Goal: Task Accomplishment & Management: Manage account settings

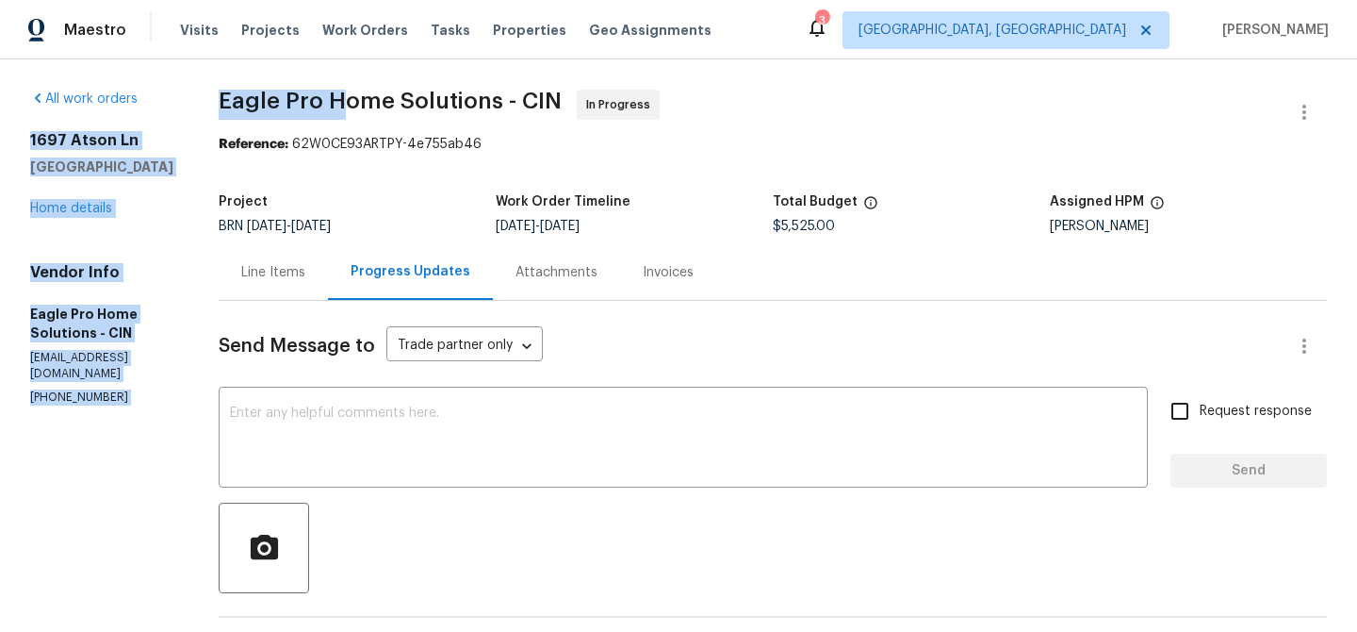
drag, startPoint x: 239, startPoint y: 103, endPoint x: 384, endPoint y: 103, distance: 144.2
click at [384, 103] on span "Eagle Pro Home Solutions - CIN" at bounding box center [390, 101] width 343 height 23
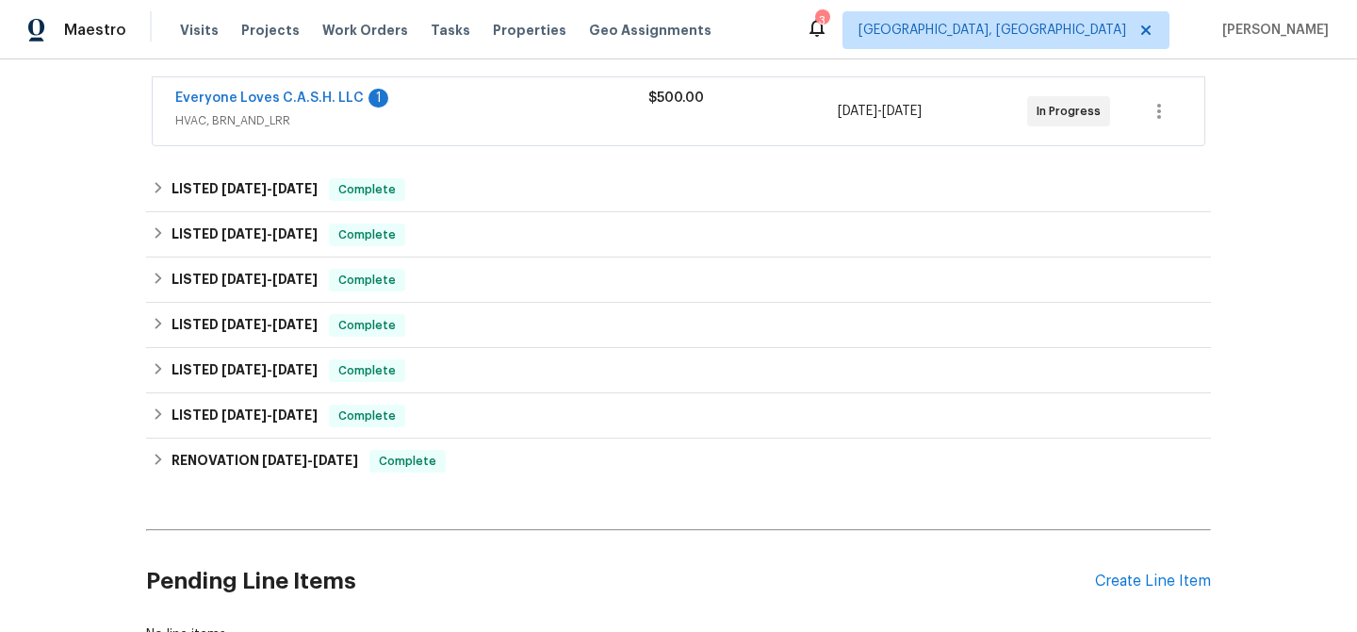
scroll to position [350, 0]
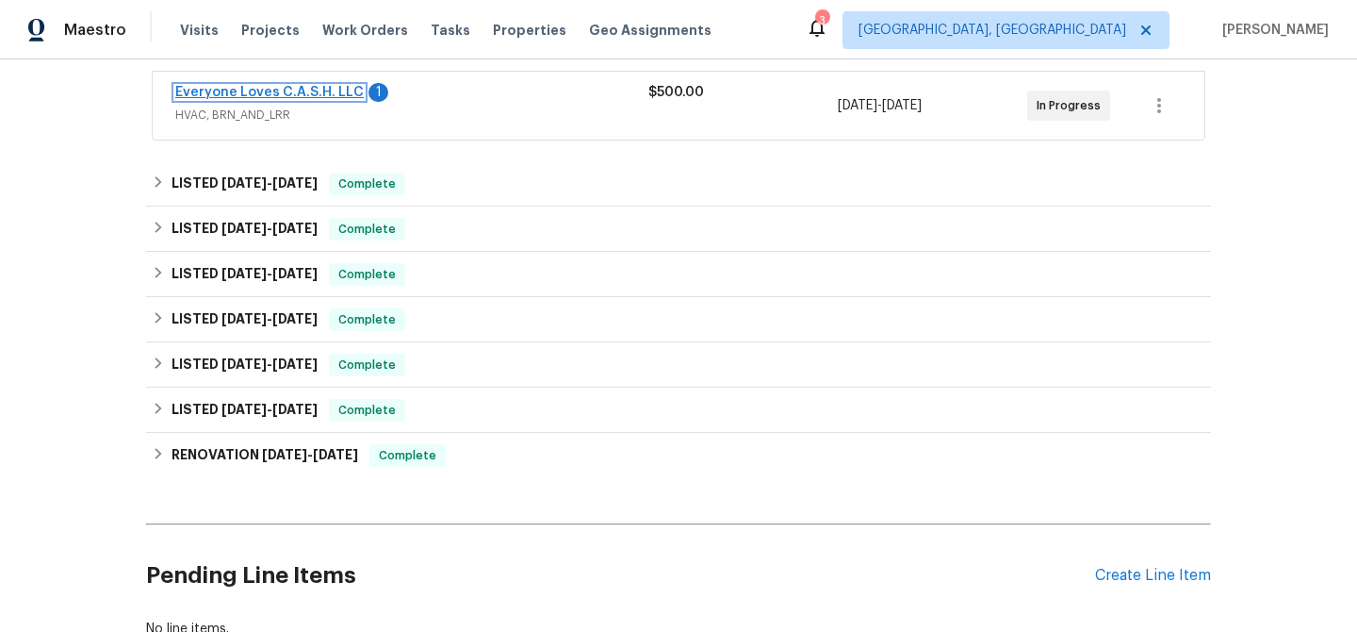
click at [276, 95] on link "Everyone Loves C.A.S.H. LLC" at bounding box center [269, 92] width 189 height 13
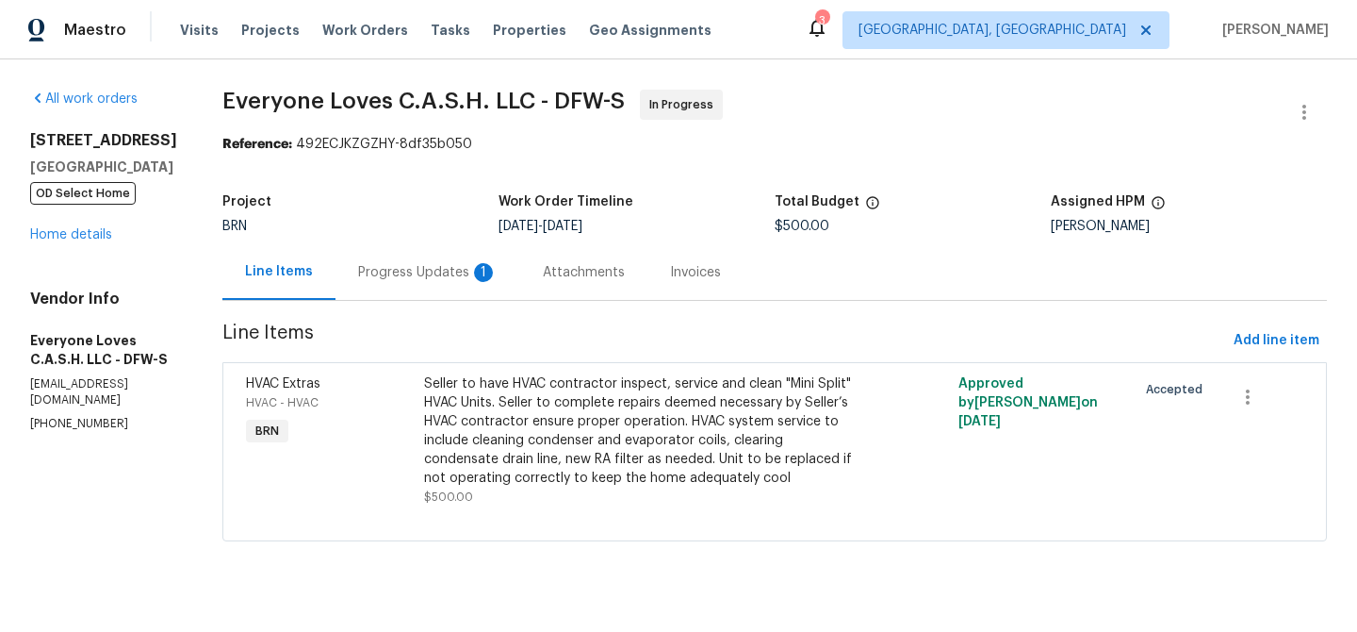
click at [478, 264] on div "Progress Updates 1" at bounding box center [428, 272] width 140 height 19
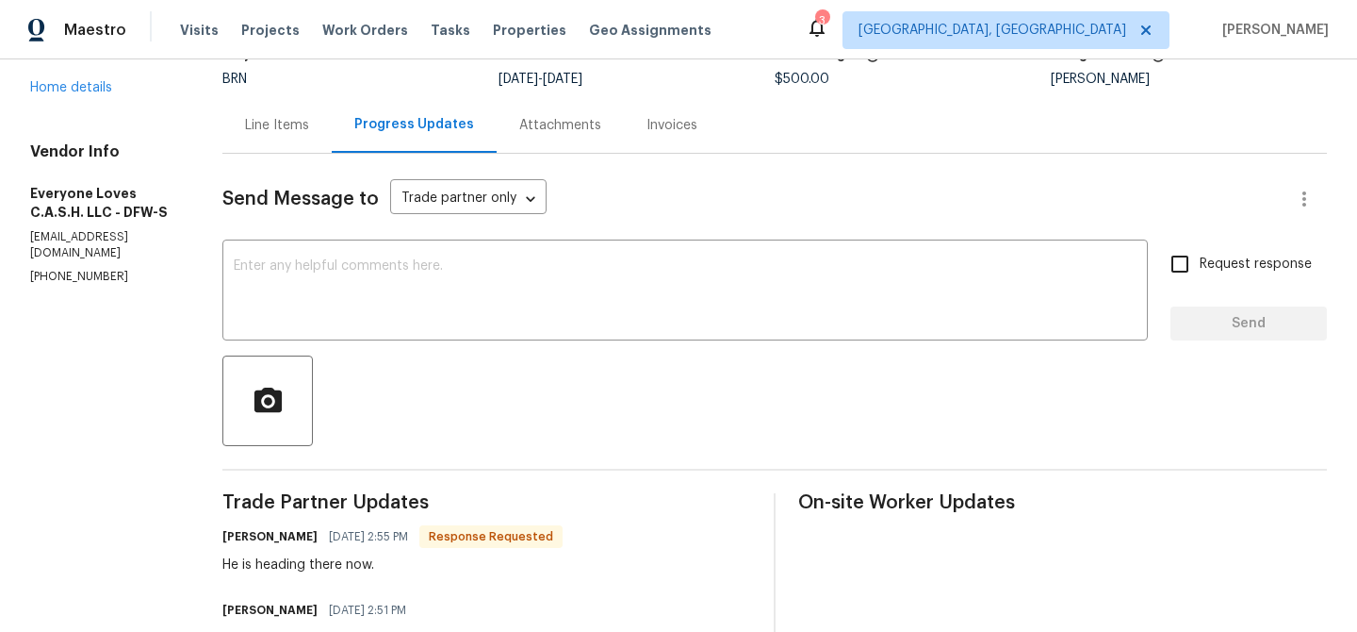
scroll to position [159, 0]
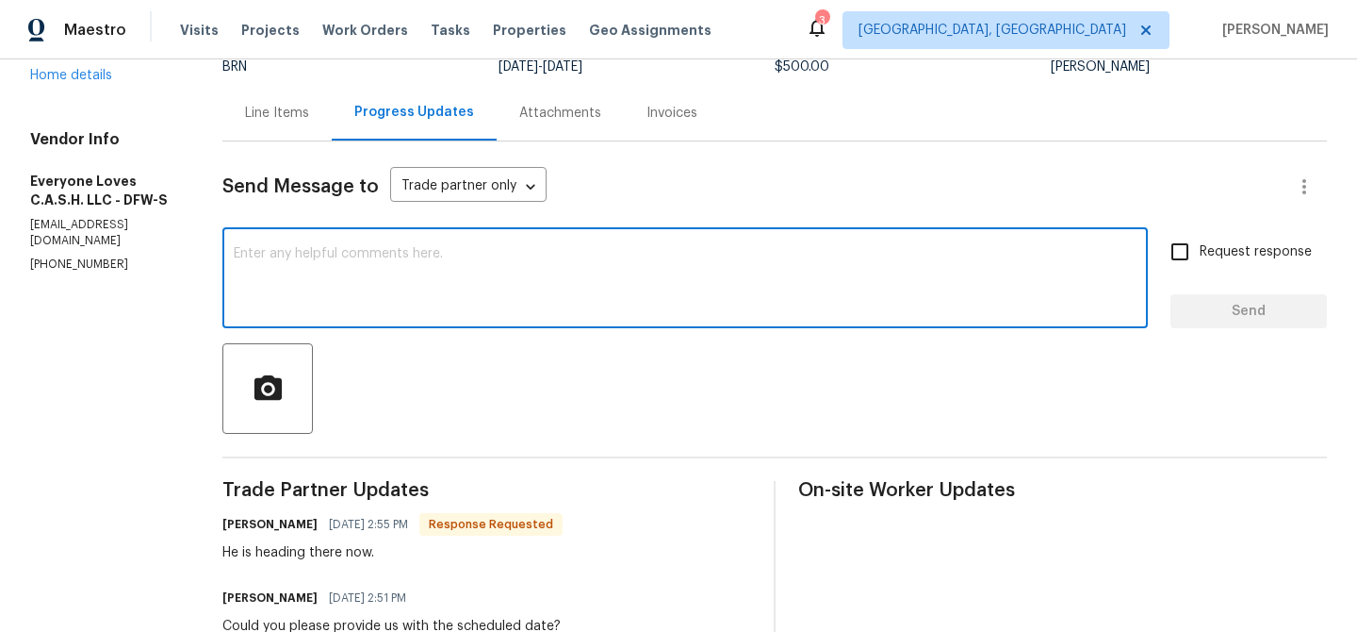
click at [399, 275] on textarea at bounding box center [685, 280] width 903 height 66
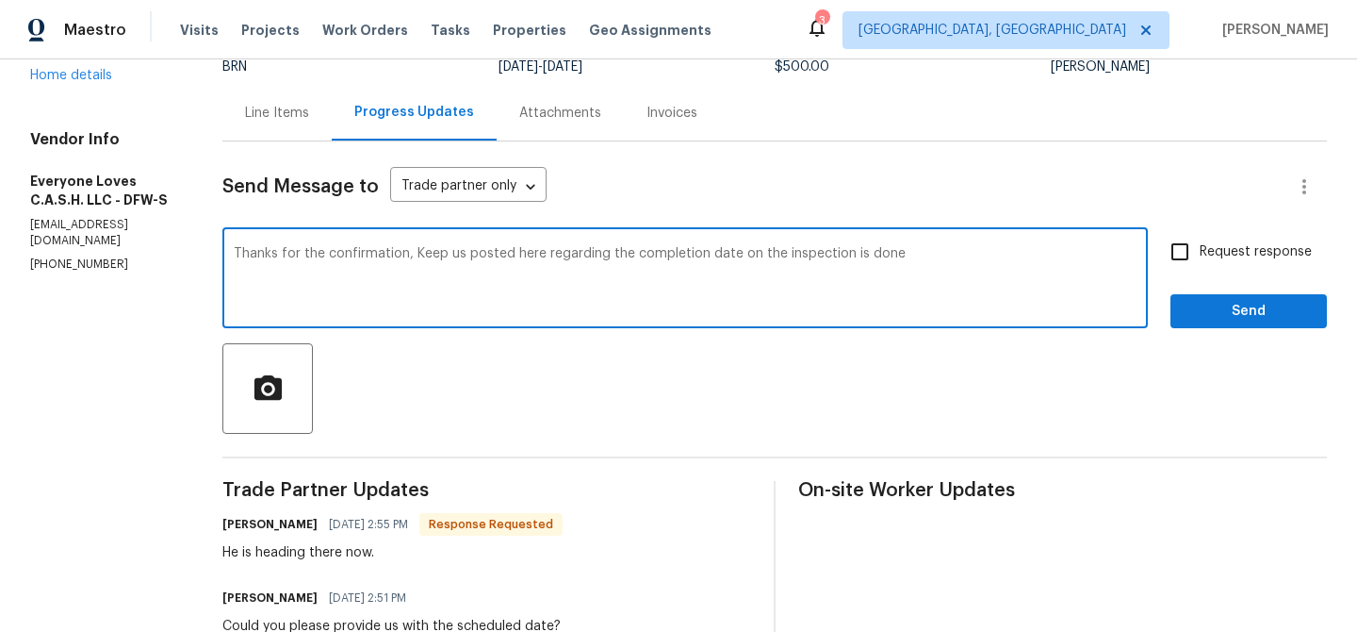
type textarea "Thanks for the confirmation, Keep us posted here regarding the completion date …"
click at [1183, 256] on input "Request response" at bounding box center [1180, 252] width 40 height 40
checkbox input "true"
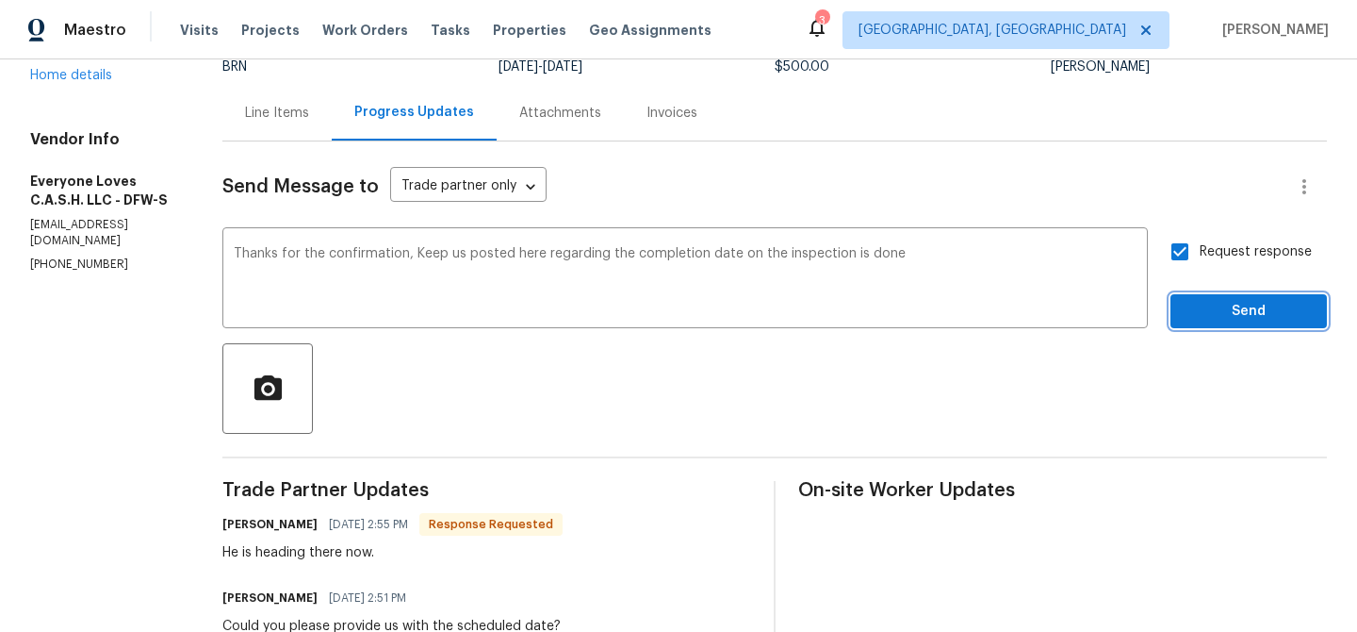
click at [1192, 310] on span "Send" at bounding box center [1249, 312] width 126 height 24
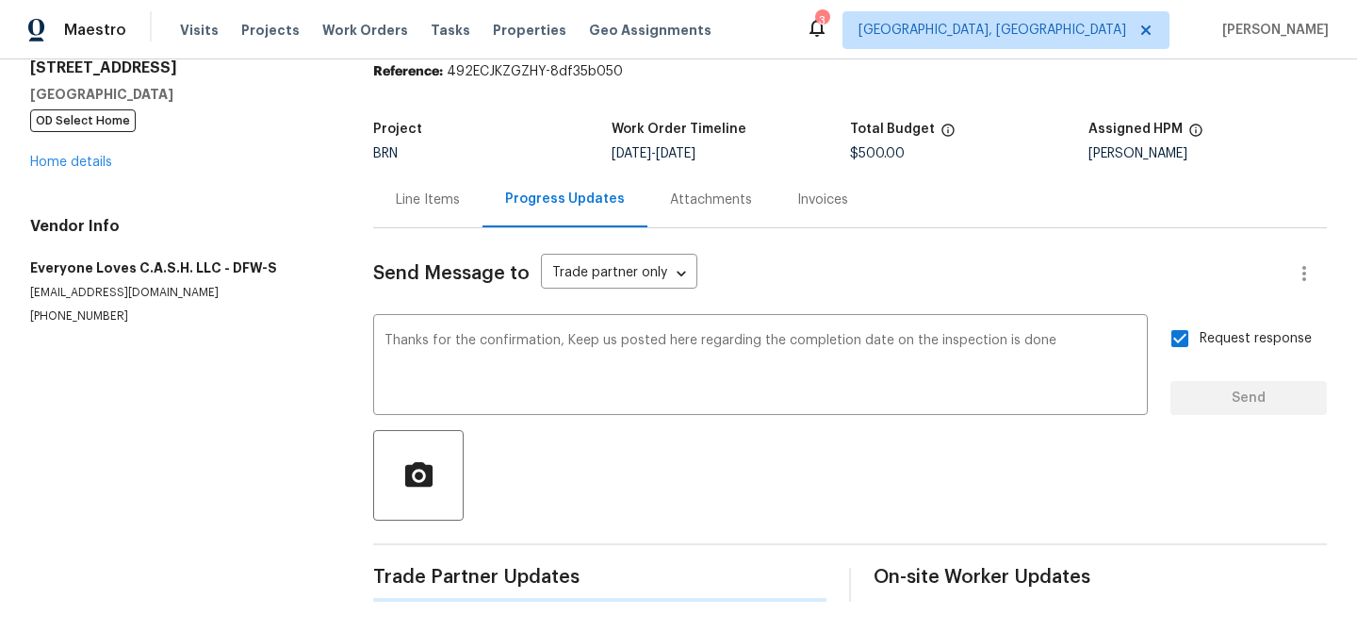
scroll to position [0, 0]
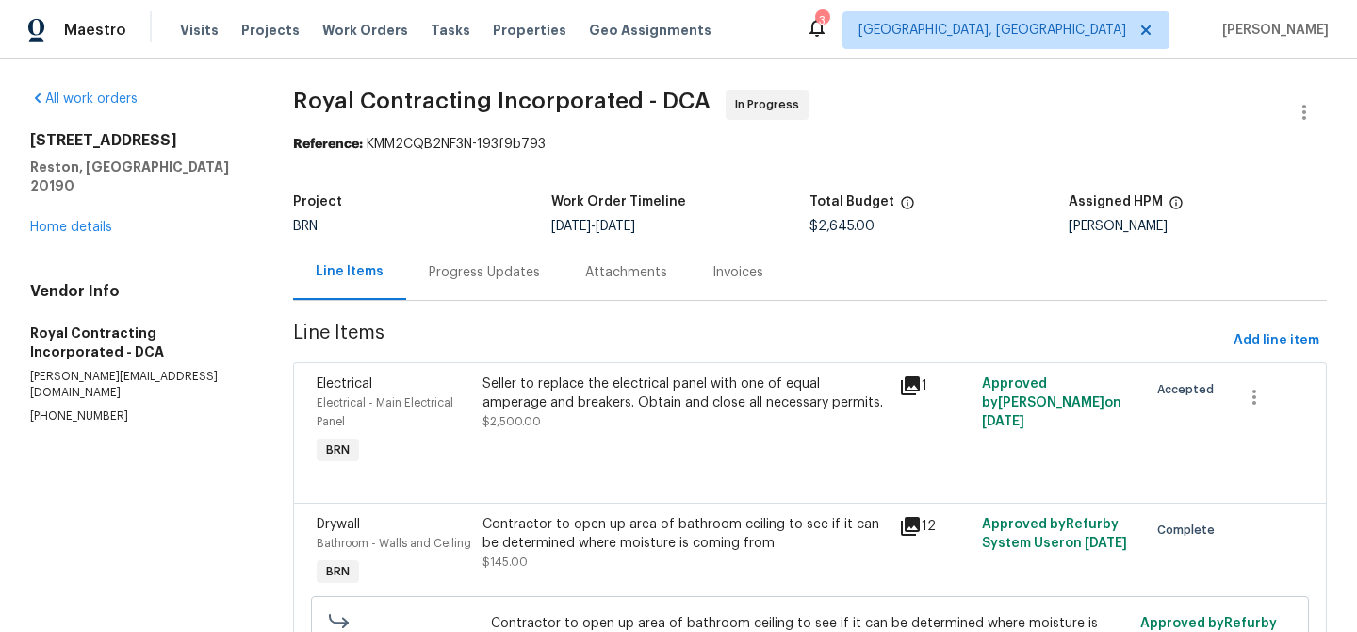
click at [439, 279] on div "Progress Updates" at bounding box center [484, 272] width 111 height 19
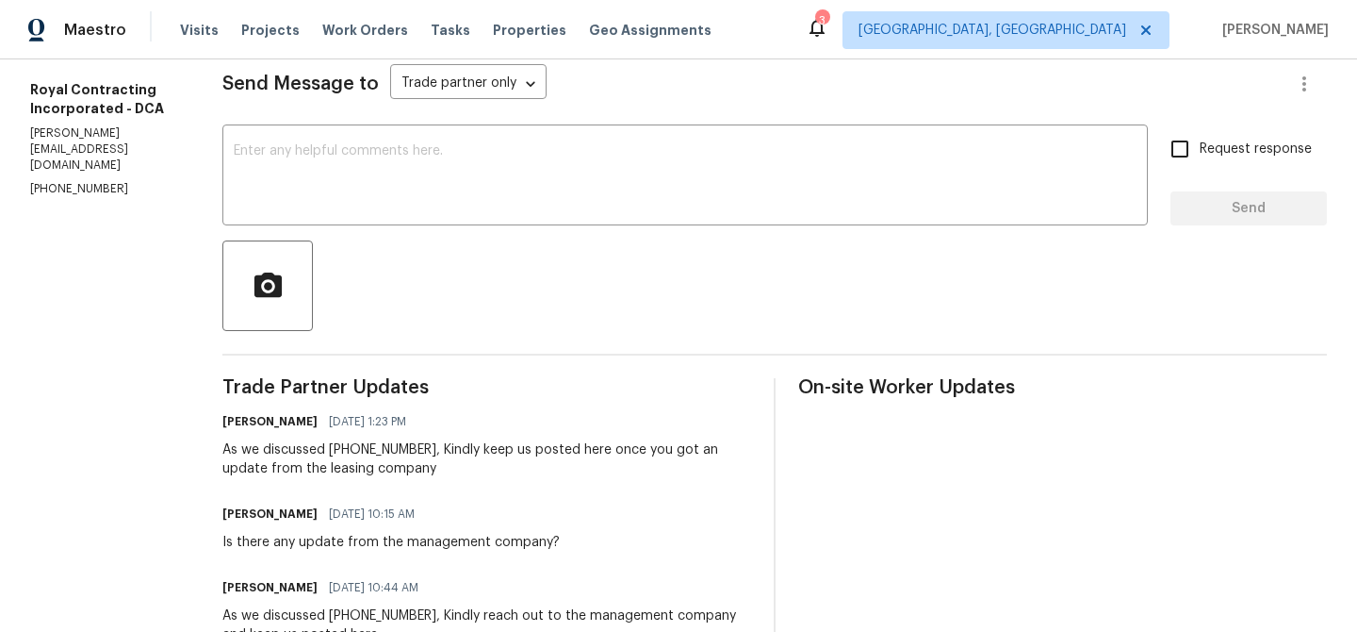
scroll to position [337, 0]
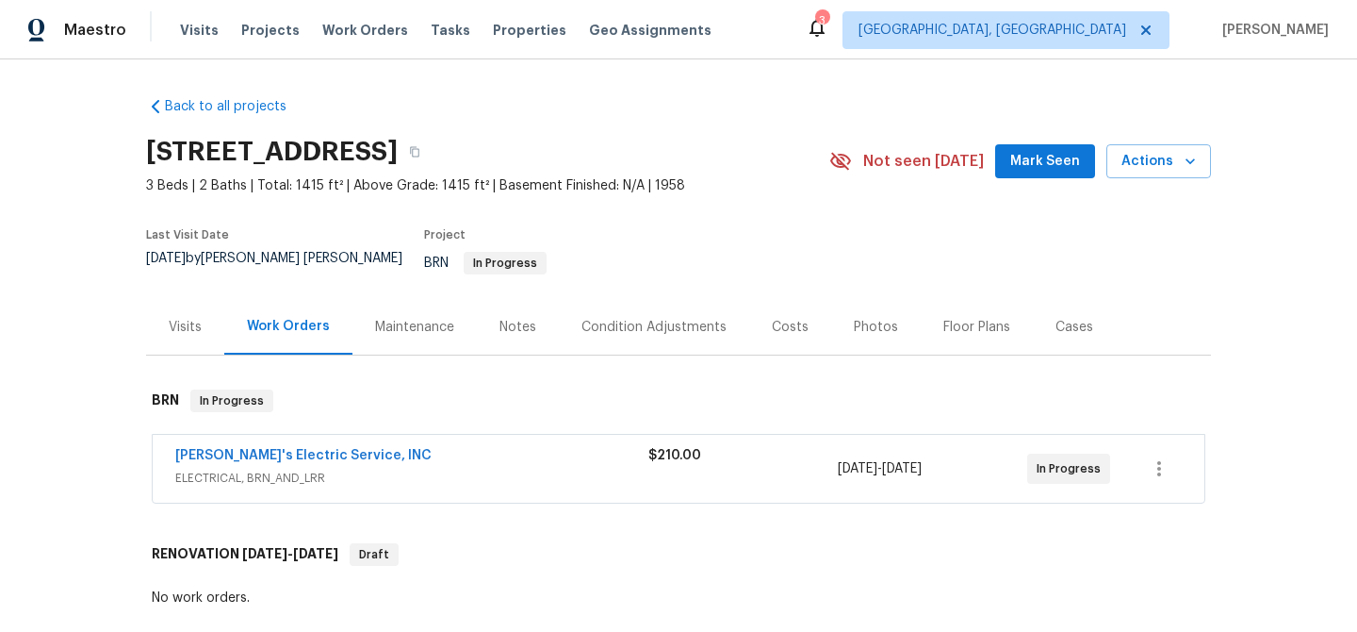
scroll to position [41, 0]
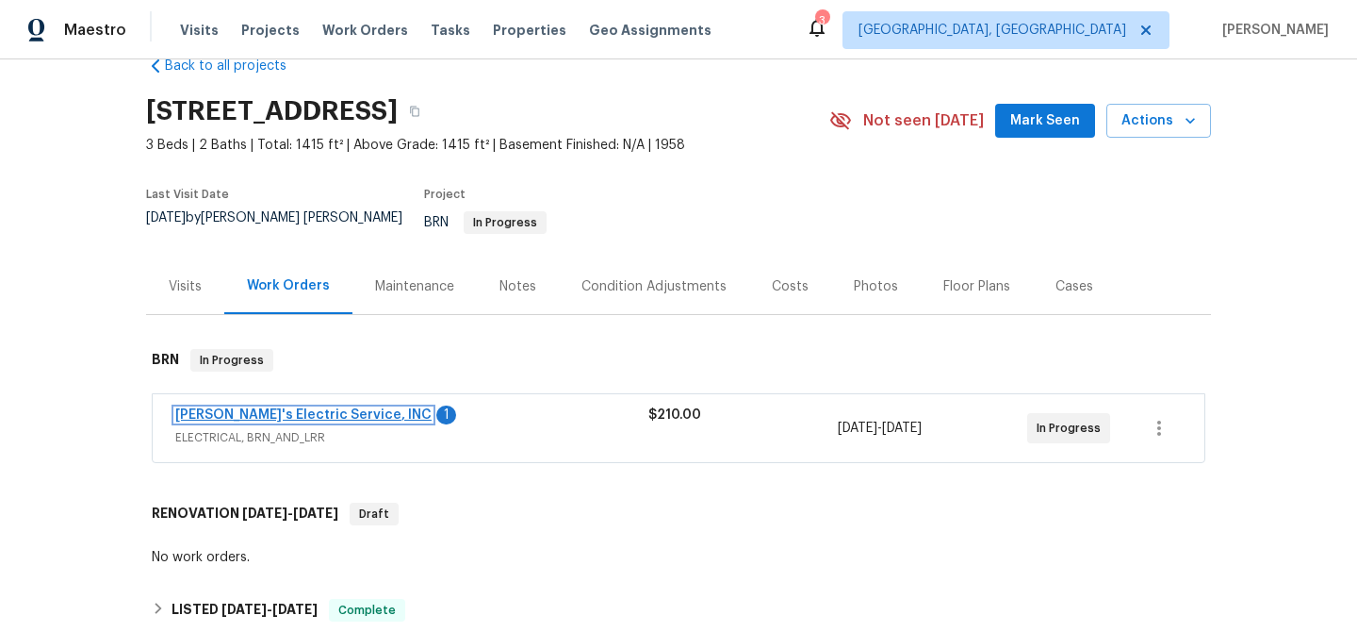
click at [234, 408] on link "Jack's Electric Service, INC" at bounding box center [303, 414] width 256 height 13
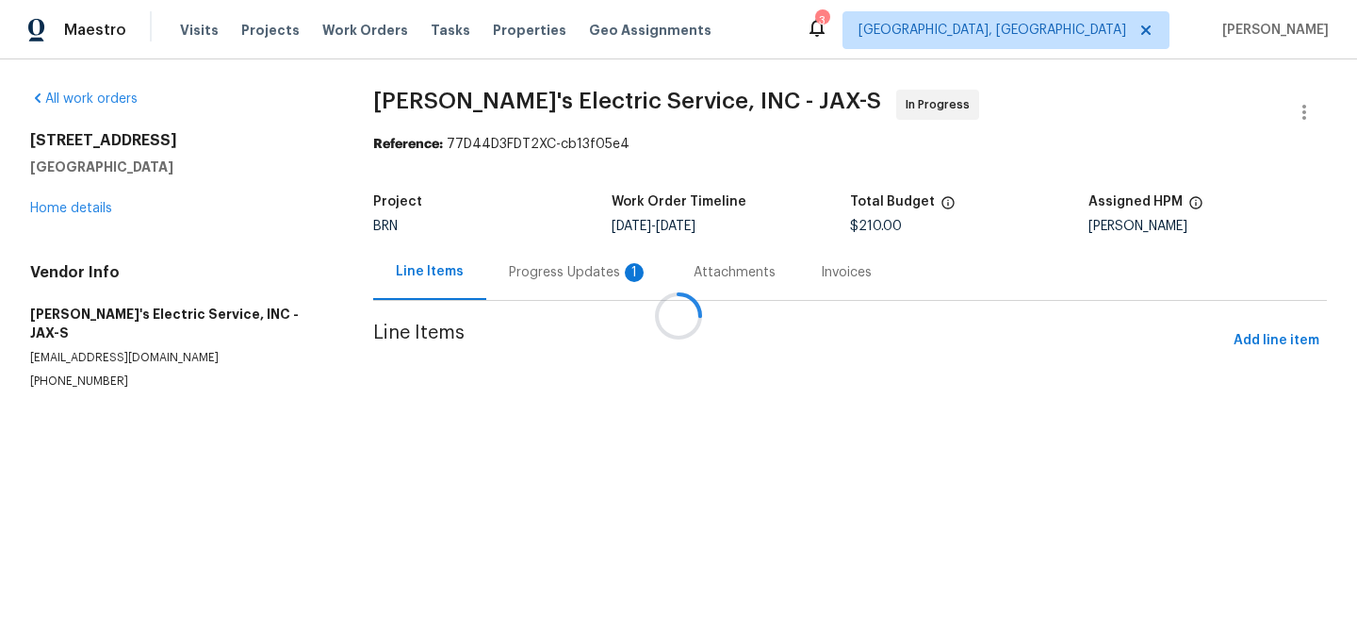
click at [520, 273] on div at bounding box center [678, 316] width 1357 height 632
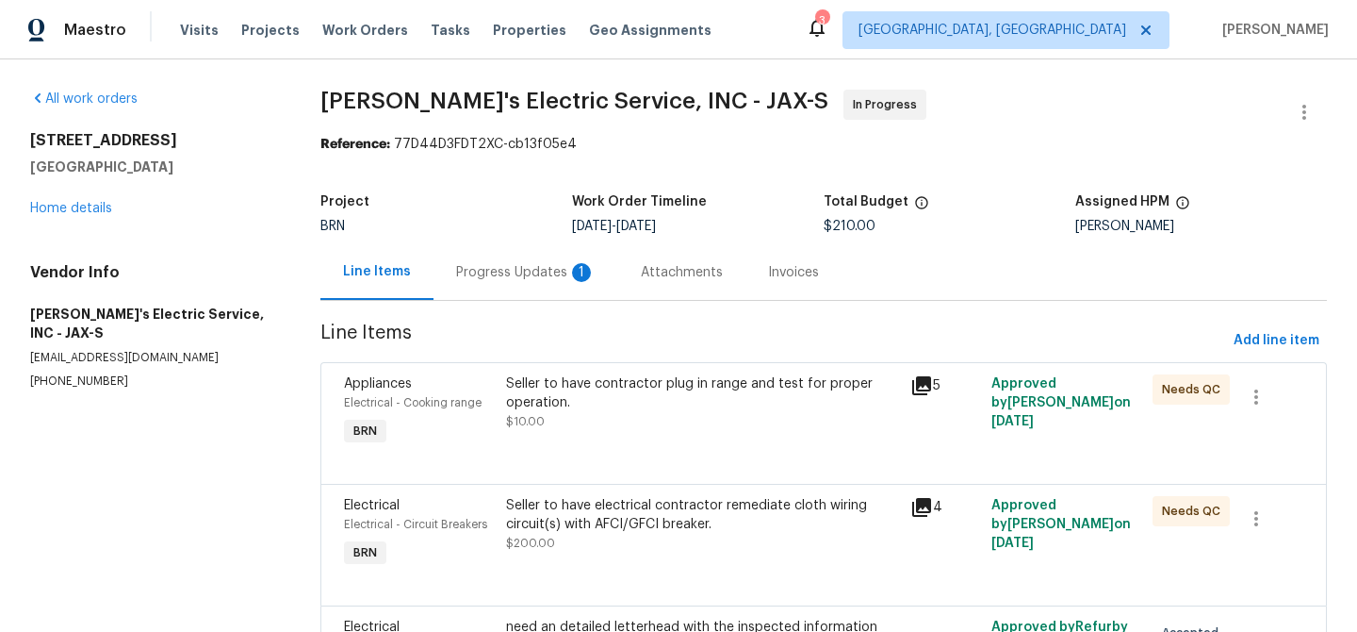
click at [497, 273] on div "Progress Updates 1" at bounding box center [526, 272] width 140 height 19
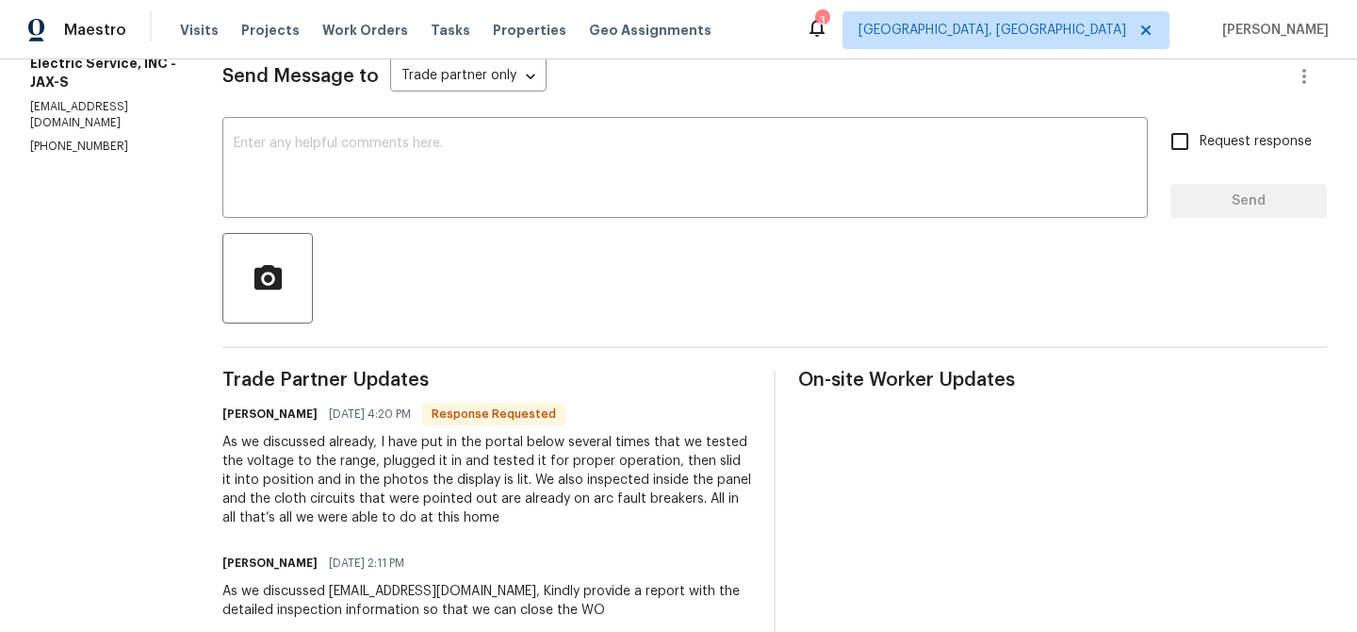
scroll to position [273, 0]
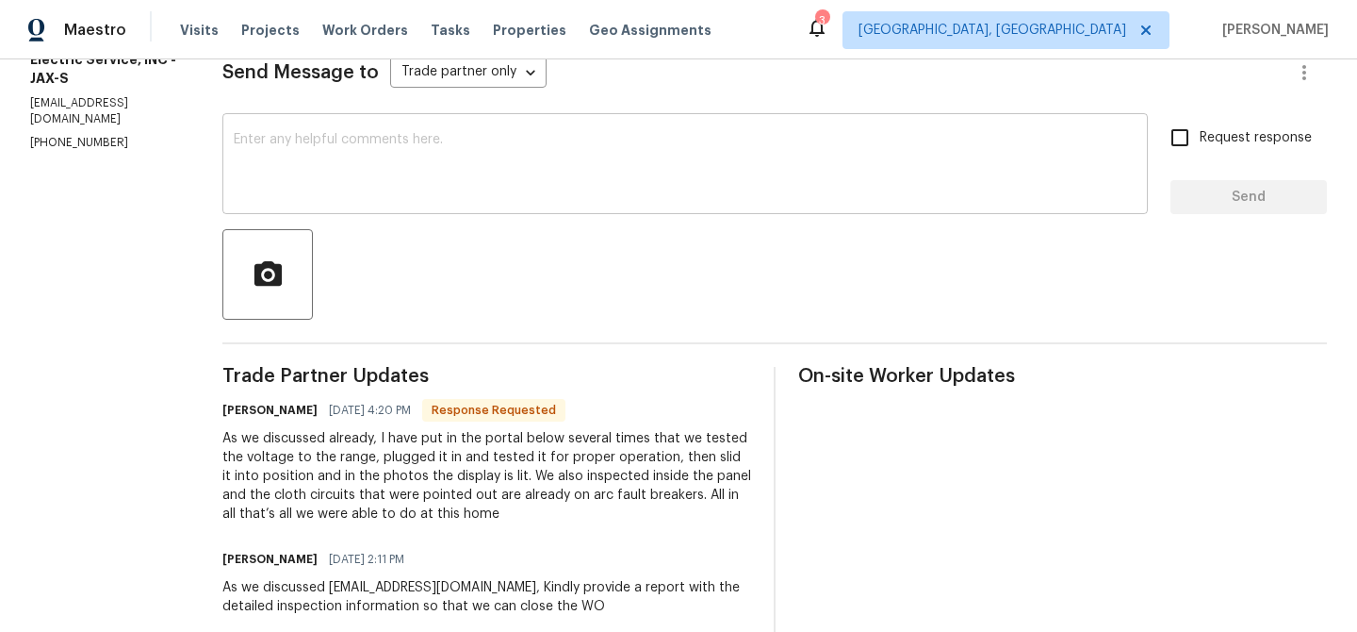
click at [356, 173] on textarea at bounding box center [685, 166] width 903 height 66
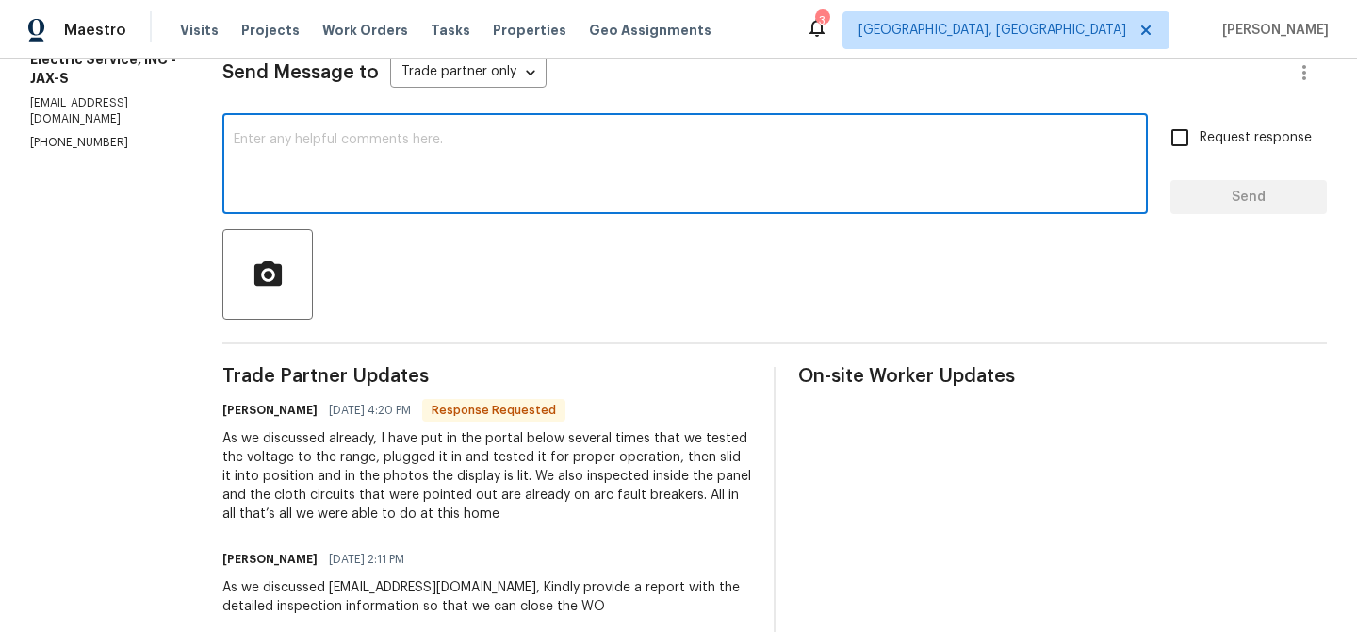
click at [270, 168] on textarea at bounding box center [685, 166] width 903 height 66
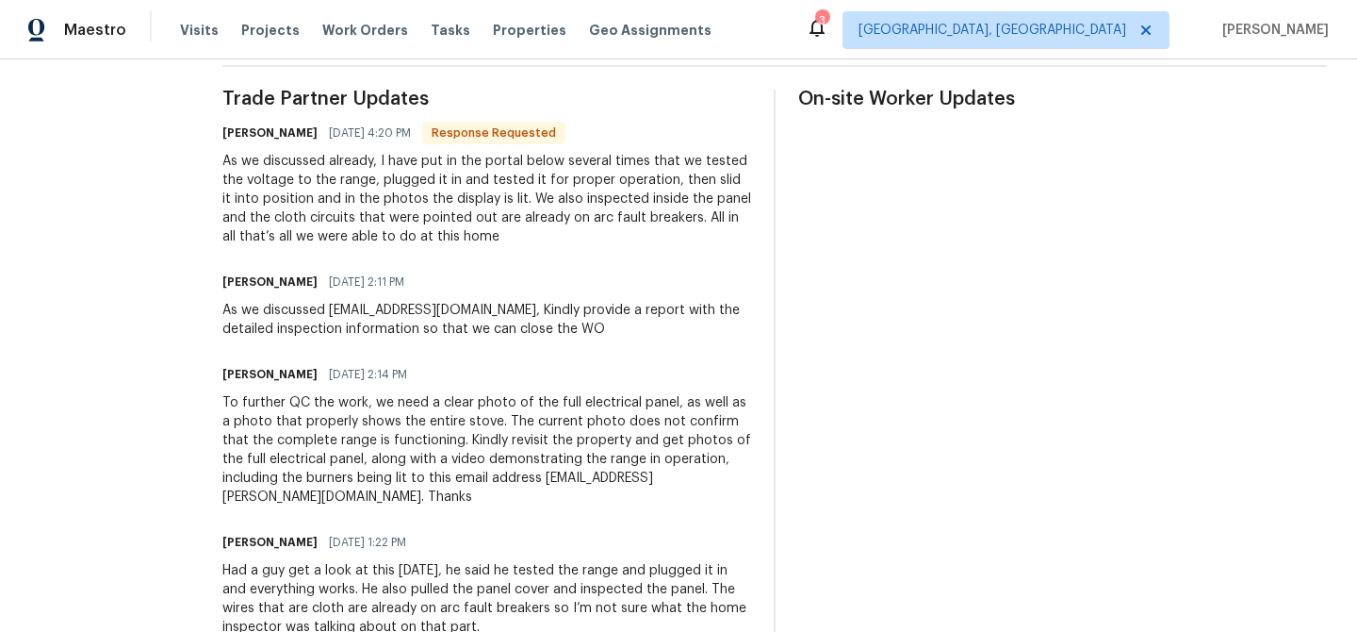
scroll to position [569, 0]
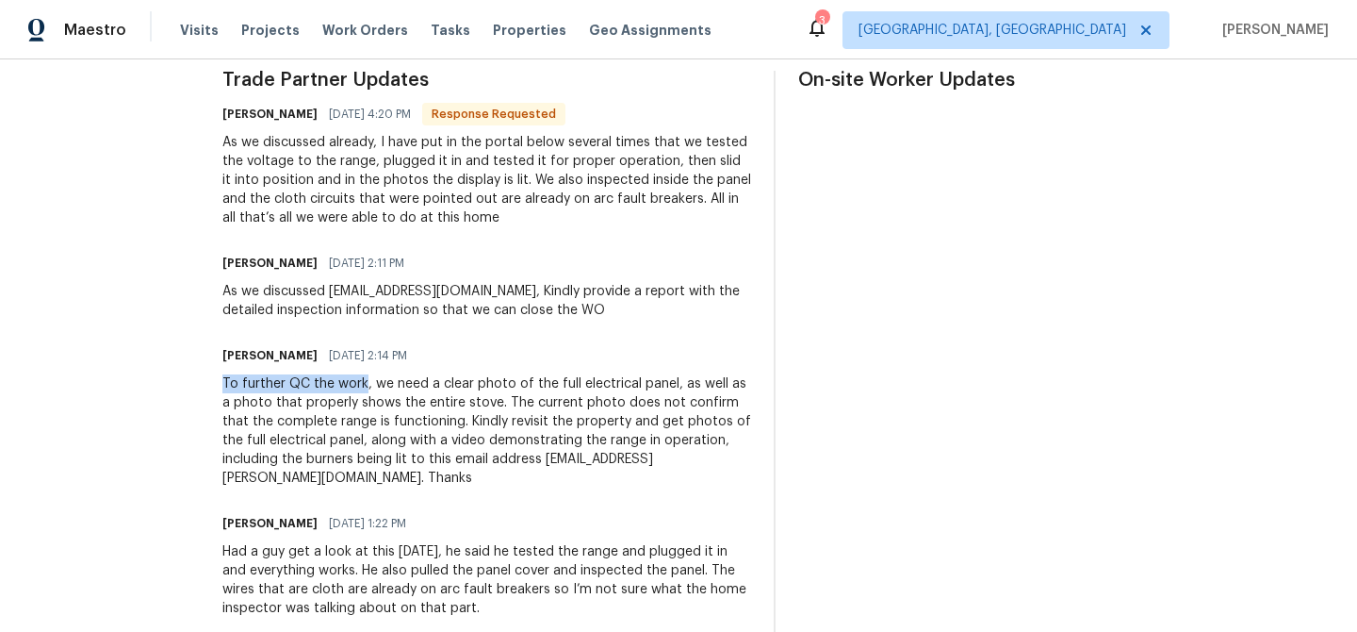
drag, startPoint x: 197, startPoint y: 388, endPoint x: 341, endPoint y: 385, distance: 144.3
click at [341, 385] on div "All work orders 4011 Anvers Blvd Jacksonville, FL 32210 Home details Vendor Inf…" at bounding box center [678, 589] width 1357 height 2198
copy div "To further QC the work"
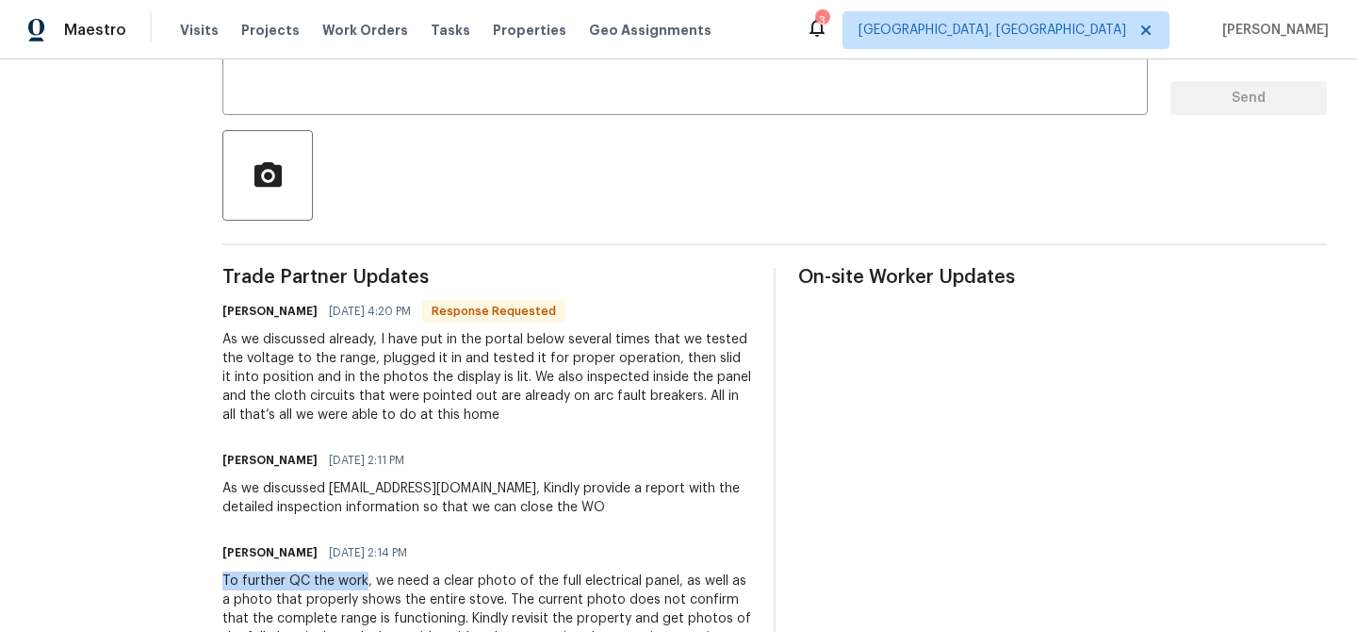
scroll to position [243, 0]
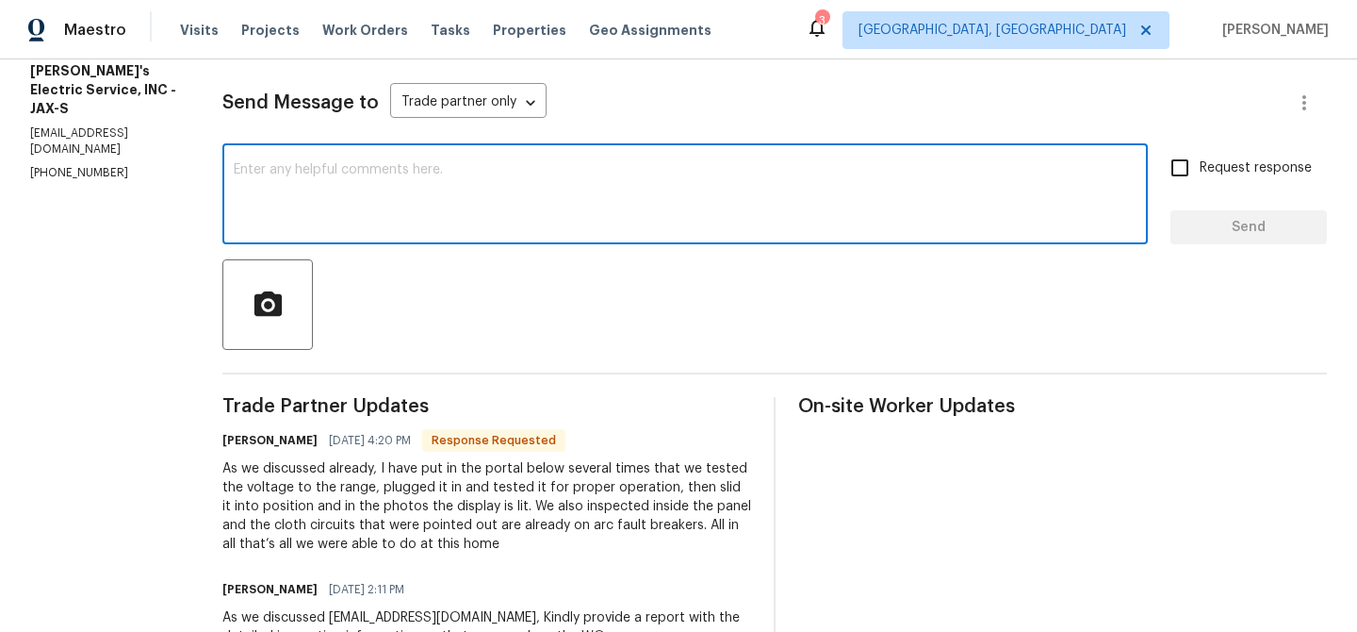
click at [304, 189] on textarea at bounding box center [685, 196] width 903 height 66
paste textarea "To further QC the work"
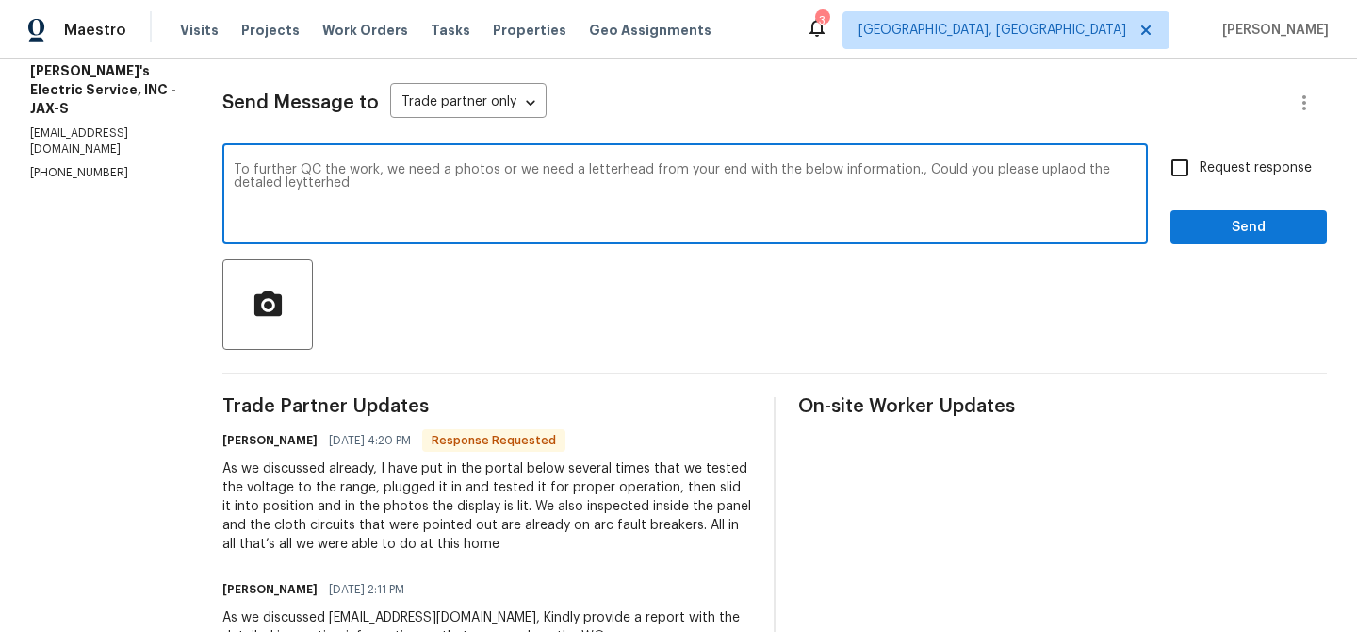
type textarea "To further QC the work, we need a photos or we need a letterhead from your end …"
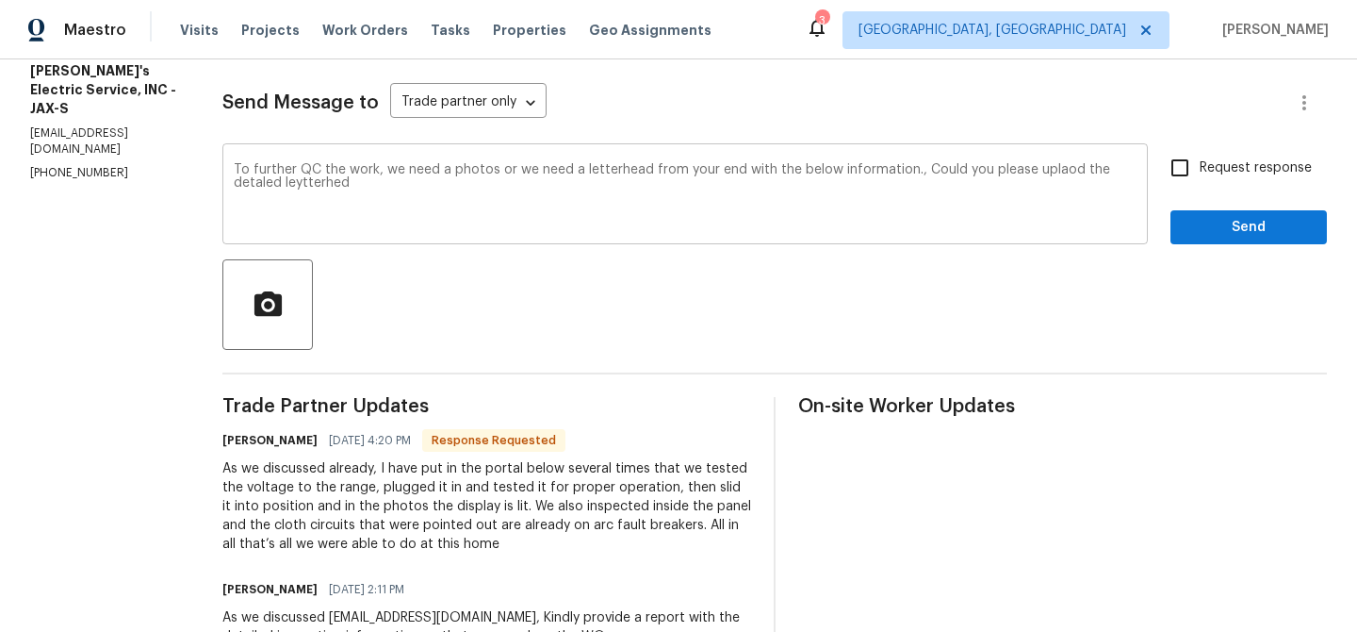
click at [230, 159] on div "To further QC the work, we need a photos or we need a letterhead from your end …" at bounding box center [685, 196] width 926 height 96
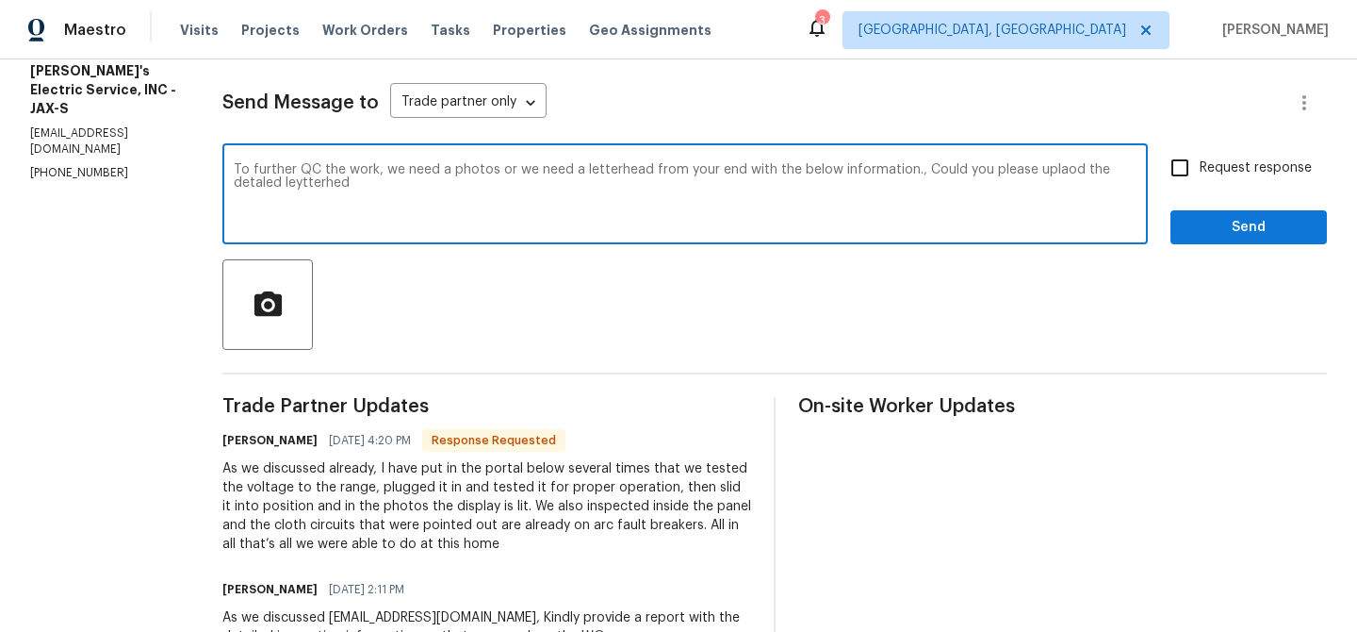
click at [230, 159] on div "To further QC the work, we need a photos or we need a letterhead from your end …" at bounding box center [685, 196] width 926 height 96
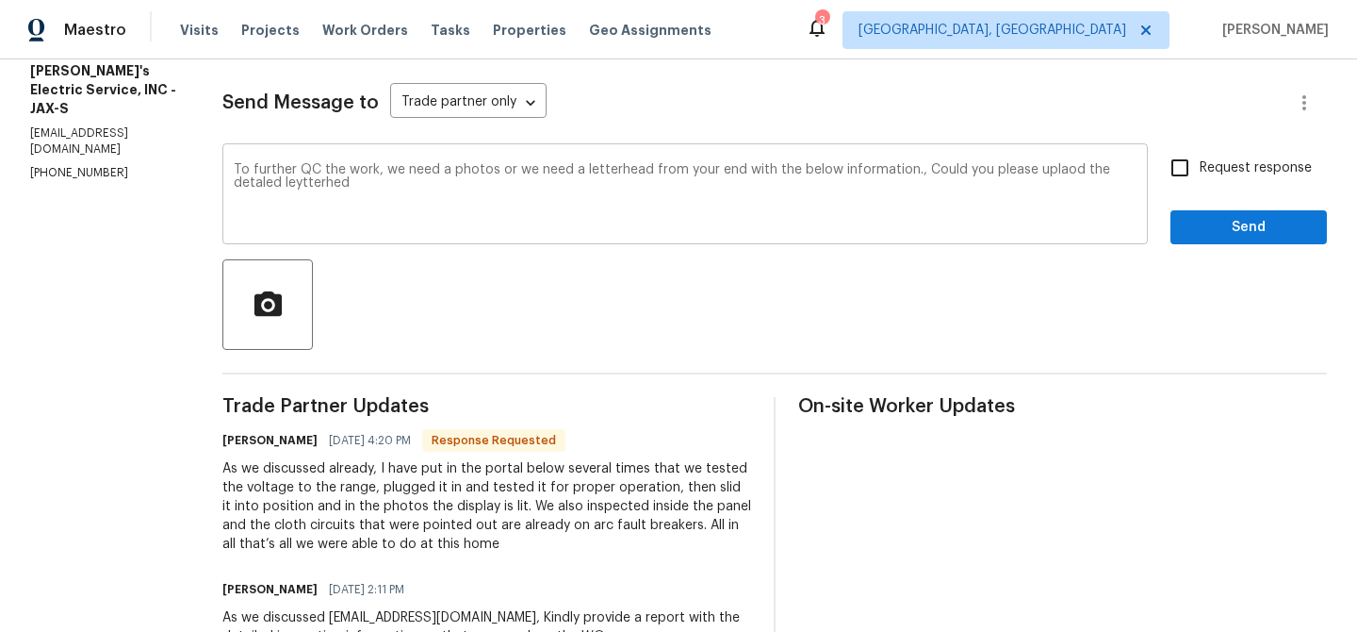
click at [230, 159] on div "To further QC the work, we need a photos or we need a letterhead from your end …" at bounding box center [685, 196] width 926 height 96
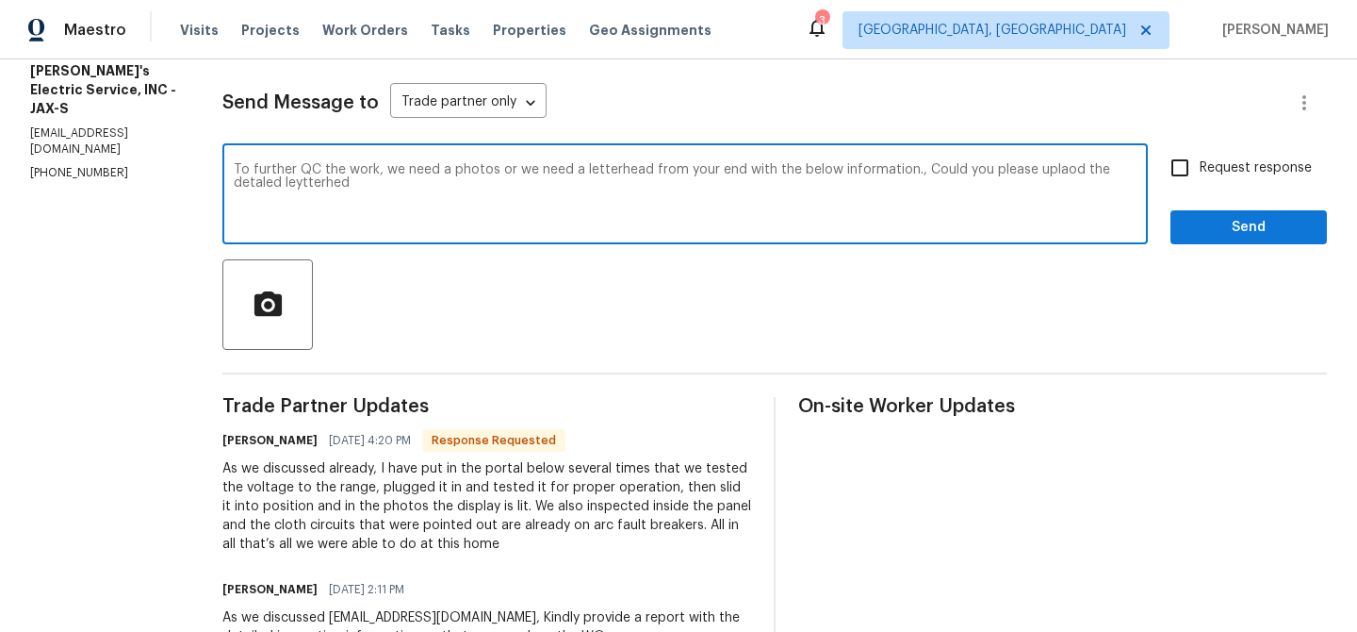
click at [234, 182] on textarea "To further QC the work, we need a photos or we need a letterhead from your end …" at bounding box center [685, 196] width 903 height 66
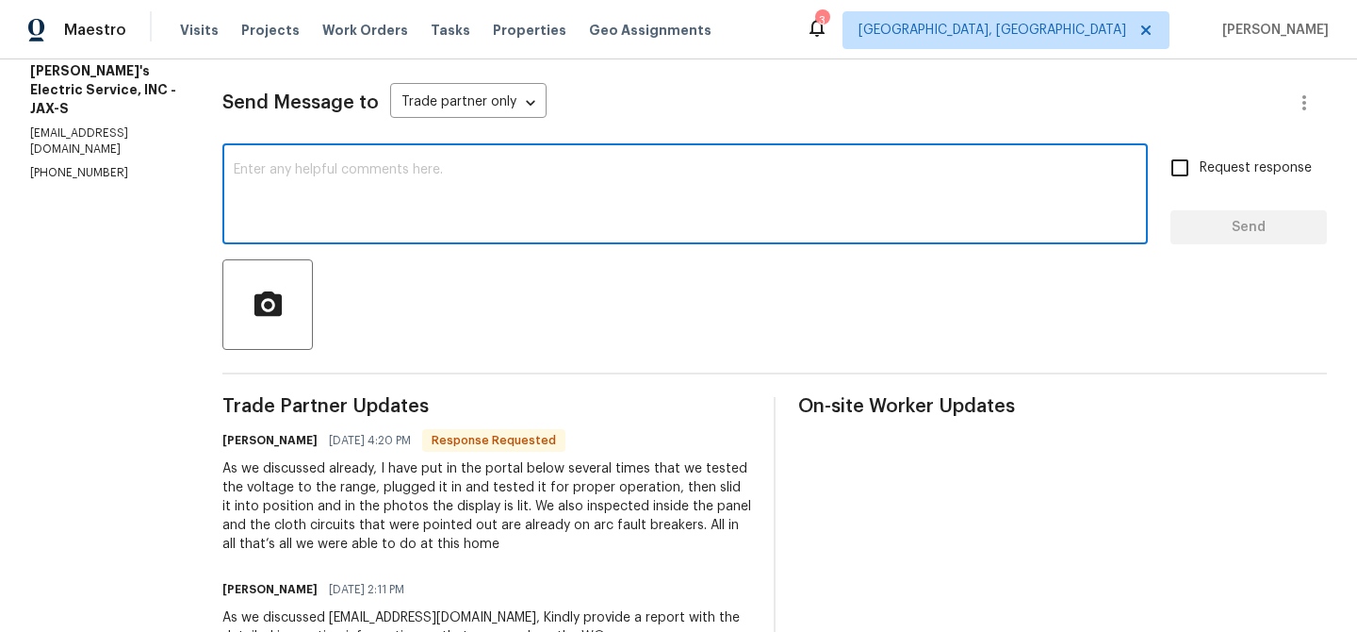
paste textarea "To proceed with further QC, we will need either photos or an official letterhea…"
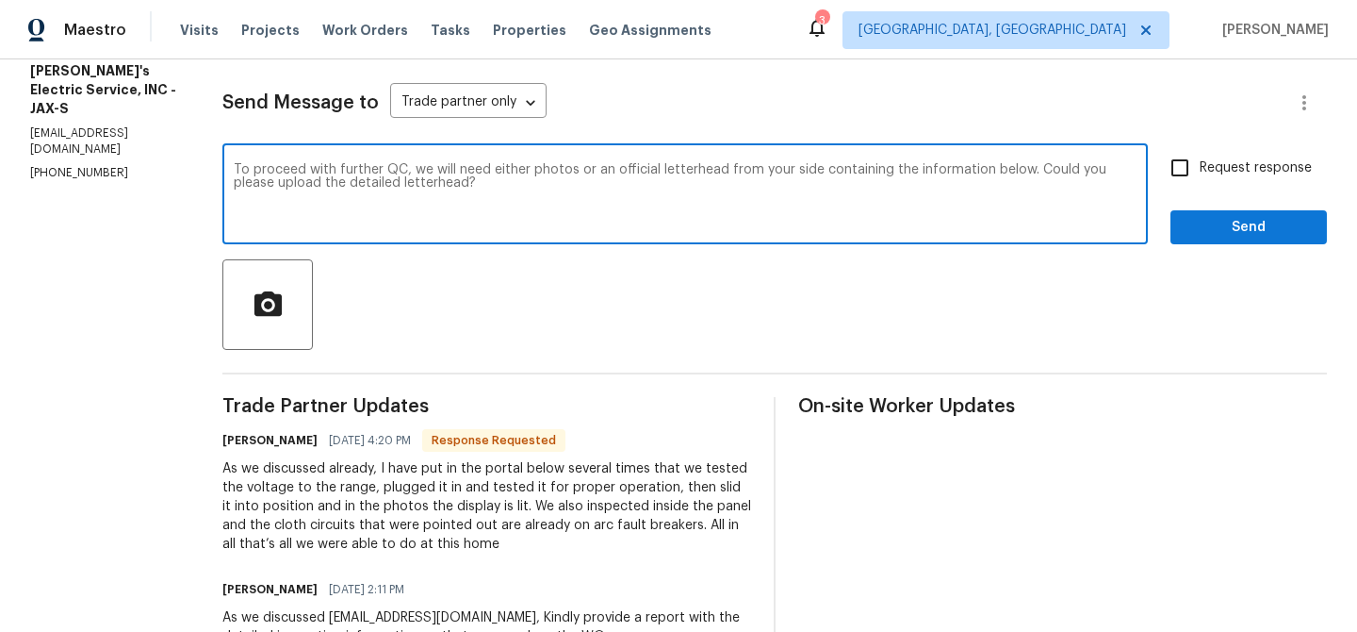
type textarea "To proceed with further QC, we will need either photos or an official letterhea…"
click at [1192, 168] on input "Request response" at bounding box center [1180, 168] width 40 height 40
checkbox input "true"
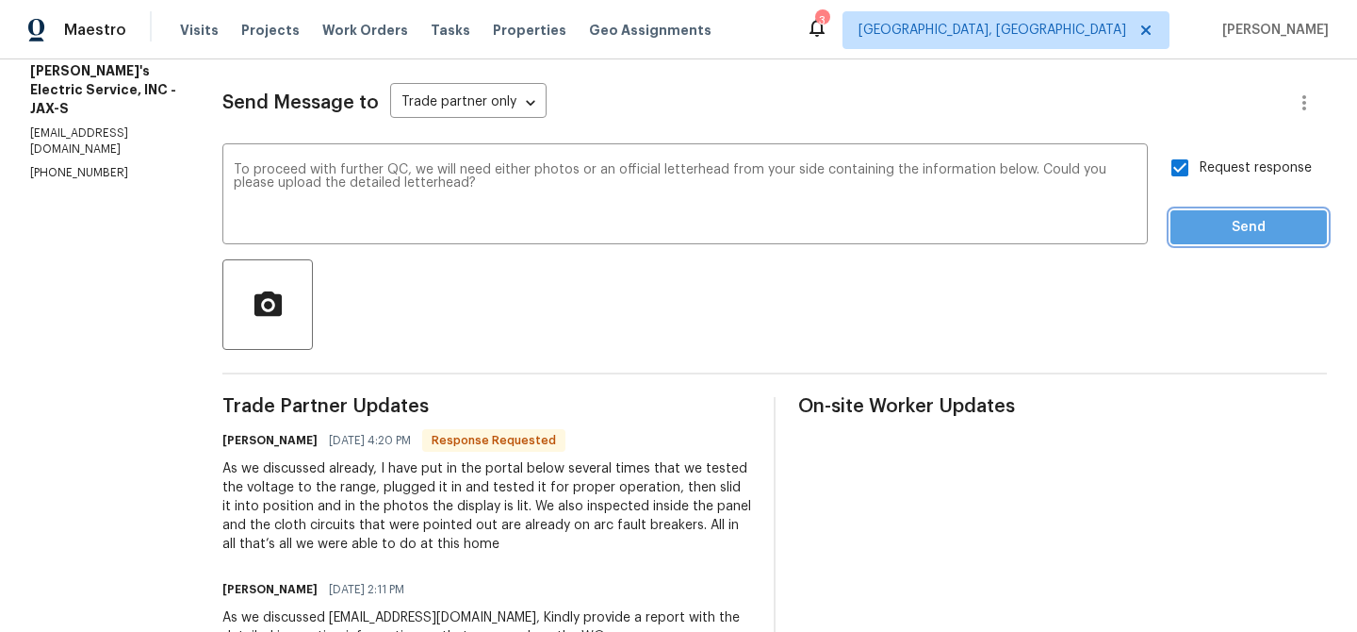
click at [1187, 213] on button "Send" at bounding box center [1249, 227] width 156 height 35
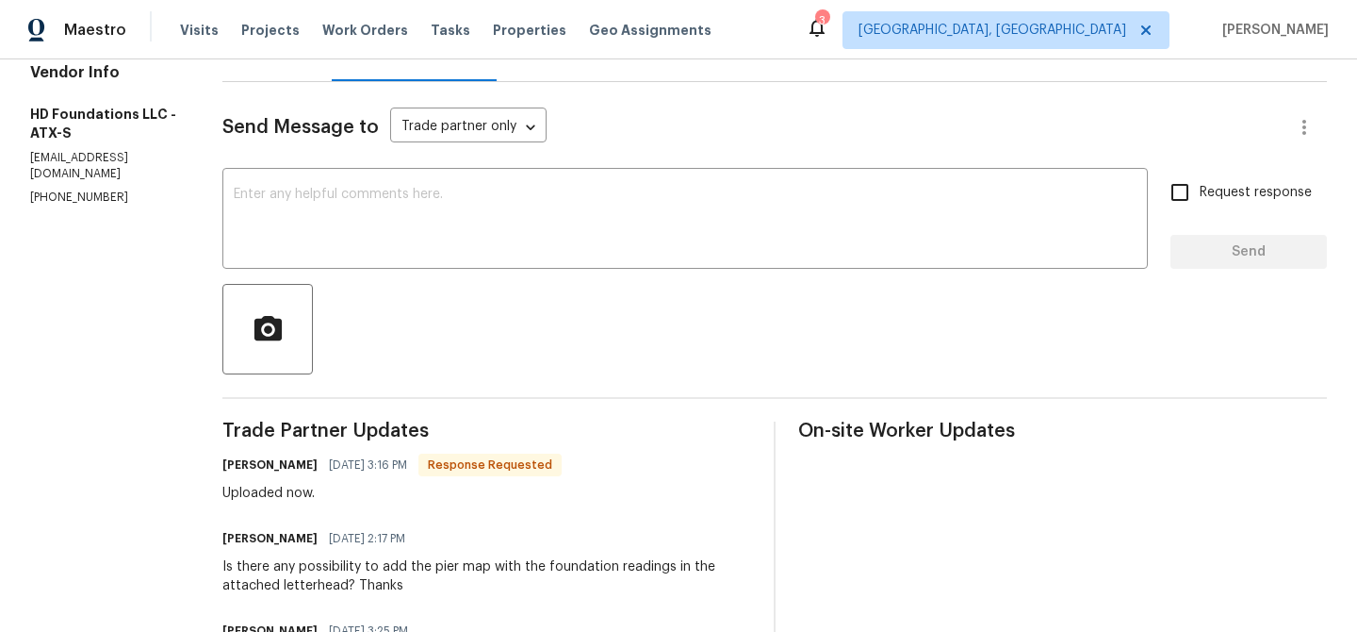
scroll to position [146, 0]
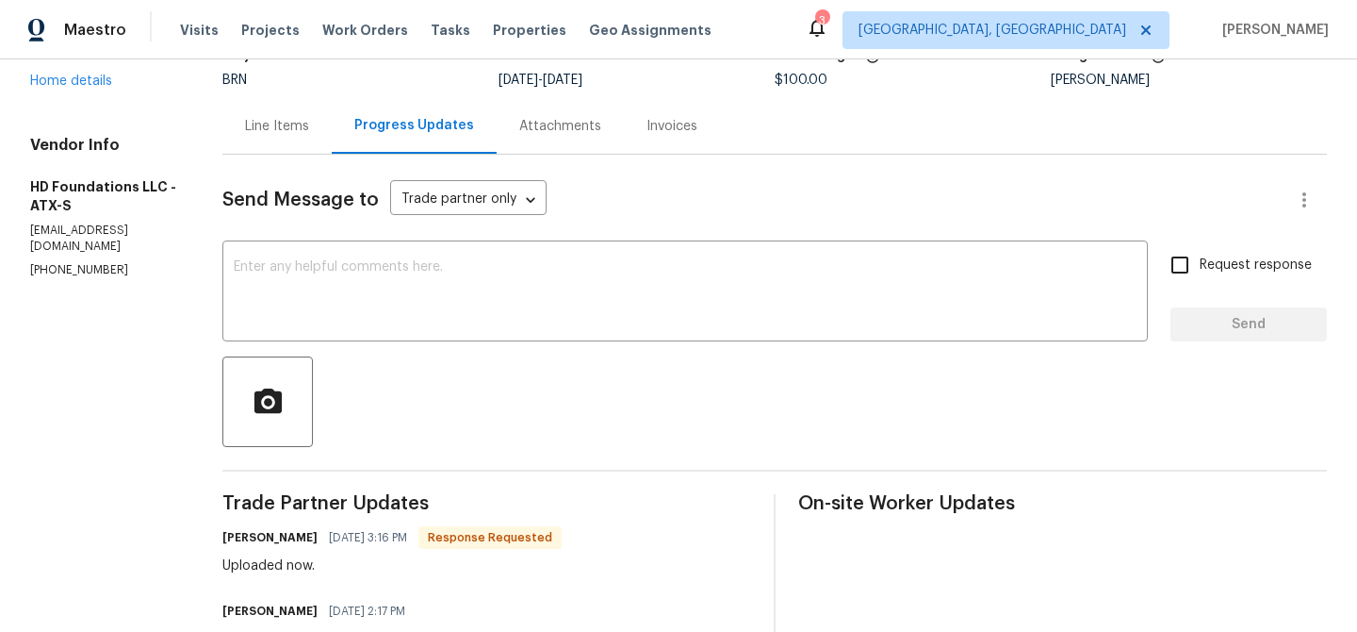
click at [309, 121] on div "Line Items" at bounding box center [277, 126] width 64 height 19
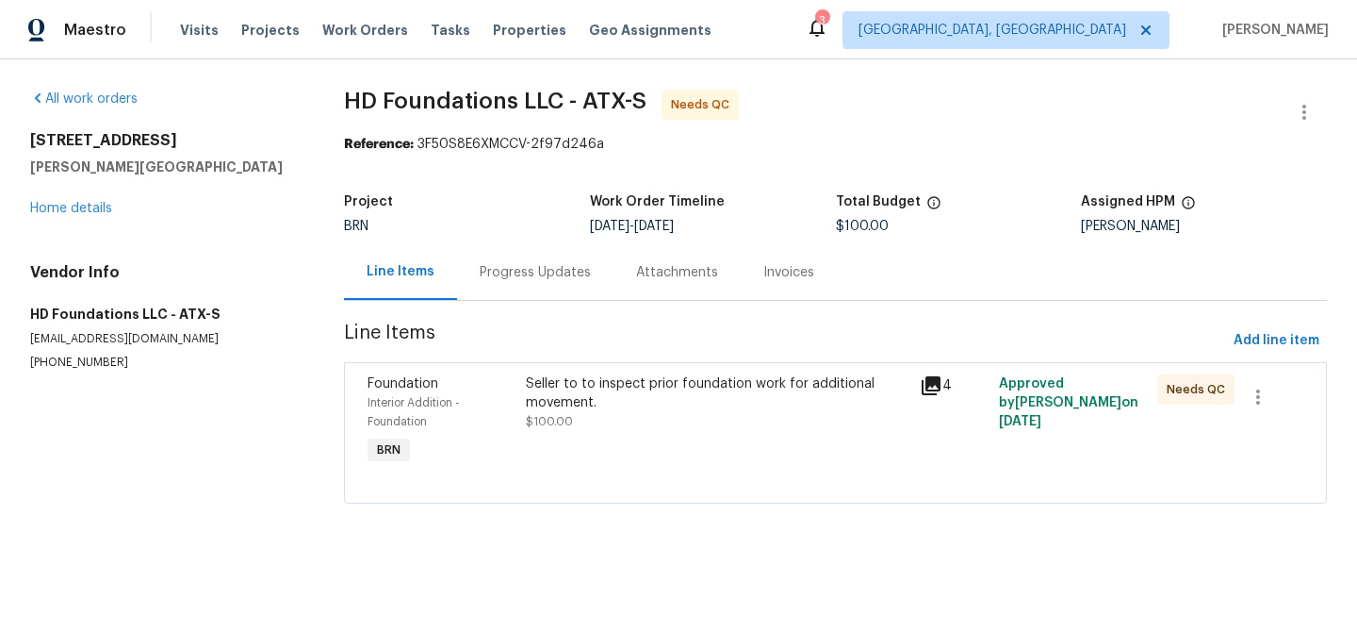
click at [550, 267] on div "Progress Updates" at bounding box center [535, 272] width 111 height 19
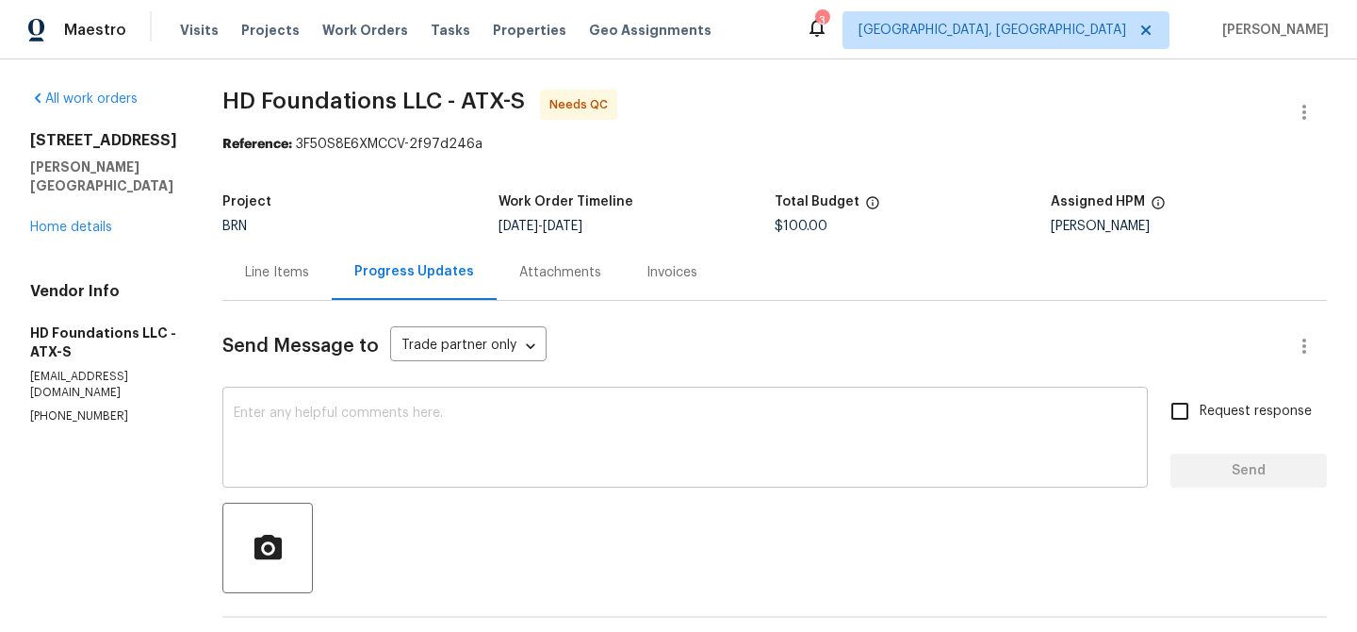
click at [385, 397] on div "x ​" at bounding box center [685, 439] width 926 height 96
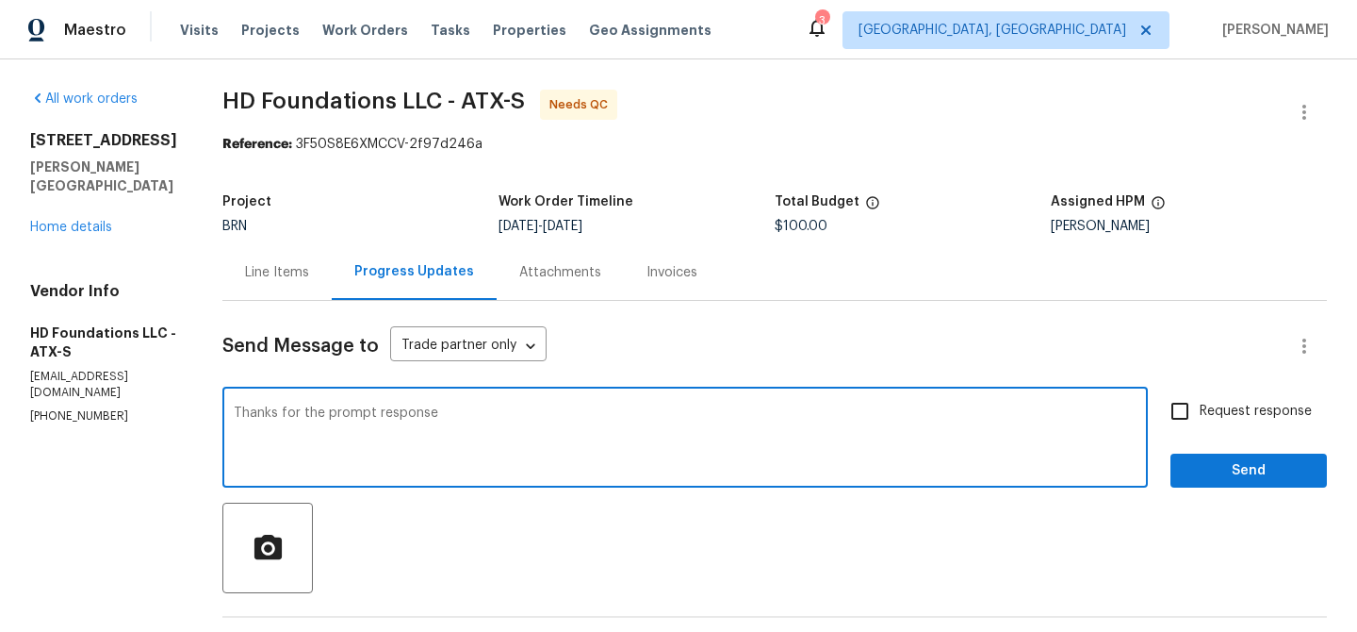
type textarea "Thanks for the prompt response"
click at [1181, 413] on input "Request response" at bounding box center [1180, 411] width 40 height 40
checkbox input "true"
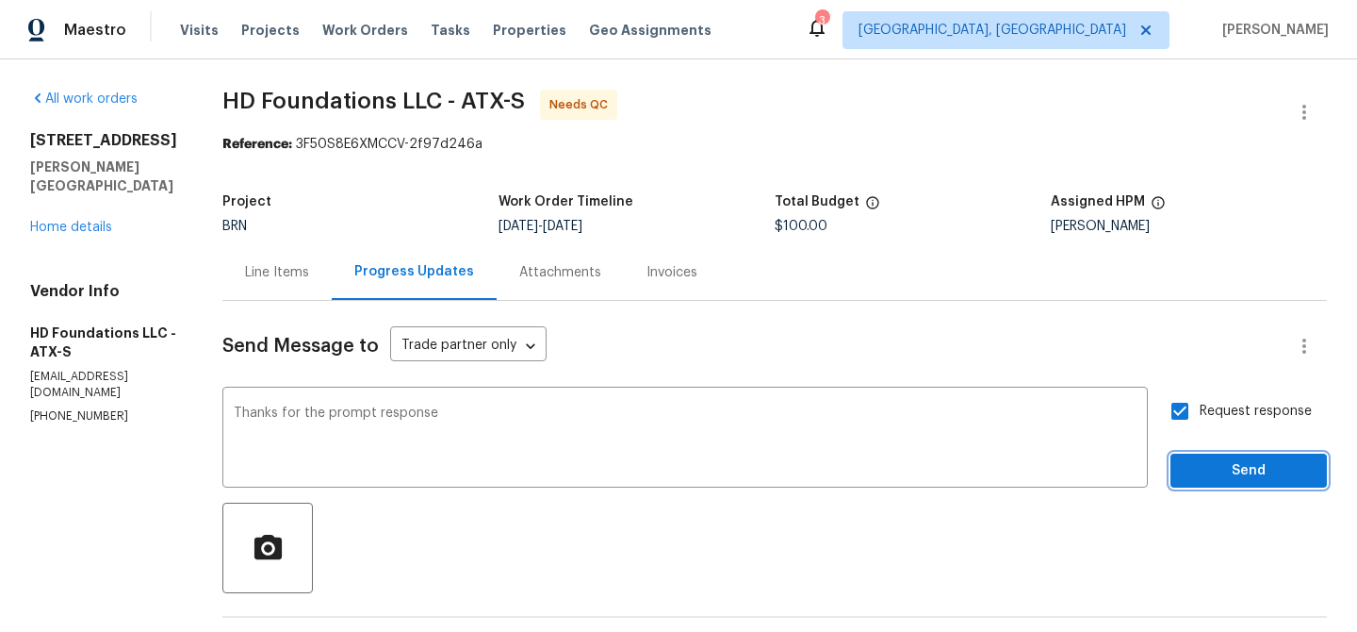
click at [1198, 483] on button "Send" at bounding box center [1249, 470] width 156 height 35
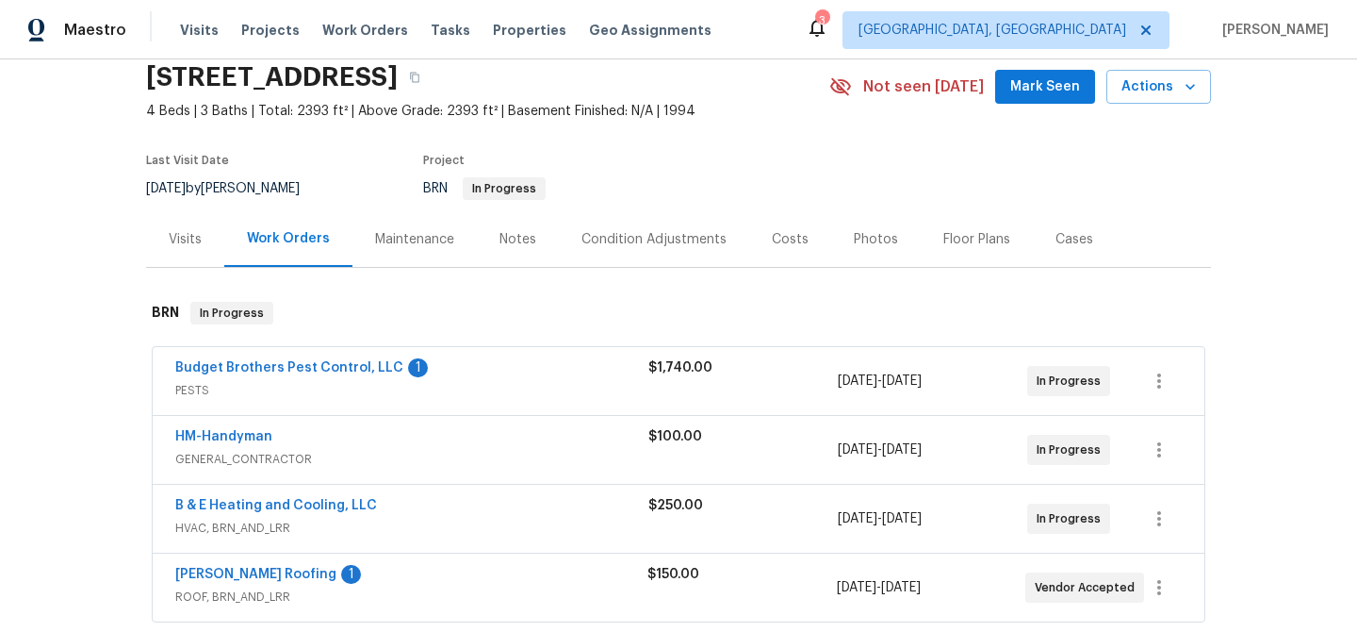
scroll to position [85, 0]
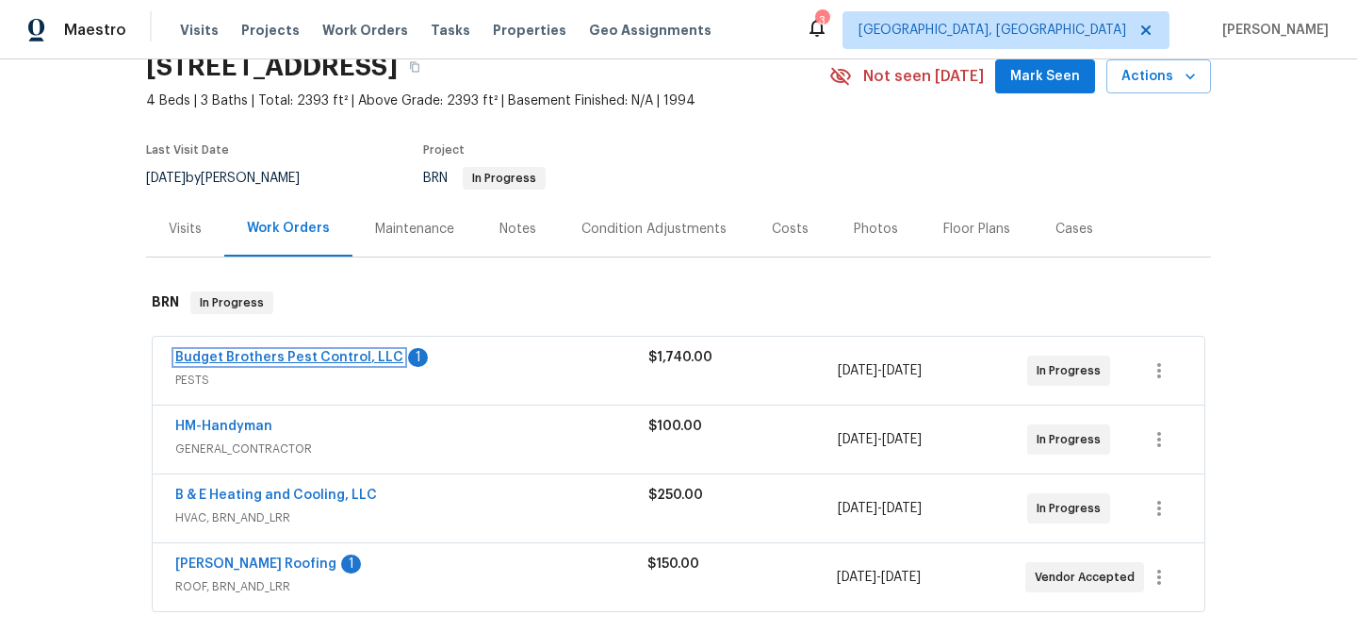
click at [254, 355] on link "Budget Brothers Pest Control, LLC" at bounding box center [289, 357] width 228 height 13
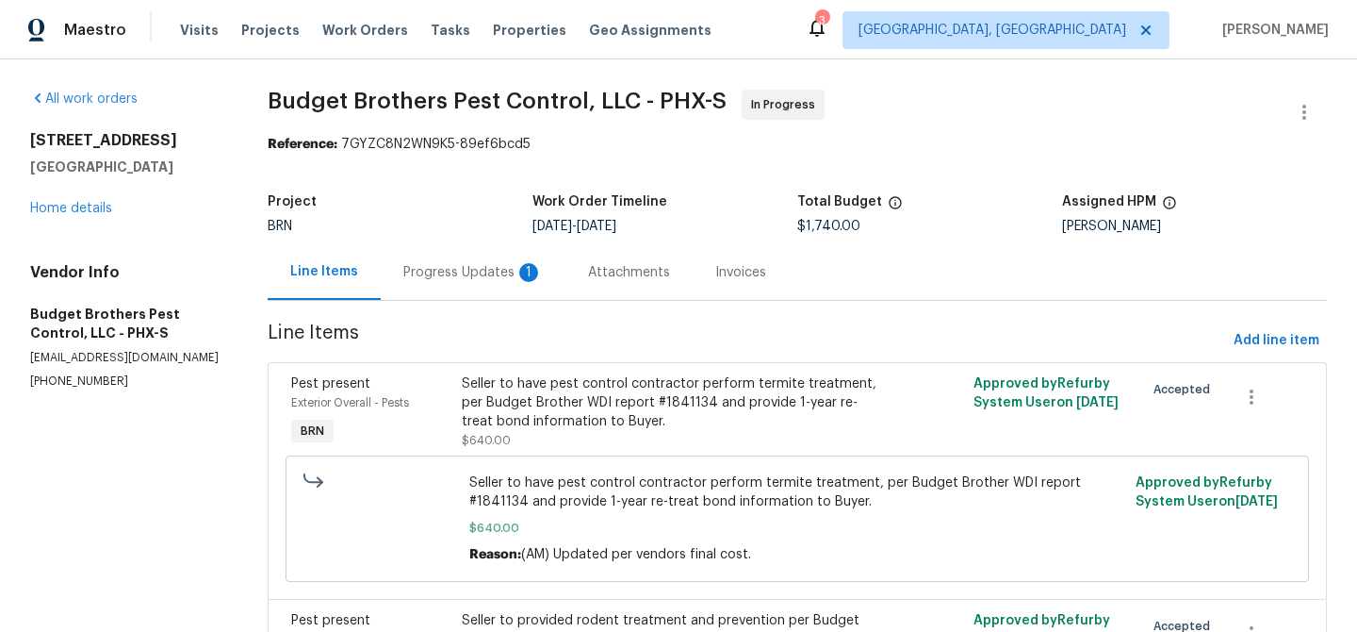
click at [497, 267] on div "Progress Updates 1" at bounding box center [473, 272] width 140 height 19
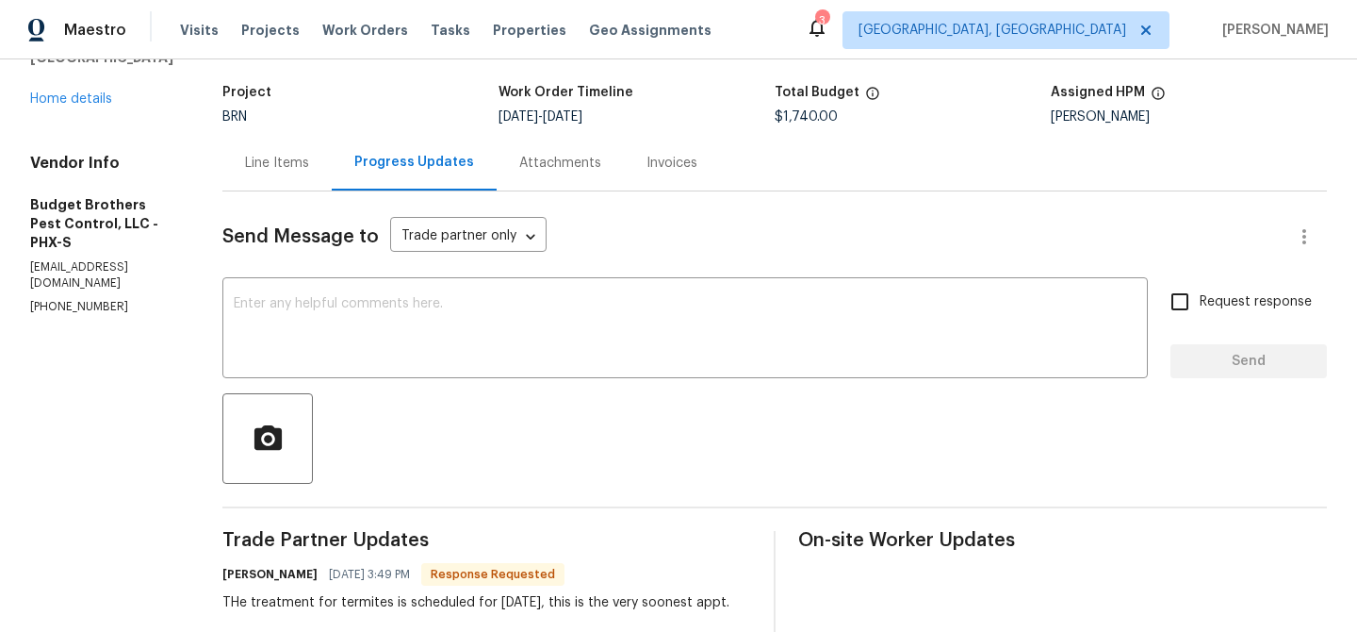
scroll to position [120, 0]
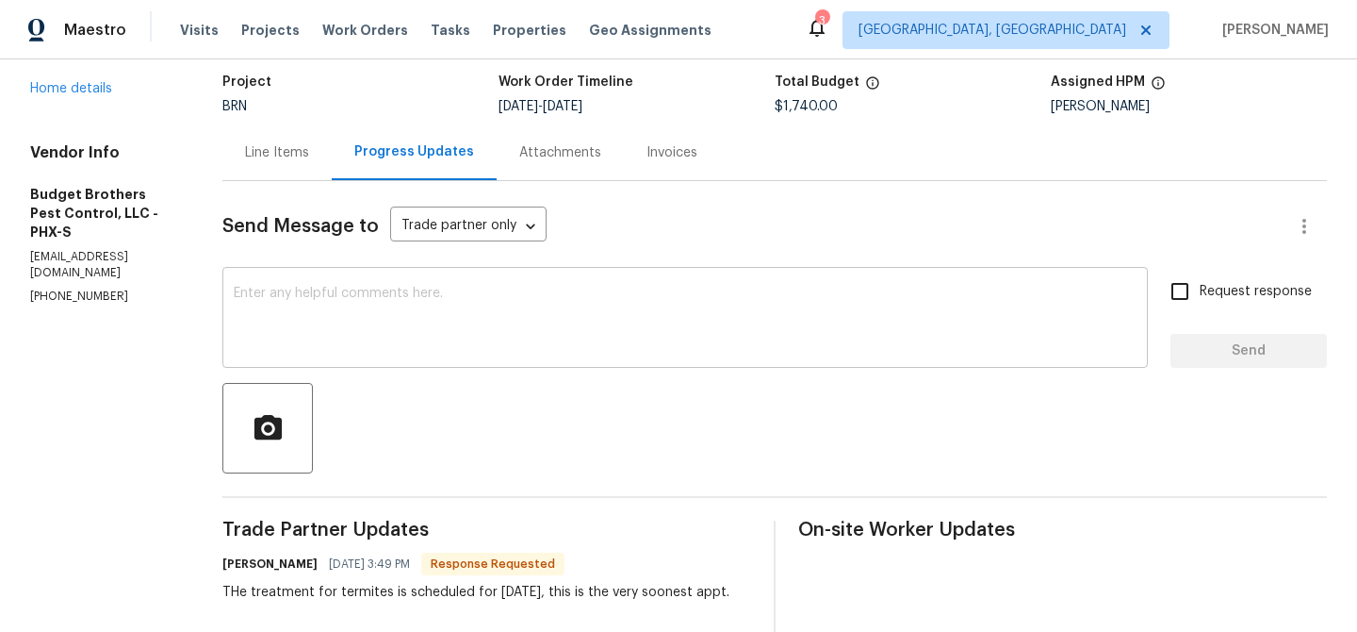
click at [470, 312] on textarea at bounding box center [685, 320] width 903 height 66
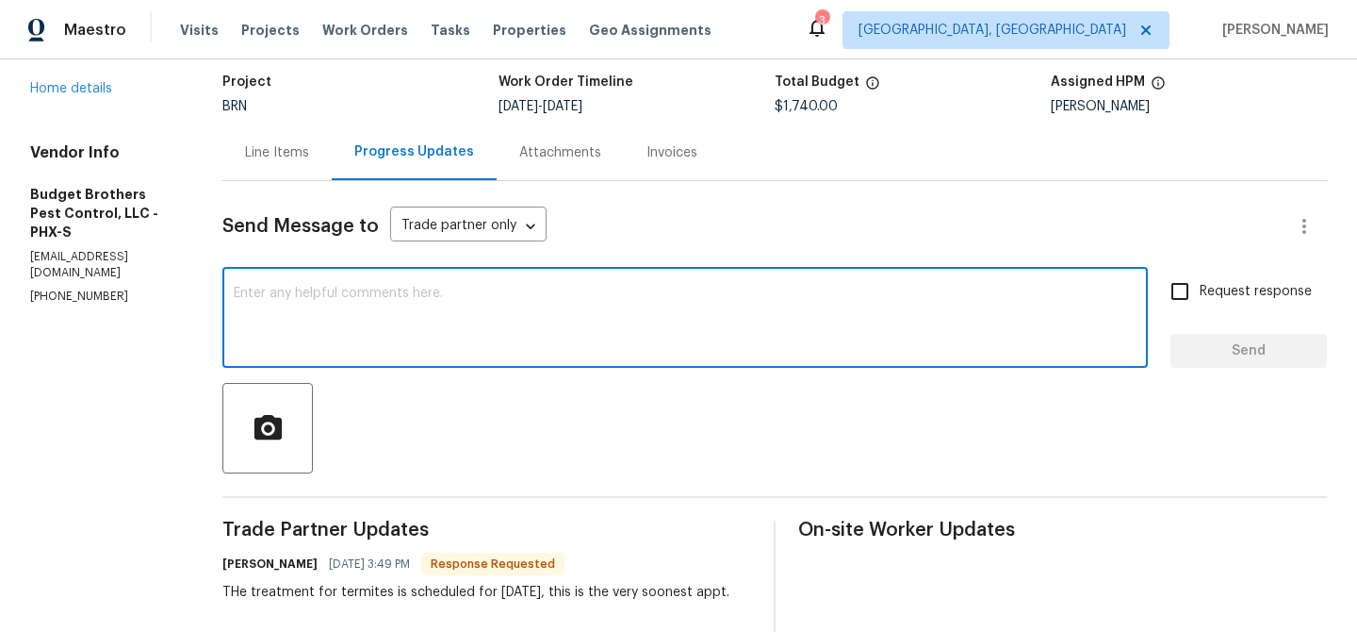
scroll to position [150, 0]
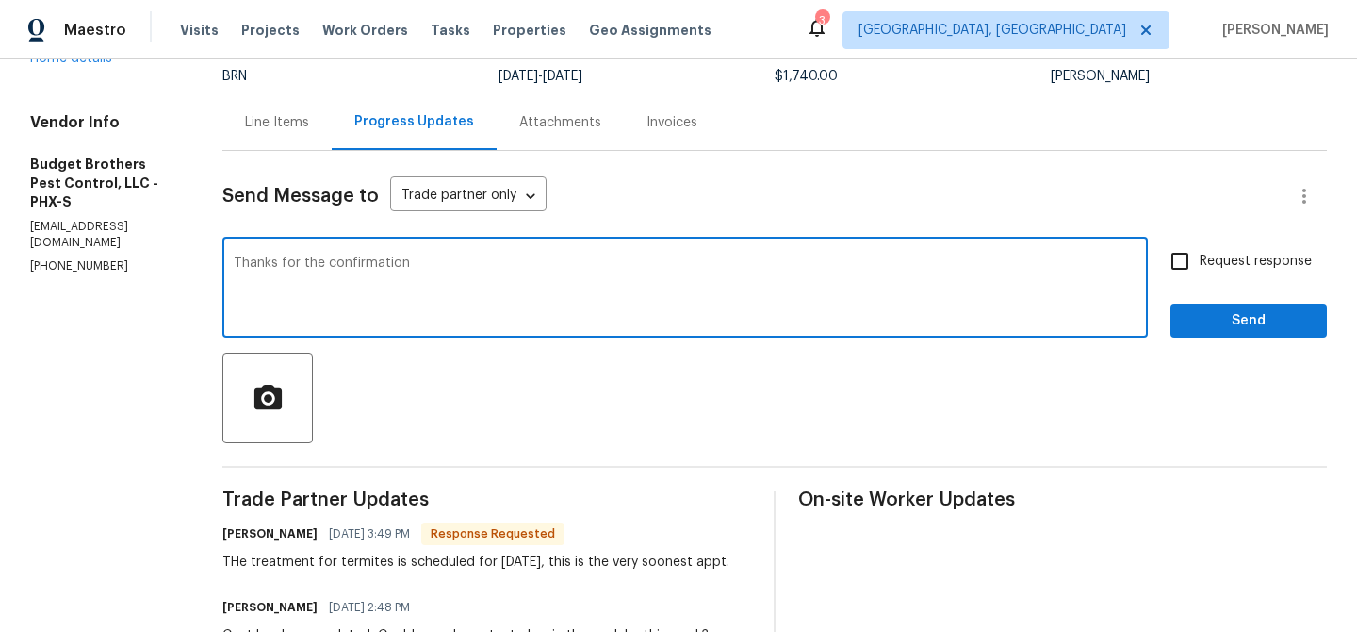
type textarea "Thanks for the confirmation"
click at [1176, 271] on input "Request response" at bounding box center [1180, 261] width 40 height 40
checkbox input "true"
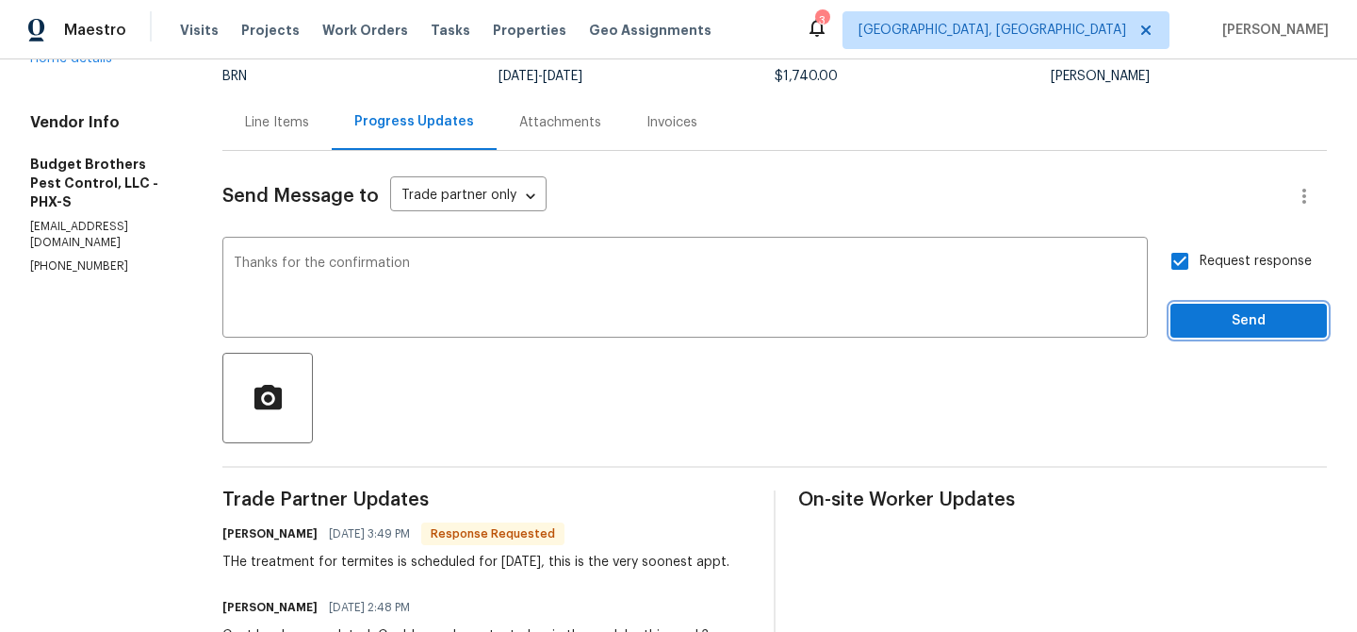
click at [1185, 323] on button "Send" at bounding box center [1249, 321] width 156 height 35
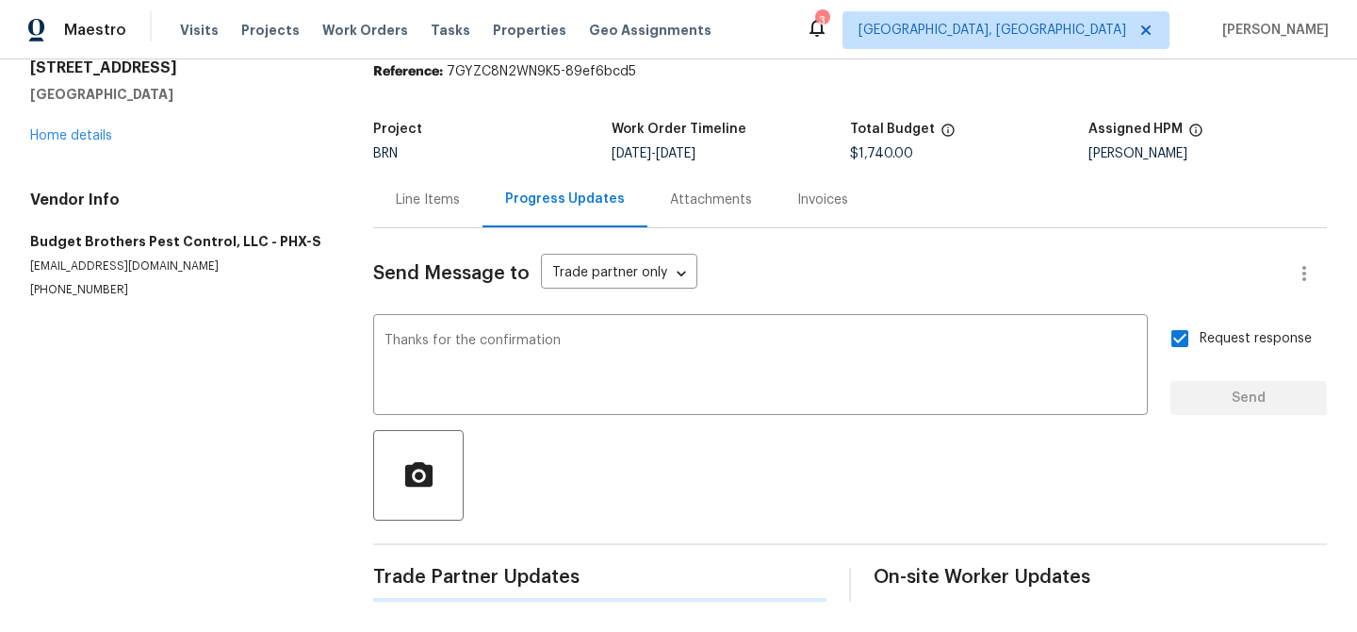
scroll to position [0, 0]
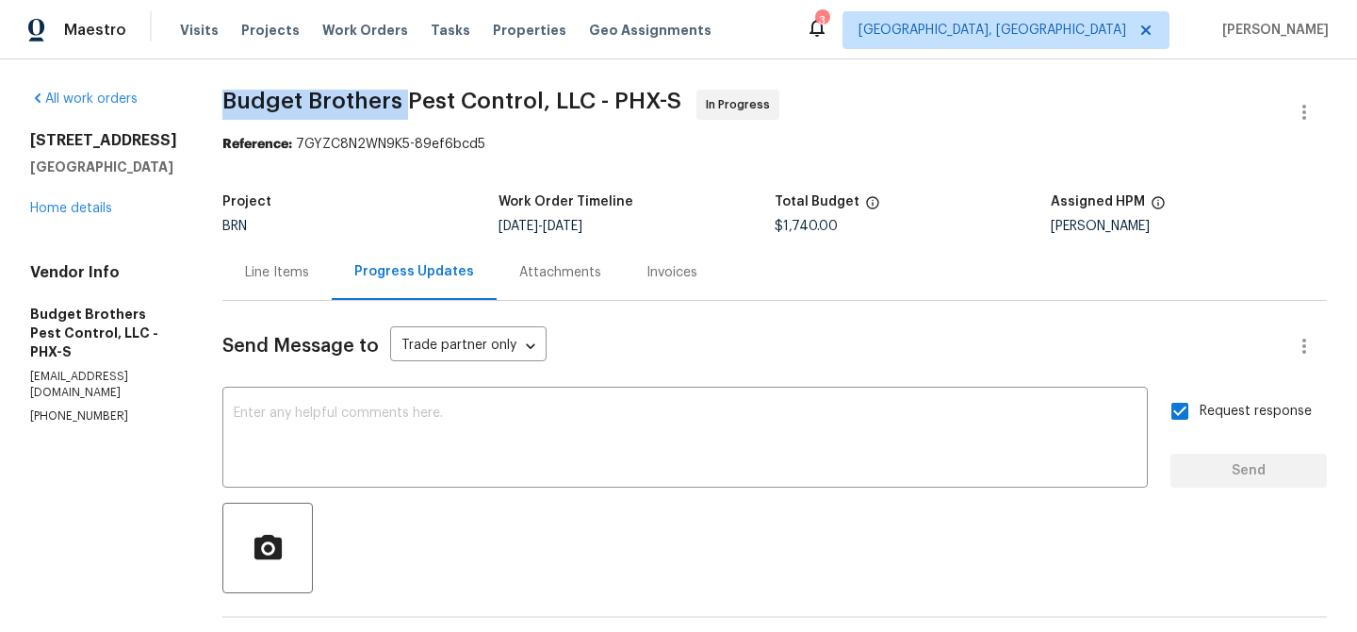
drag, startPoint x: 257, startPoint y: 105, endPoint x: 448, endPoint y: 103, distance: 190.4
copy span "Budget Brothers"
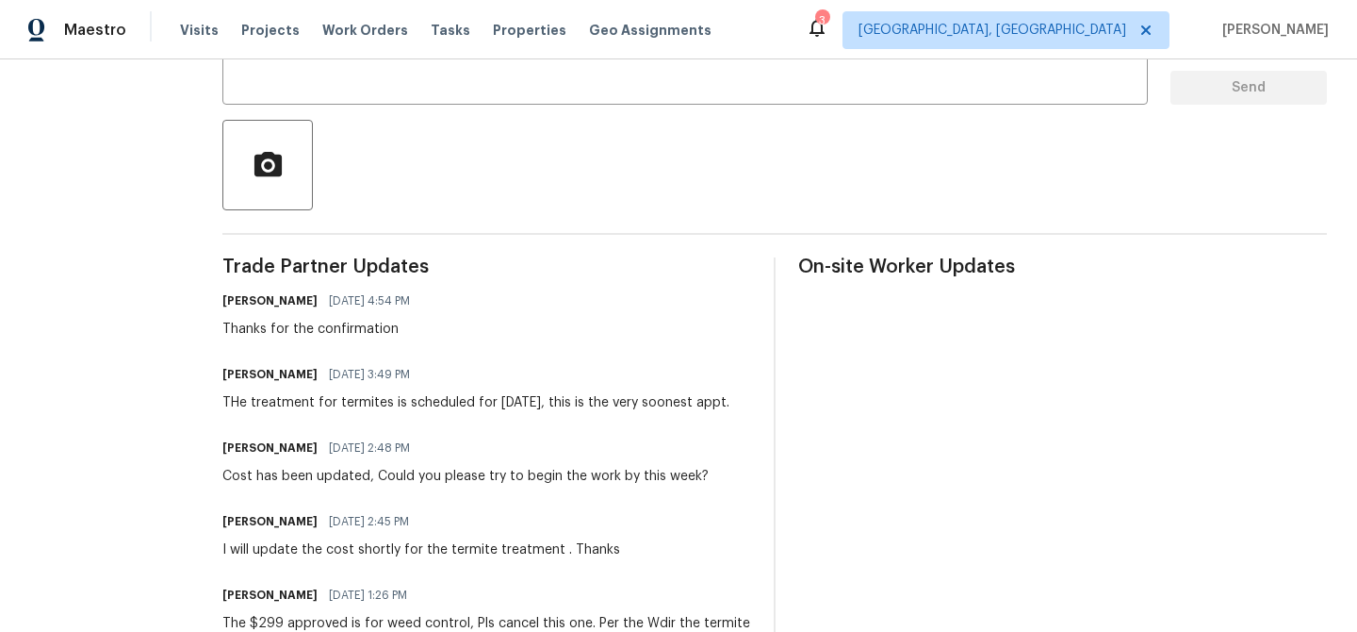
scroll to position [440, 0]
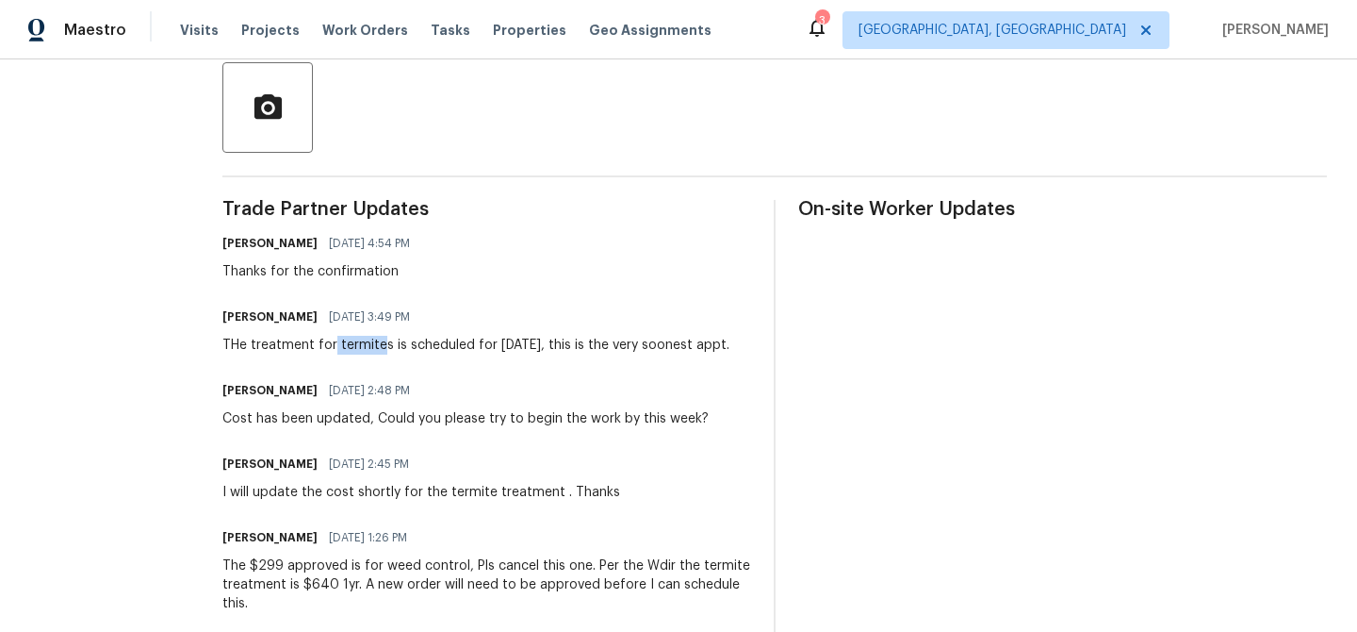
drag, startPoint x: 373, startPoint y: 346, endPoint x: 424, endPoint y: 346, distance: 50.9
click at [424, 346] on div "THe treatment for termites is scheduled for Monday 8-25-25, this is the very so…" at bounding box center [475, 345] width 507 height 19
copy div "termite"
drag, startPoint x: 584, startPoint y: 345, endPoint x: 633, endPoint y: 345, distance: 48.1
click at [633, 345] on div "THe treatment for termites is scheduled for Monday 8-25-25, this is the very so…" at bounding box center [475, 345] width 507 height 19
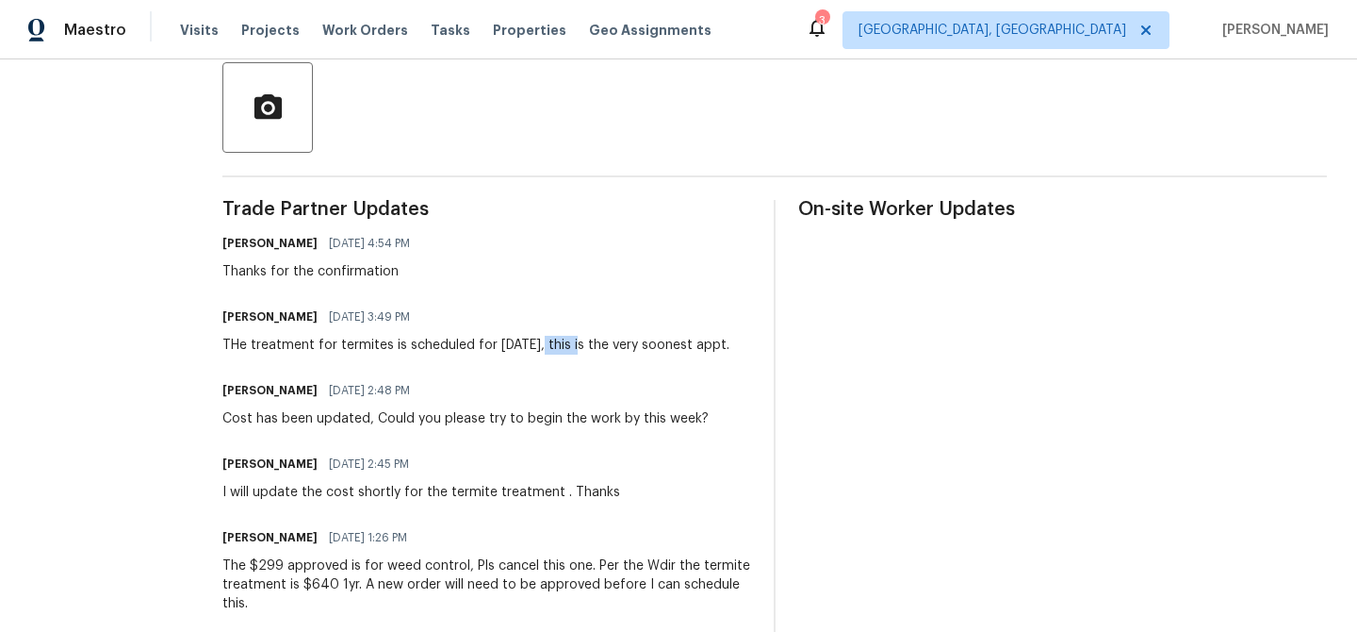
copy div "8-25-25"
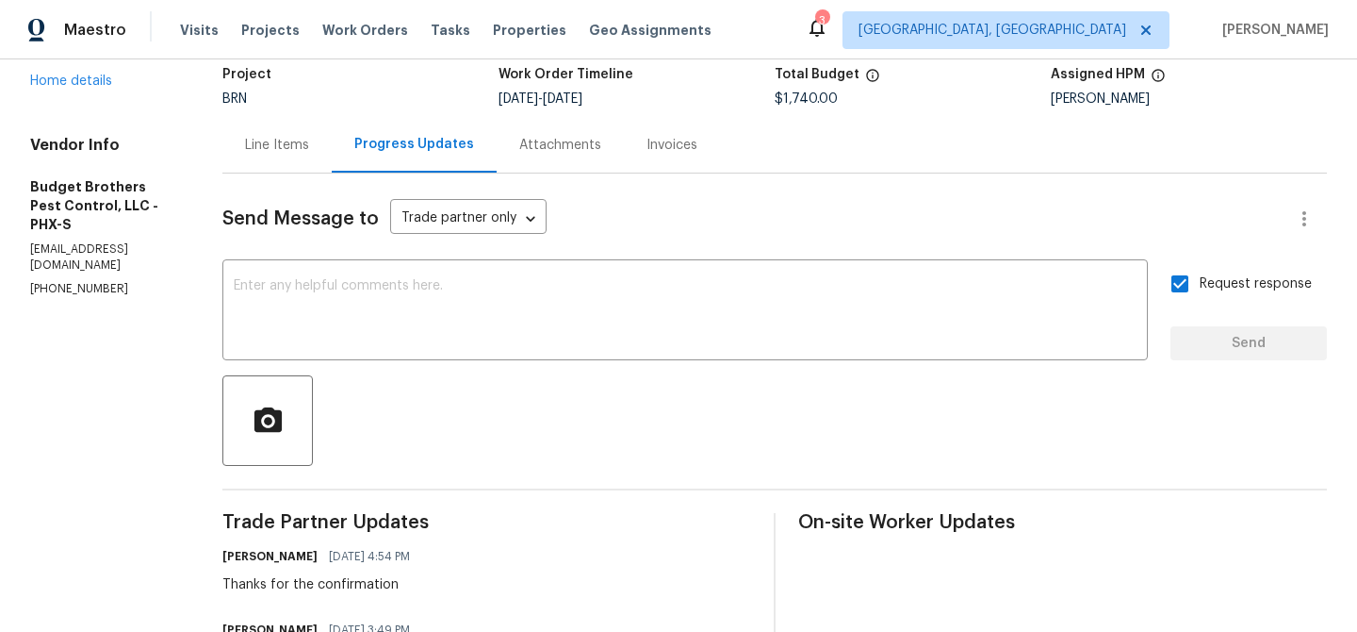
scroll to position [0, 0]
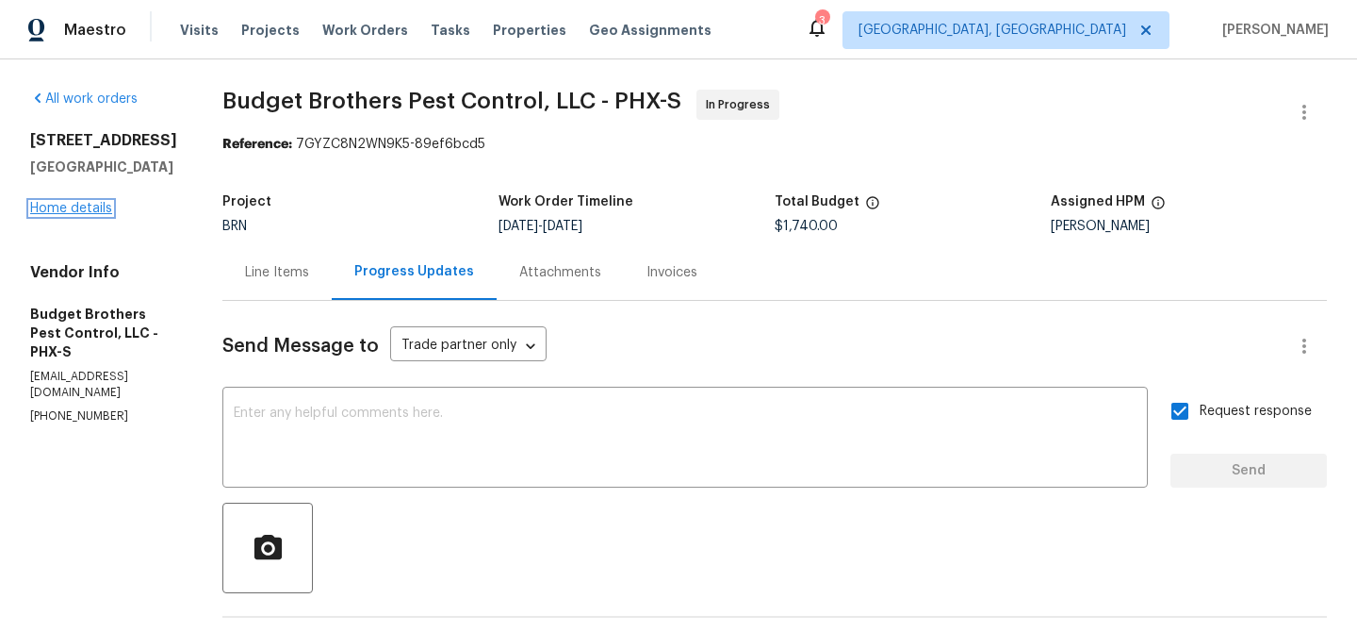
click at [94, 205] on link "Home details" at bounding box center [71, 208] width 82 height 13
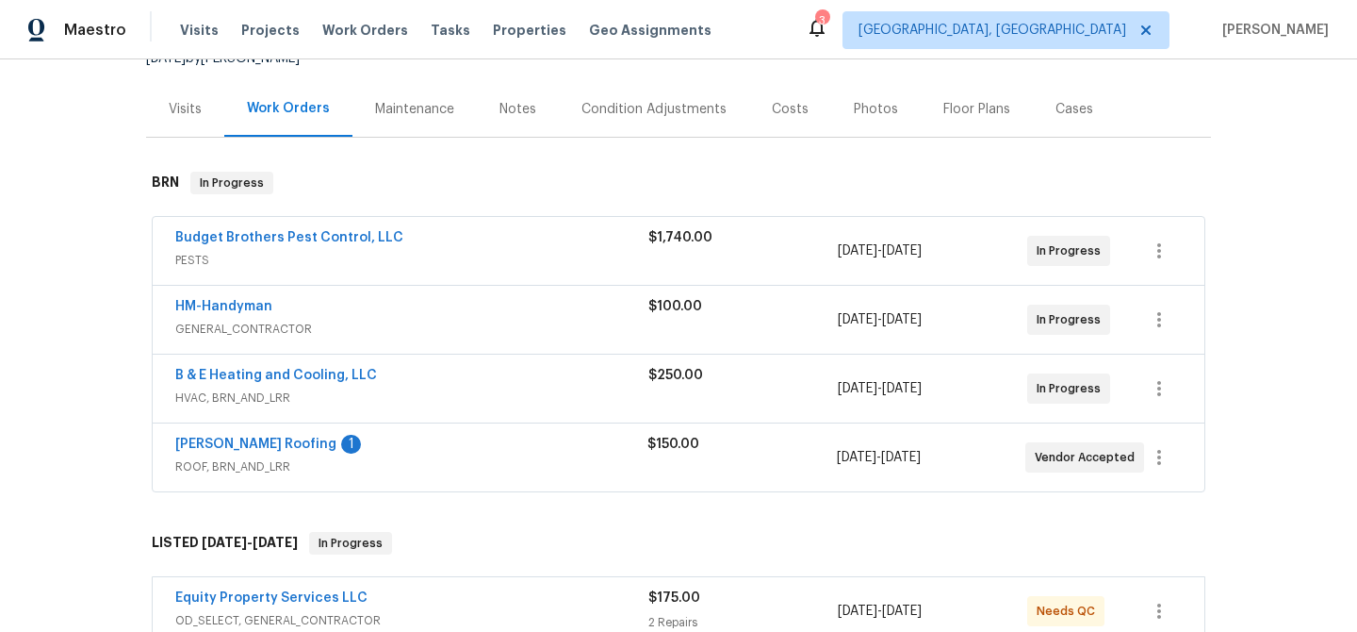
scroll to position [211, 0]
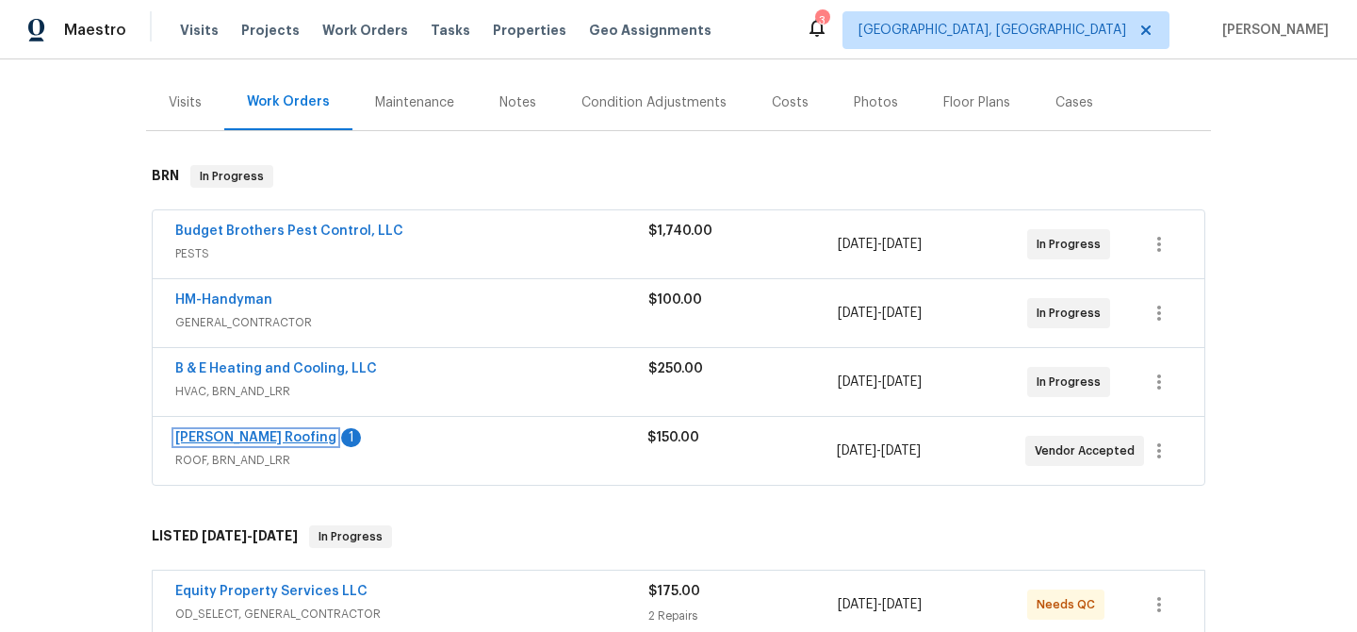
click at [225, 435] on link "Stout Roofing" at bounding box center [255, 437] width 161 height 13
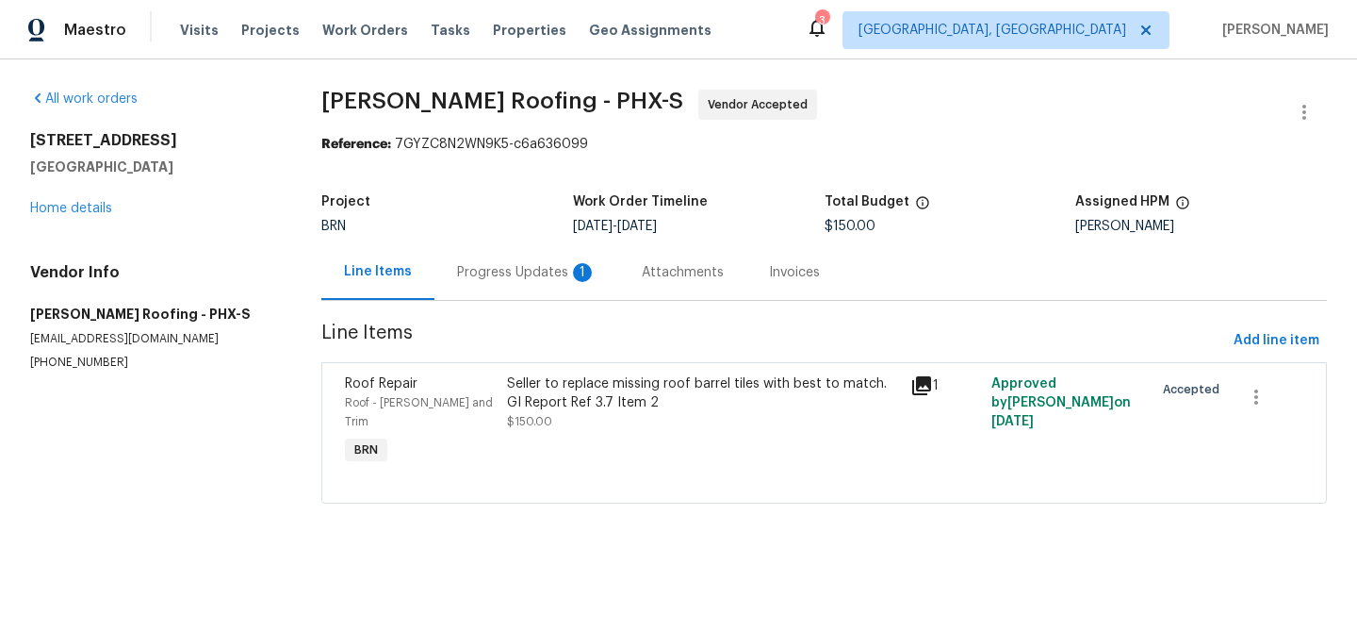
click at [503, 288] on div "Progress Updates 1" at bounding box center [527, 272] width 185 height 56
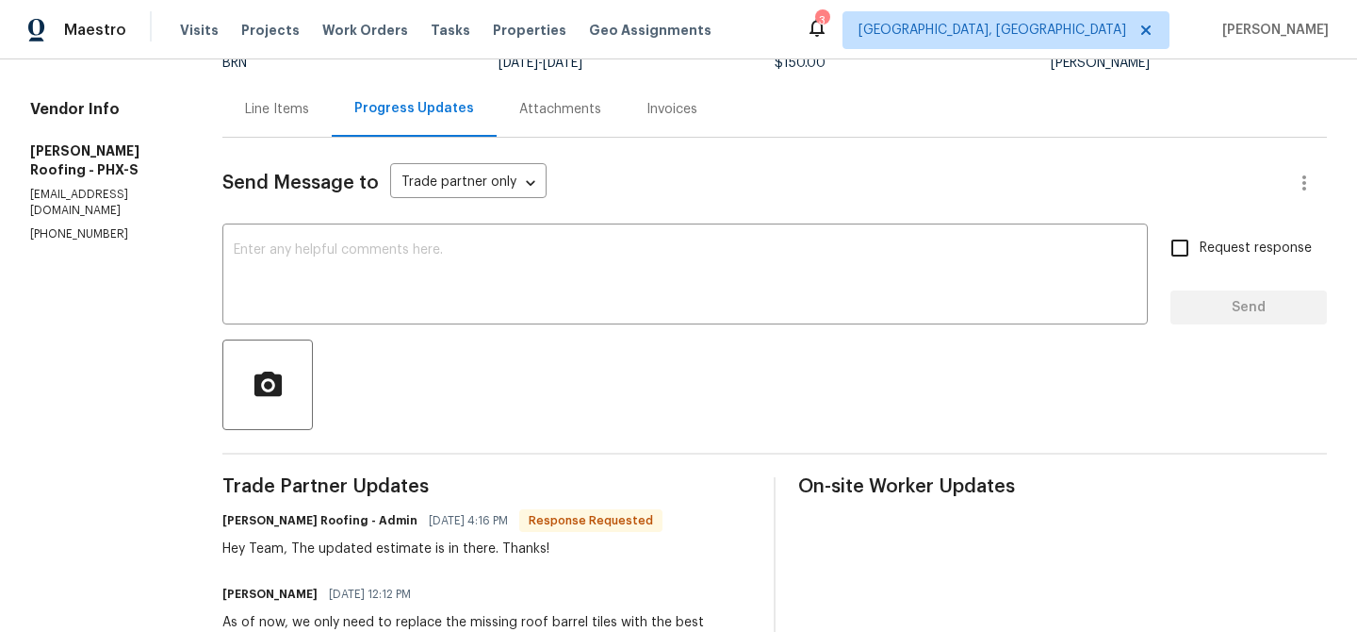
scroll to position [177, 0]
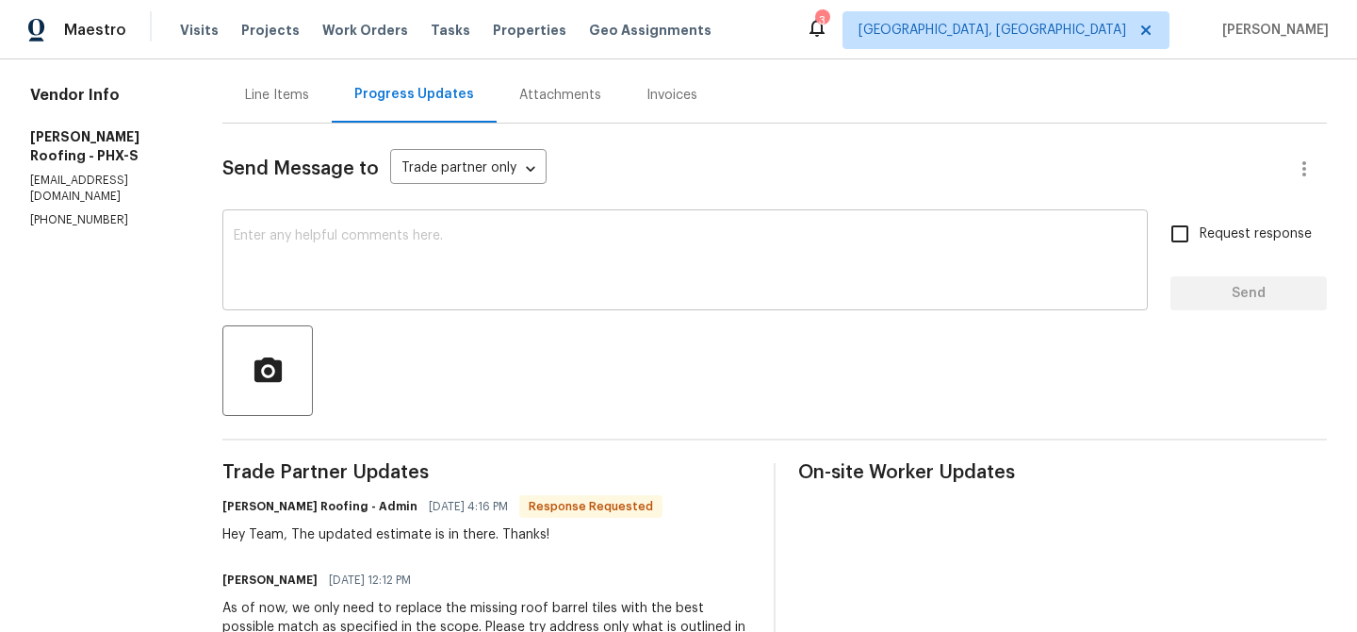
click at [409, 274] on textarea at bounding box center [685, 262] width 903 height 66
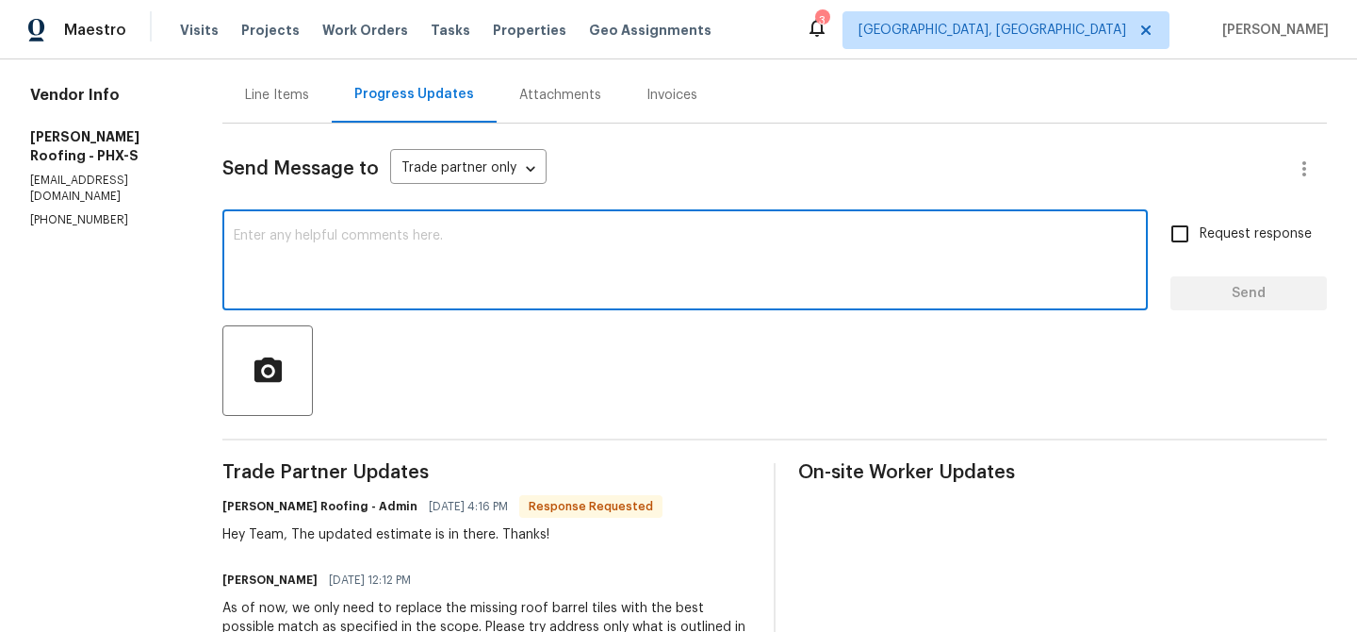
scroll to position [0, 0]
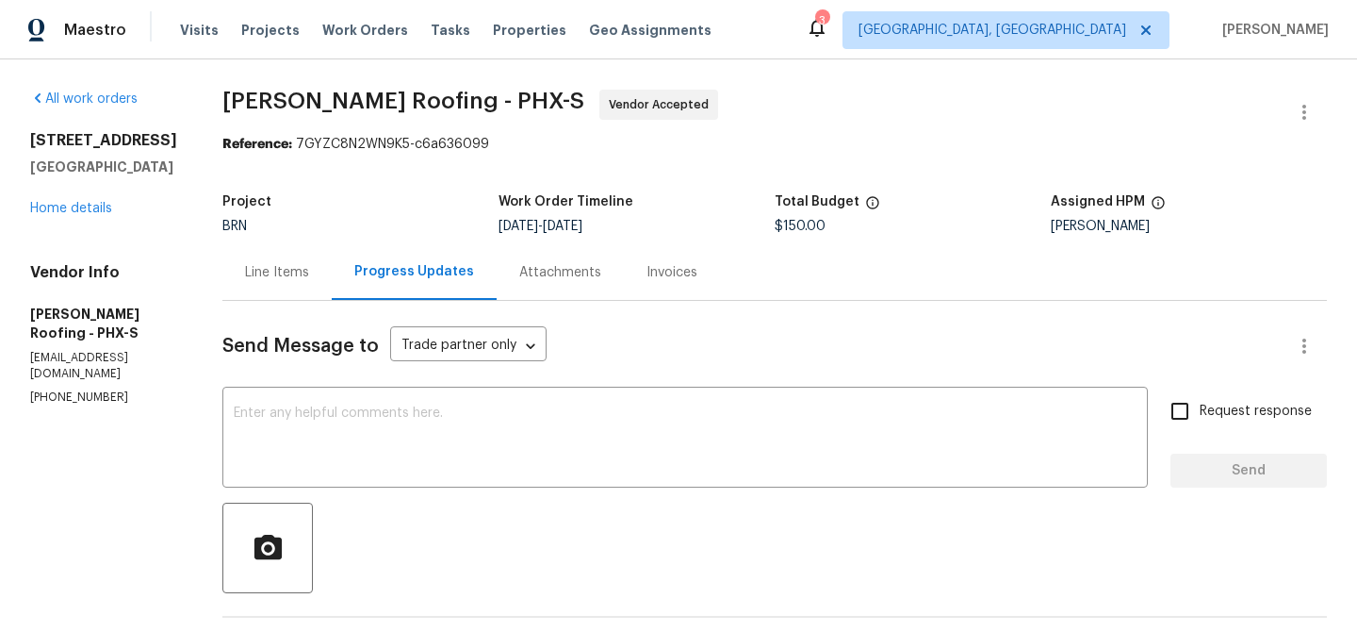
click at [296, 279] on div "Line Items" at bounding box center [277, 272] width 64 height 19
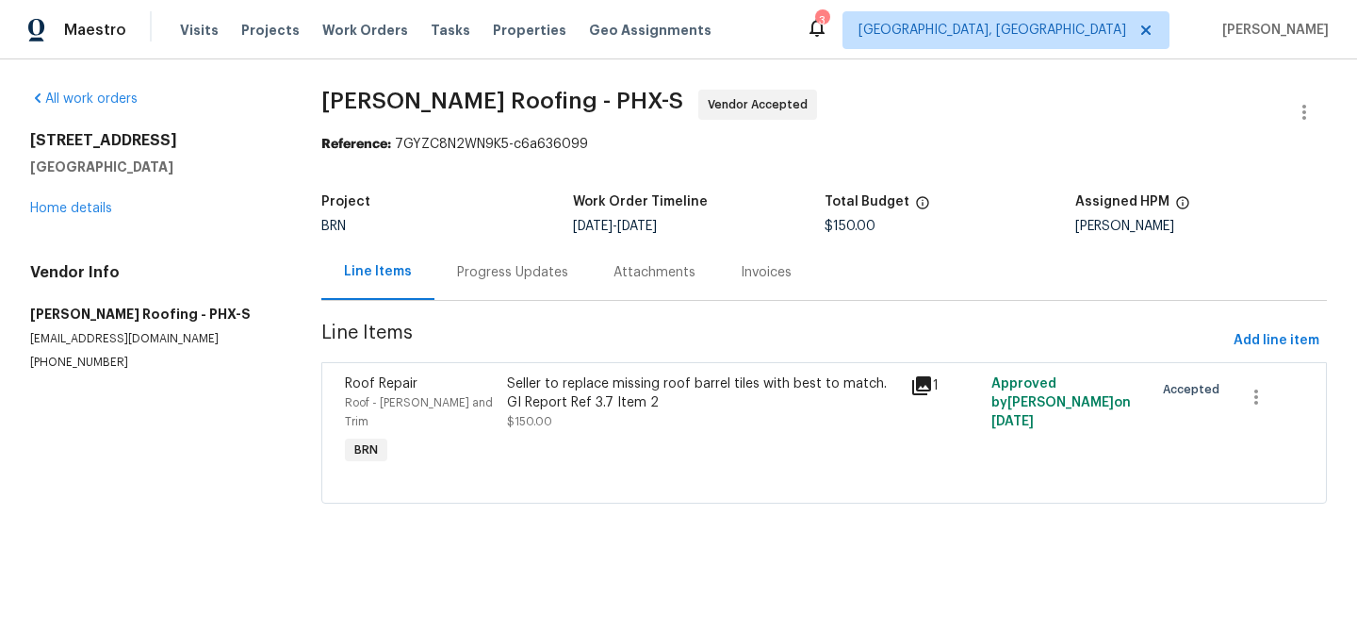
click at [579, 404] on div "Seller to replace missing roof barrel tiles with best to match. GI Report Ref 3…" at bounding box center [703, 393] width 393 height 38
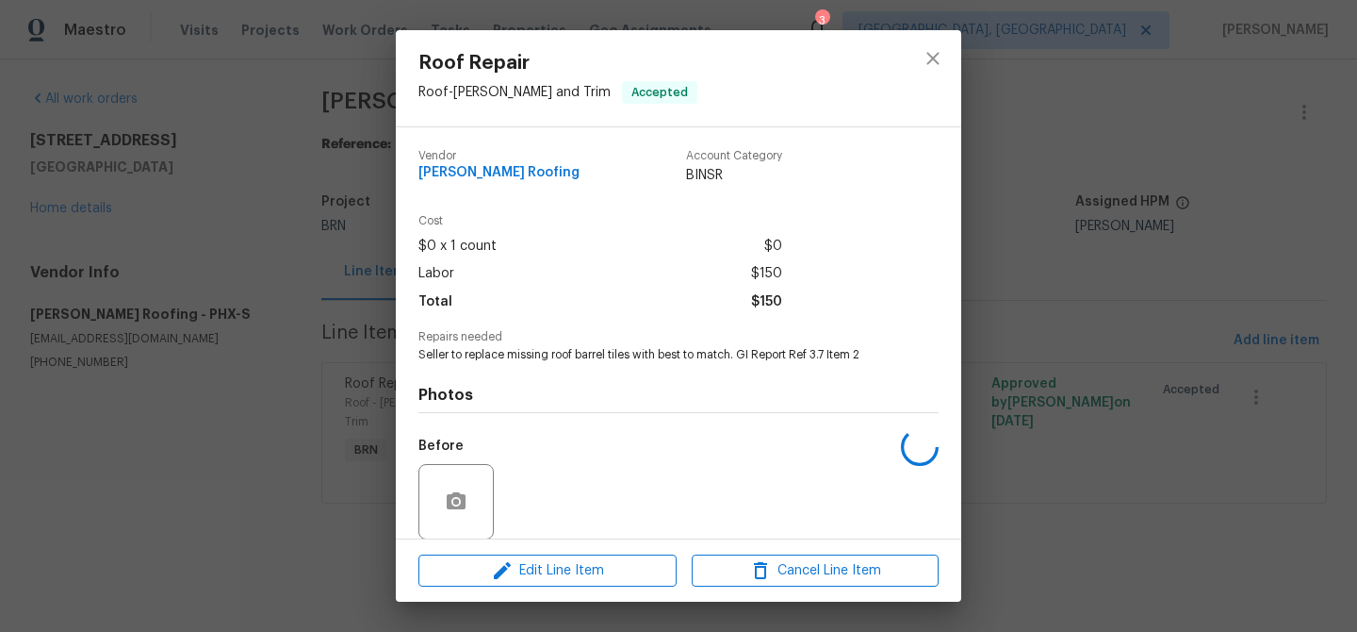
scroll to position [141, 0]
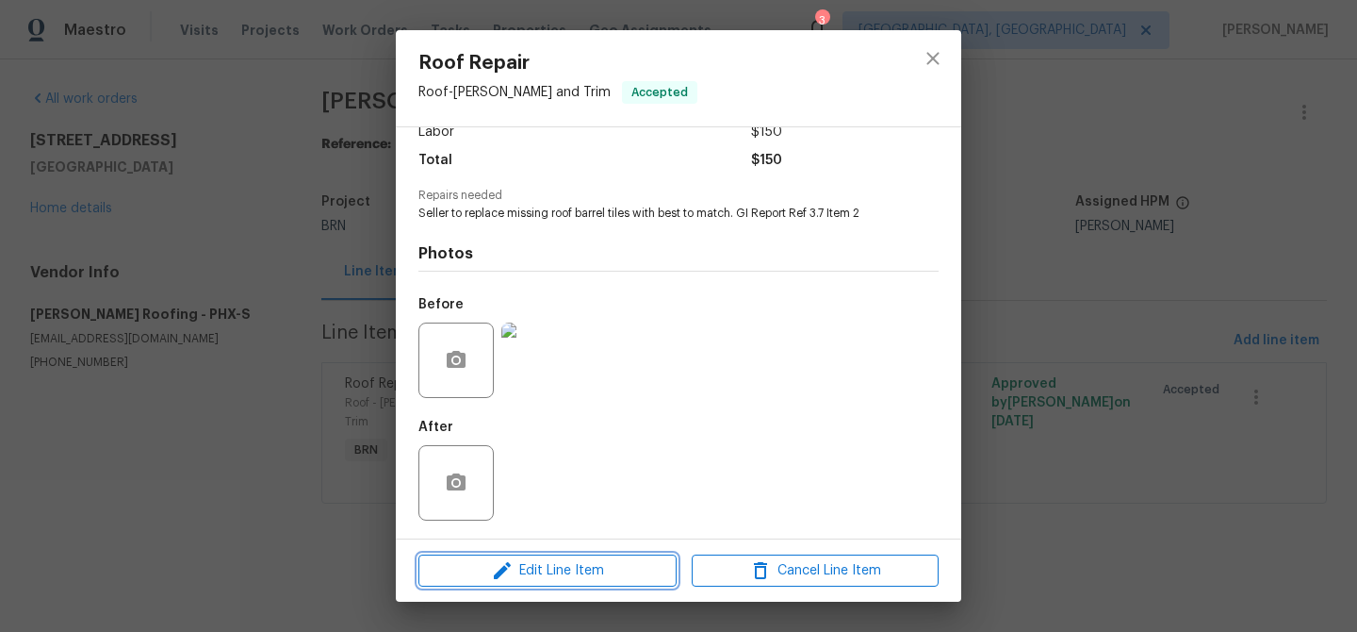
click at [539, 583] on button "Edit Line Item" at bounding box center [548, 570] width 258 height 33
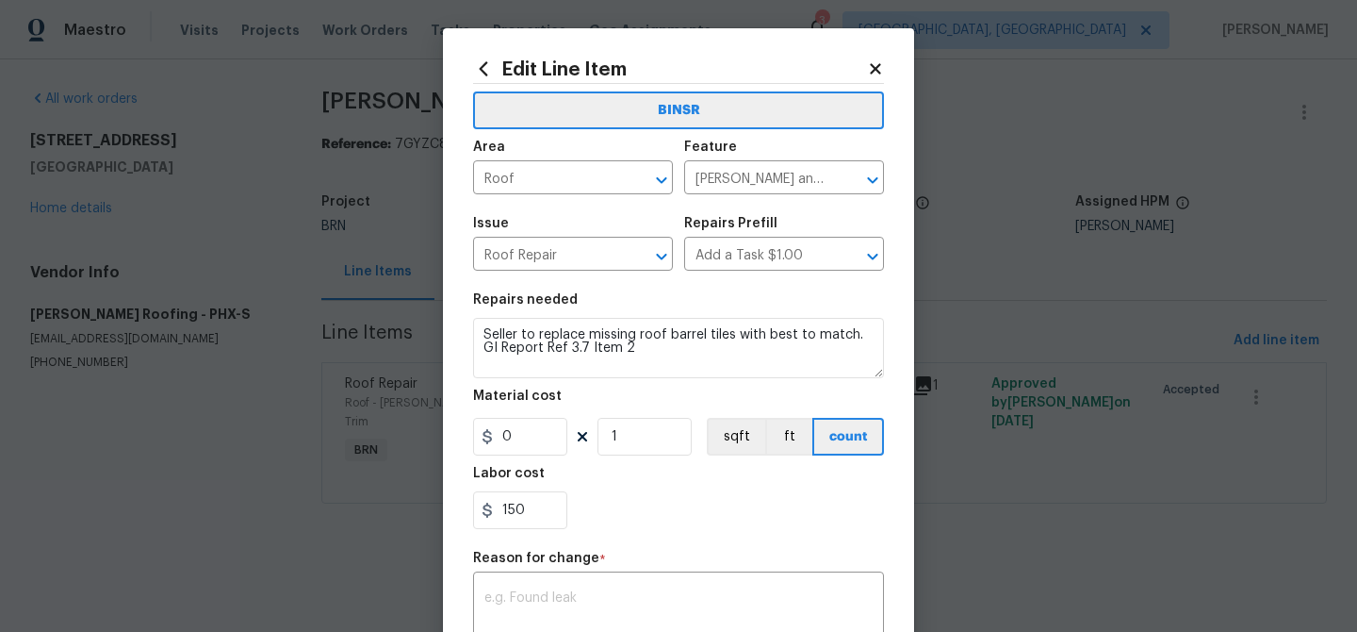
click at [532, 530] on section "Repairs needed Seller to replace missing roof barrel tiles with best to match. …" at bounding box center [678, 411] width 411 height 258
click at [541, 514] on input "150" at bounding box center [520, 510] width 94 height 38
type input "1"
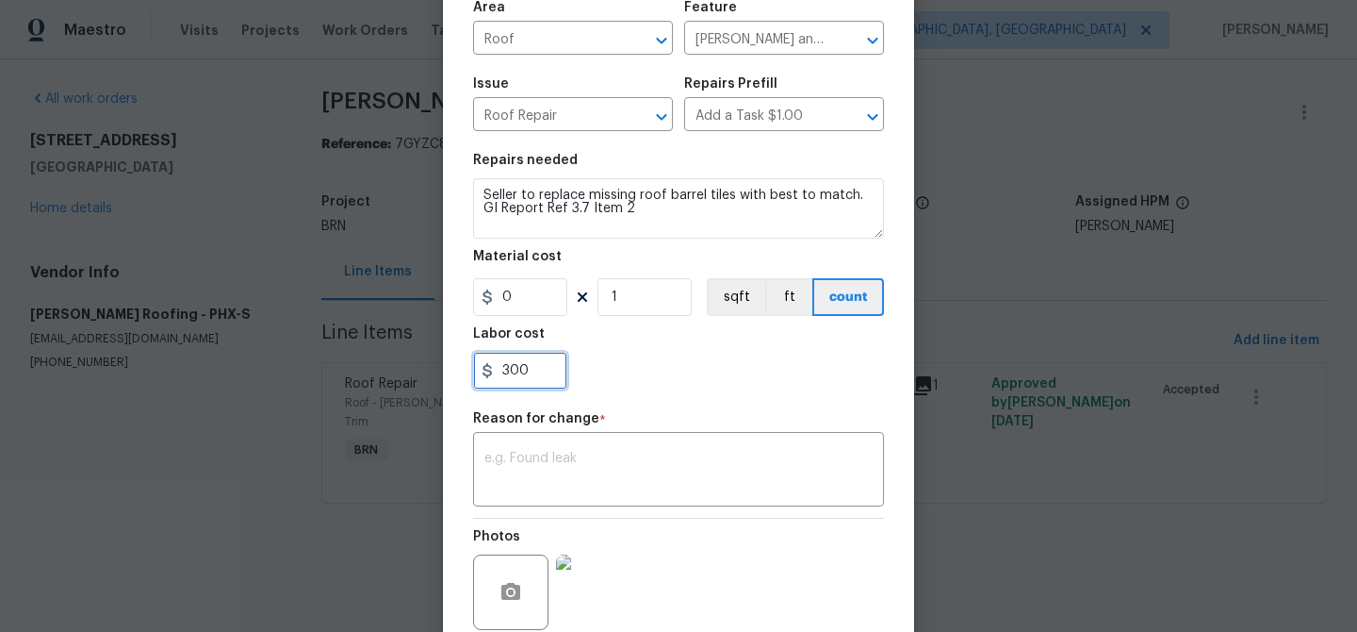
scroll to position [298, 0]
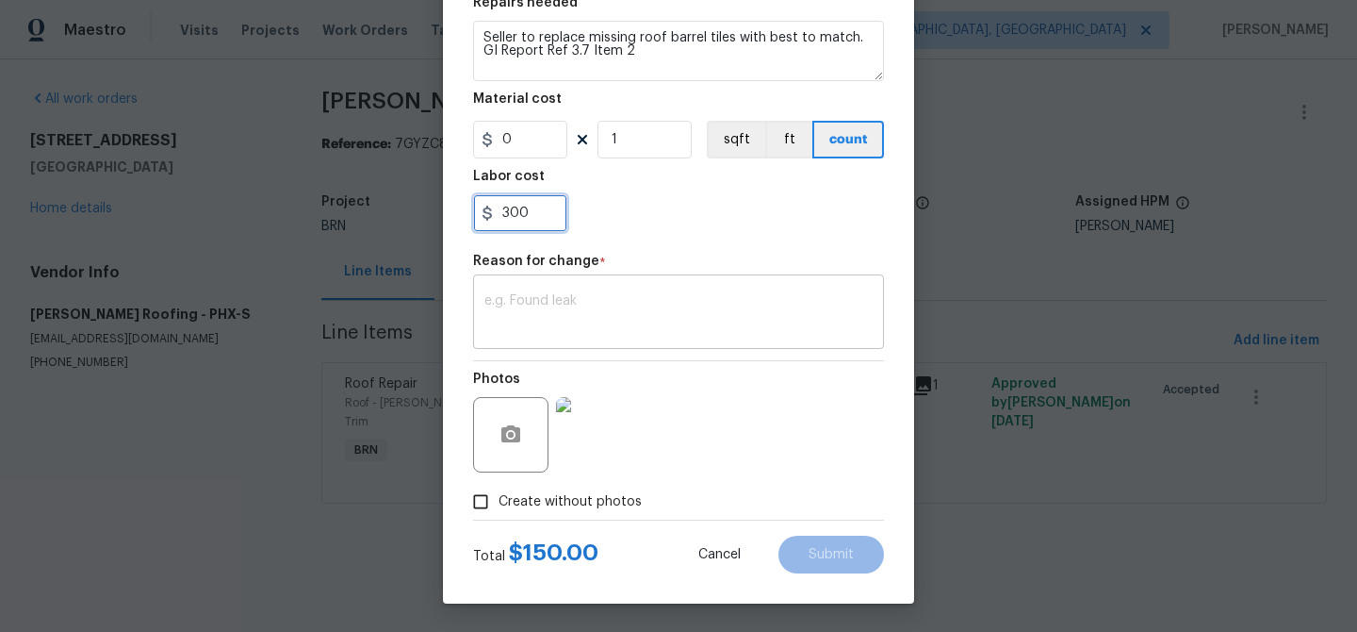
type input "300"
click at [636, 313] on textarea at bounding box center [679, 314] width 388 height 40
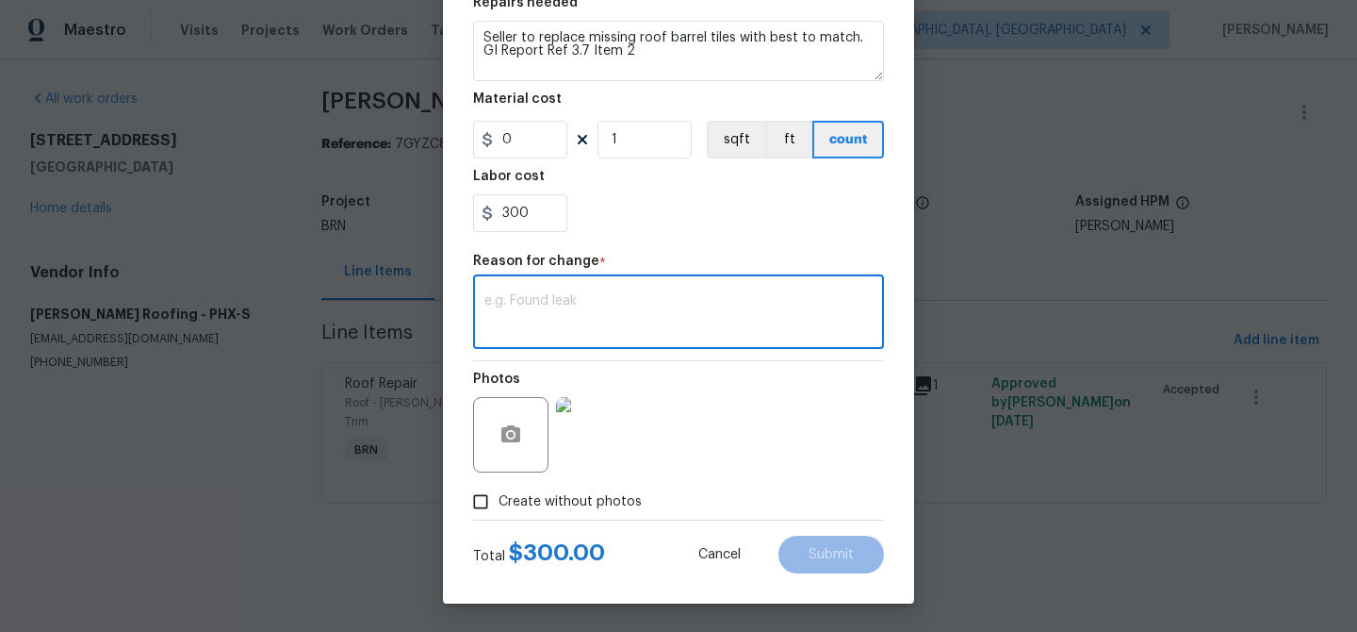
paste textarea "(AM) Updated per vendors final cost."
type textarea "(AM) Updated per vendors final cost."
click at [828, 556] on span "Submit" at bounding box center [831, 555] width 45 height 14
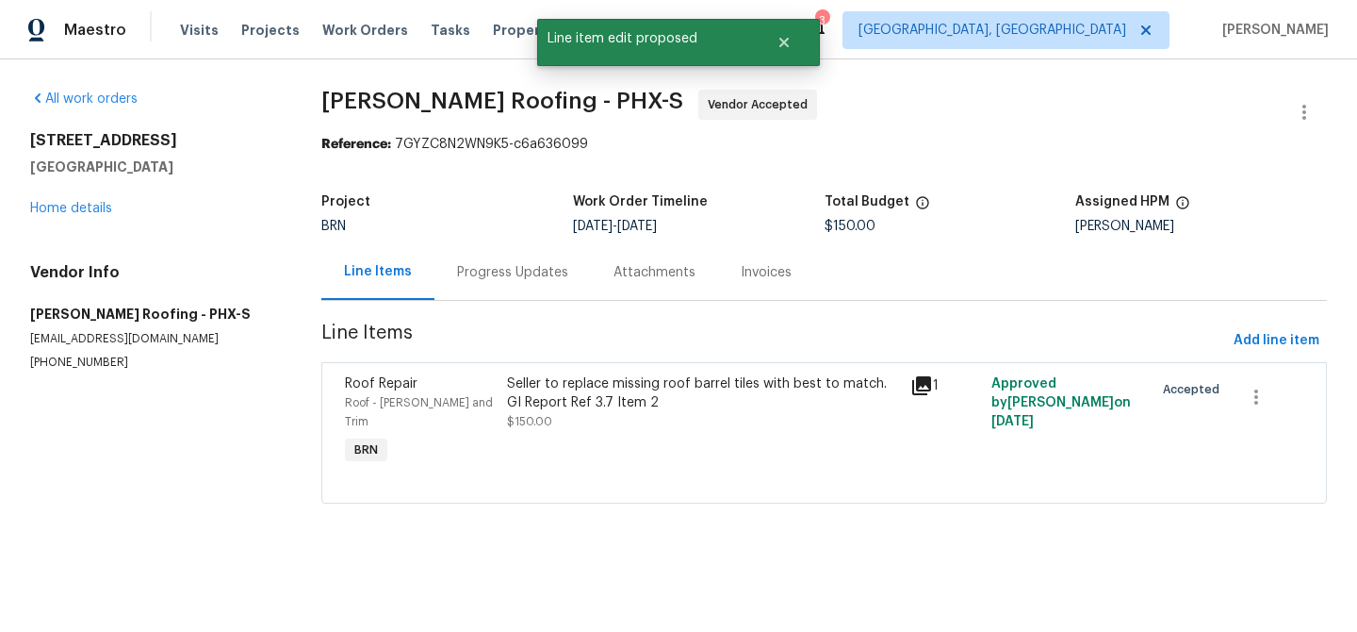
scroll to position [0, 0]
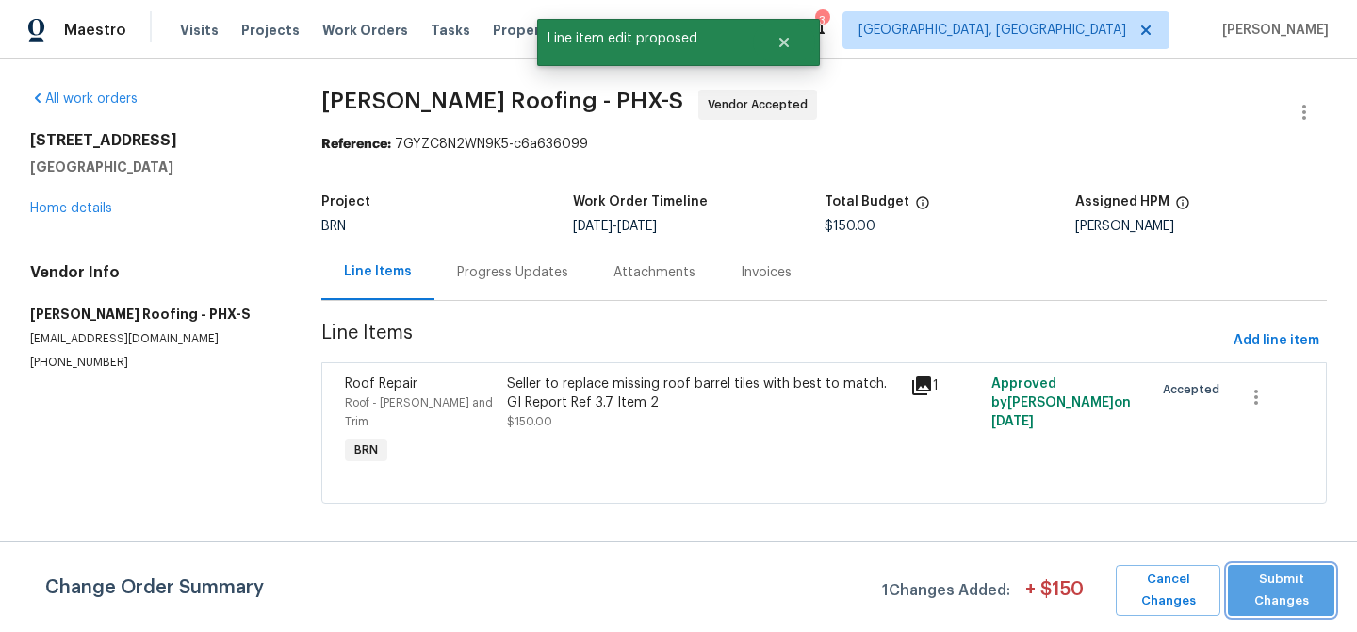
click at [1279, 584] on span "Submit Changes" at bounding box center [1282, 589] width 88 height 43
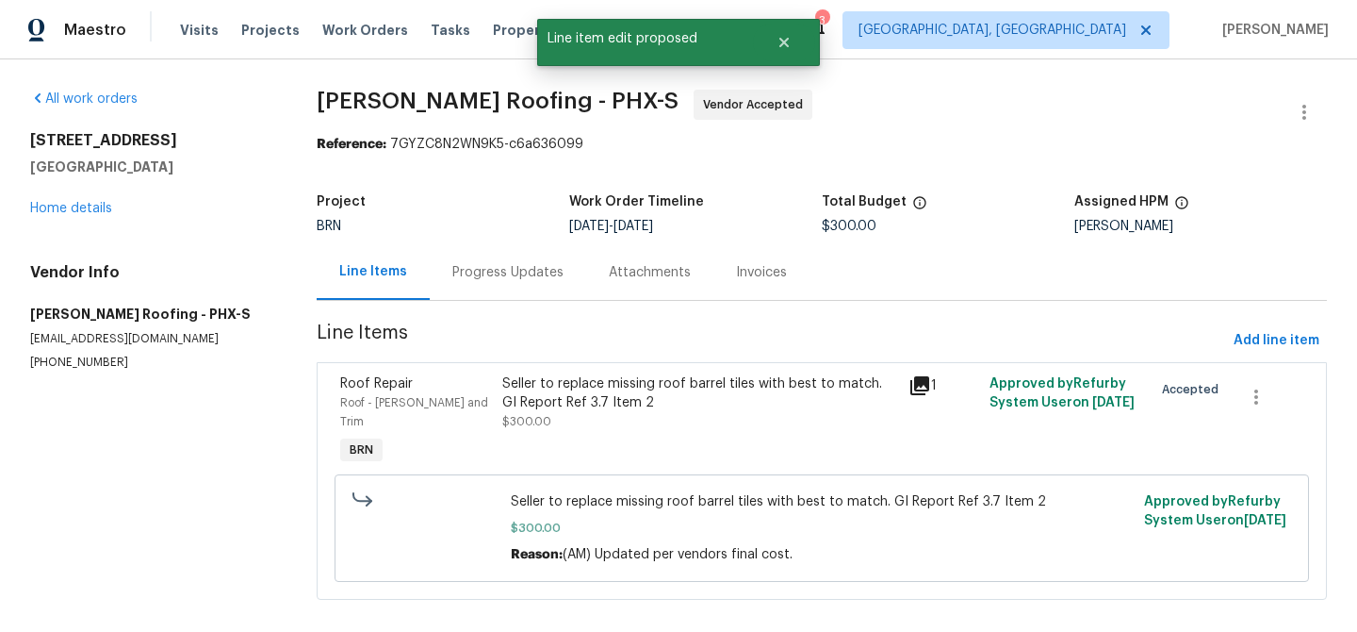
click at [502, 271] on div "Progress Updates" at bounding box center [507, 272] width 111 height 19
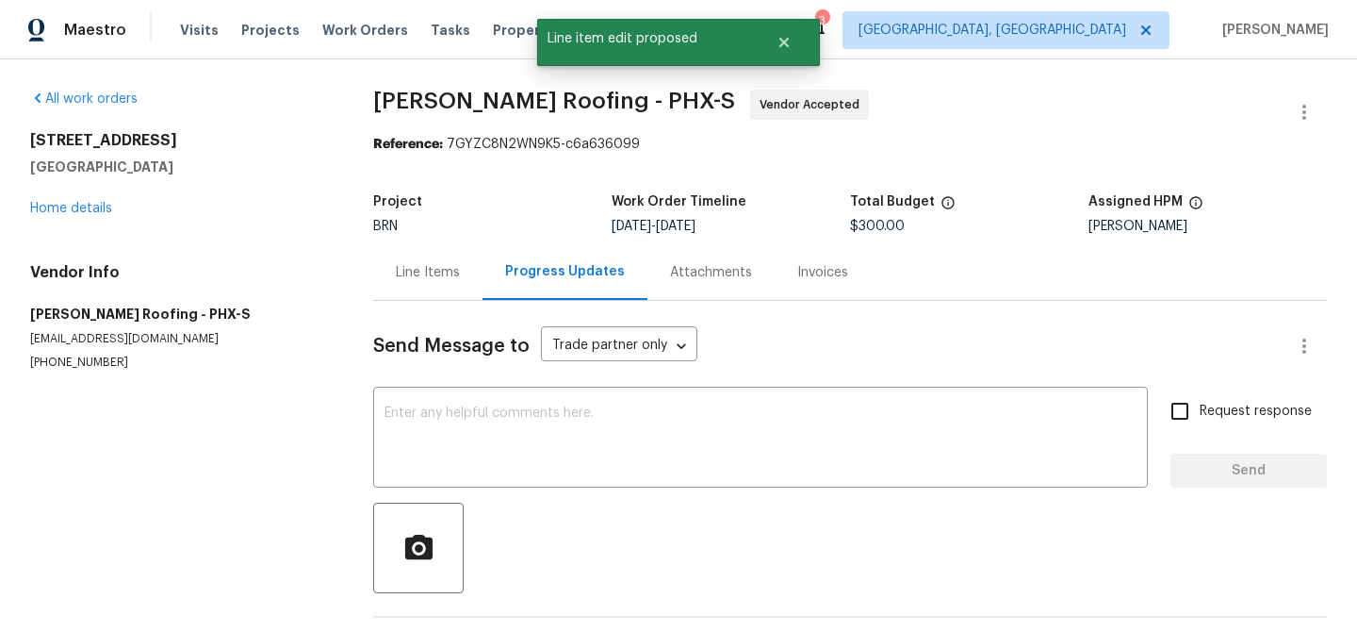
scroll to position [73, 0]
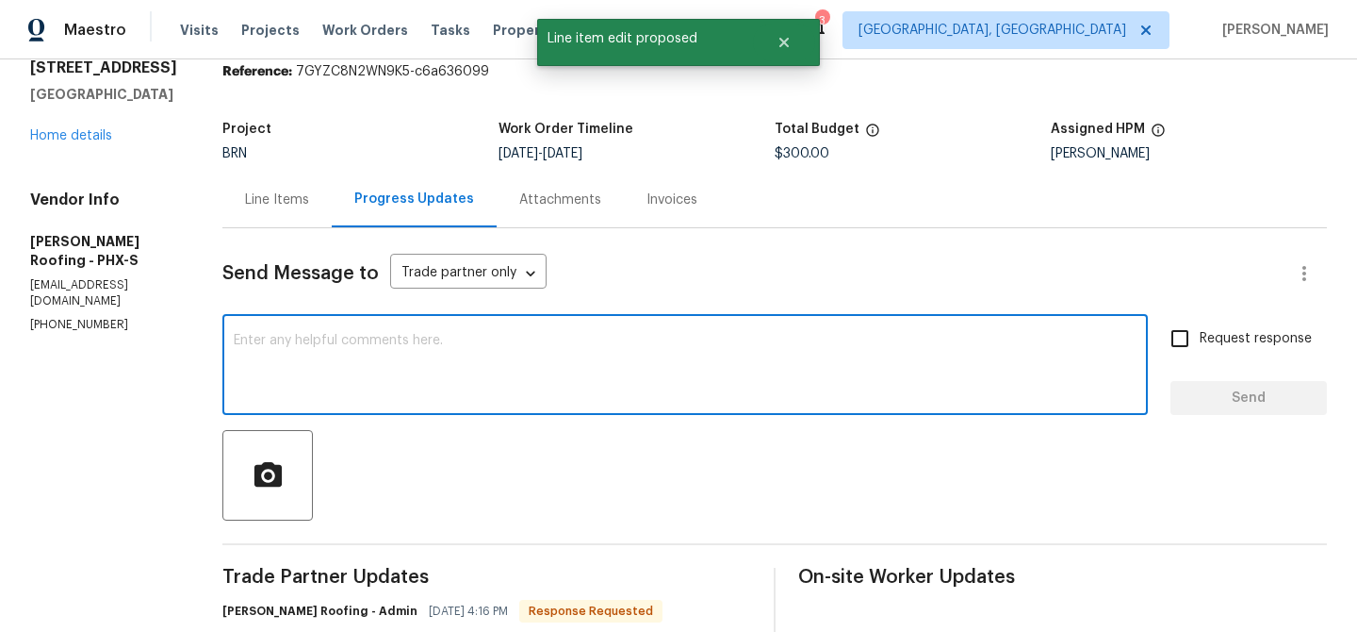
click at [438, 349] on textarea at bounding box center [685, 367] width 903 height 66
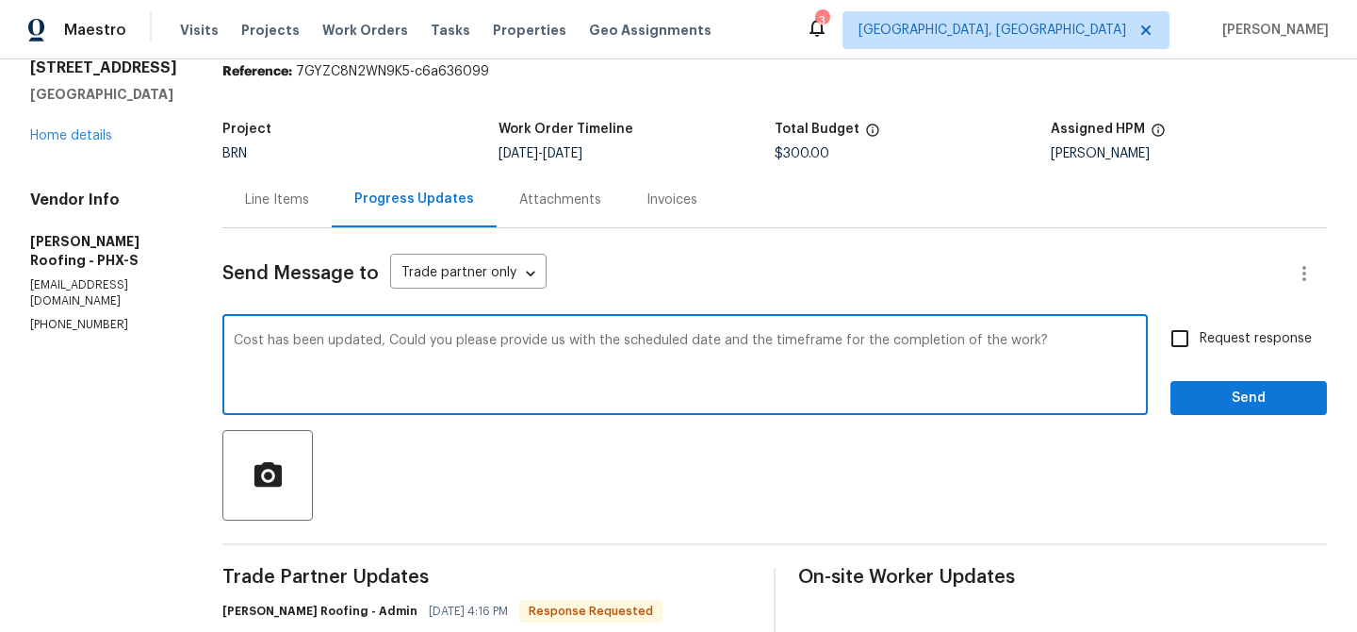
type textarea "Cost has been updated, Could you please provide us with the scheduled date and …"
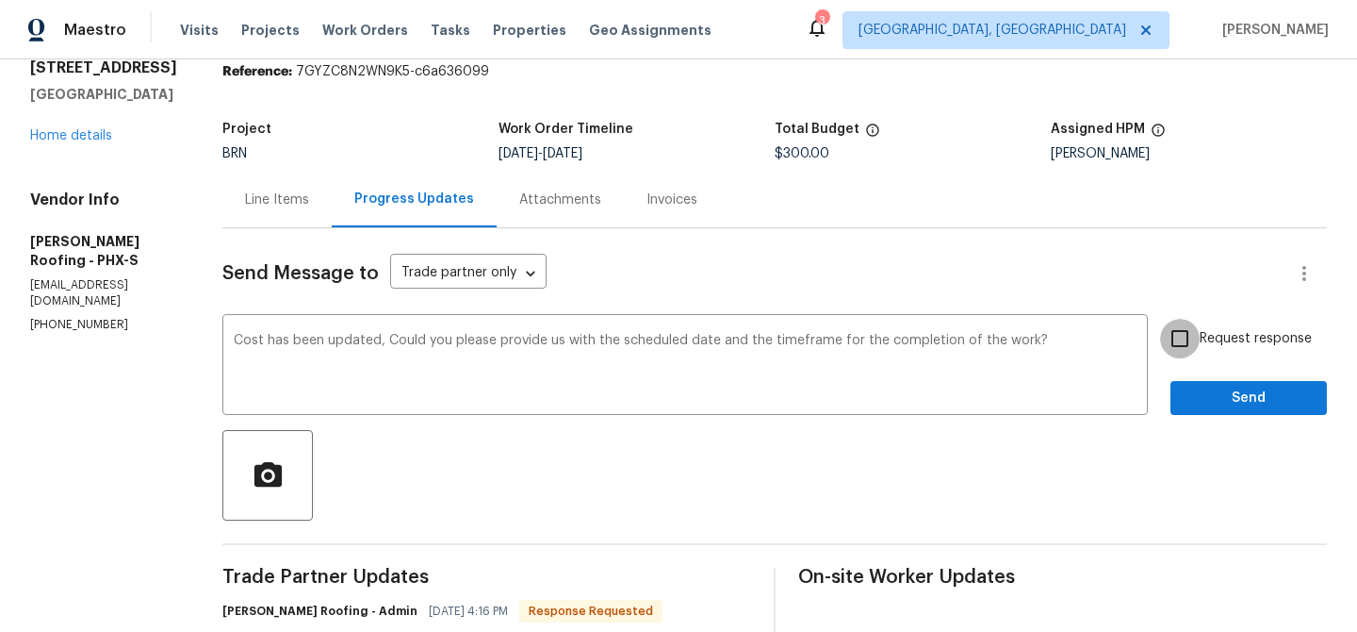
click at [1190, 350] on input "Request response" at bounding box center [1180, 339] width 40 height 40
checkbox input "true"
click at [1208, 396] on span "Send" at bounding box center [1249, 398] width 126 height 24
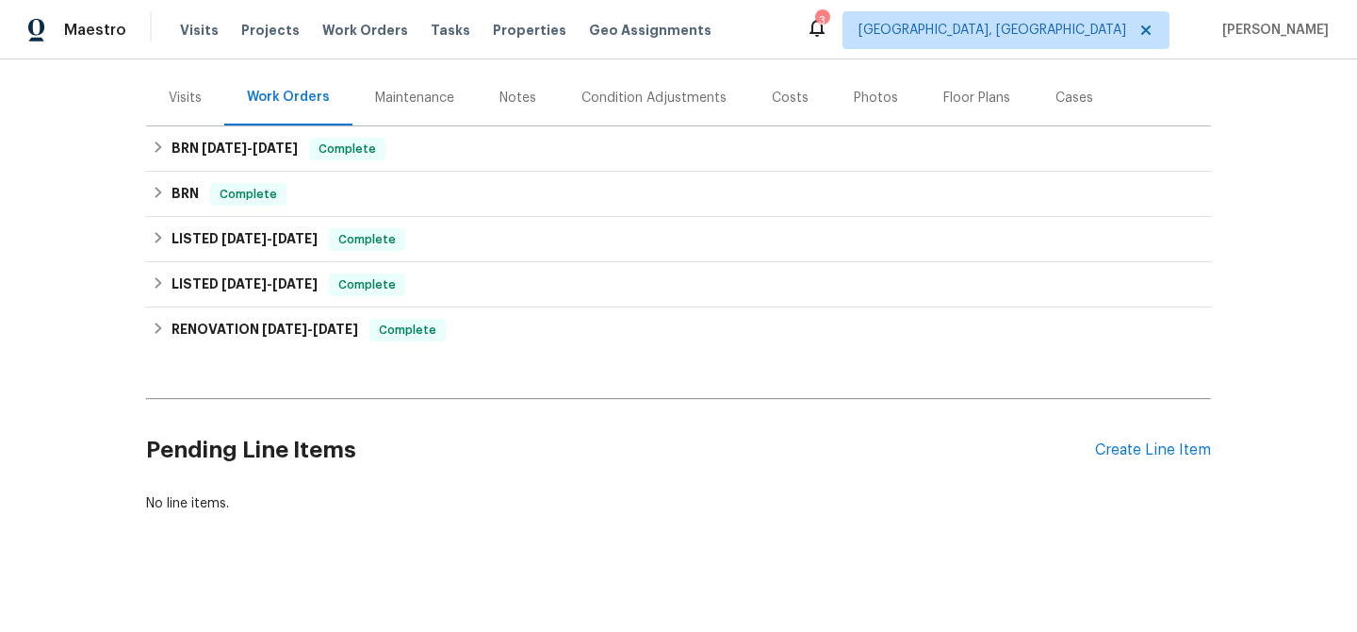
scroll to position [225, 0]
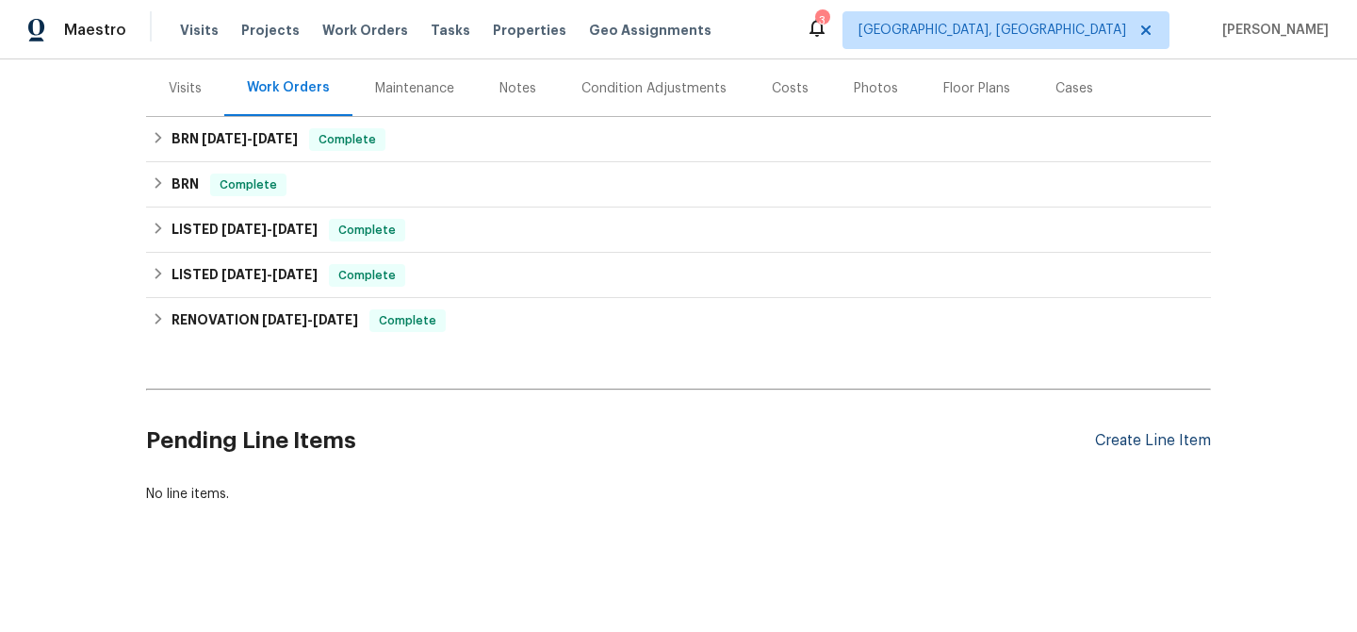
click at [1129, 436] on div "Create Line Item" at bounding box center [1153, 441] width 116 height 18
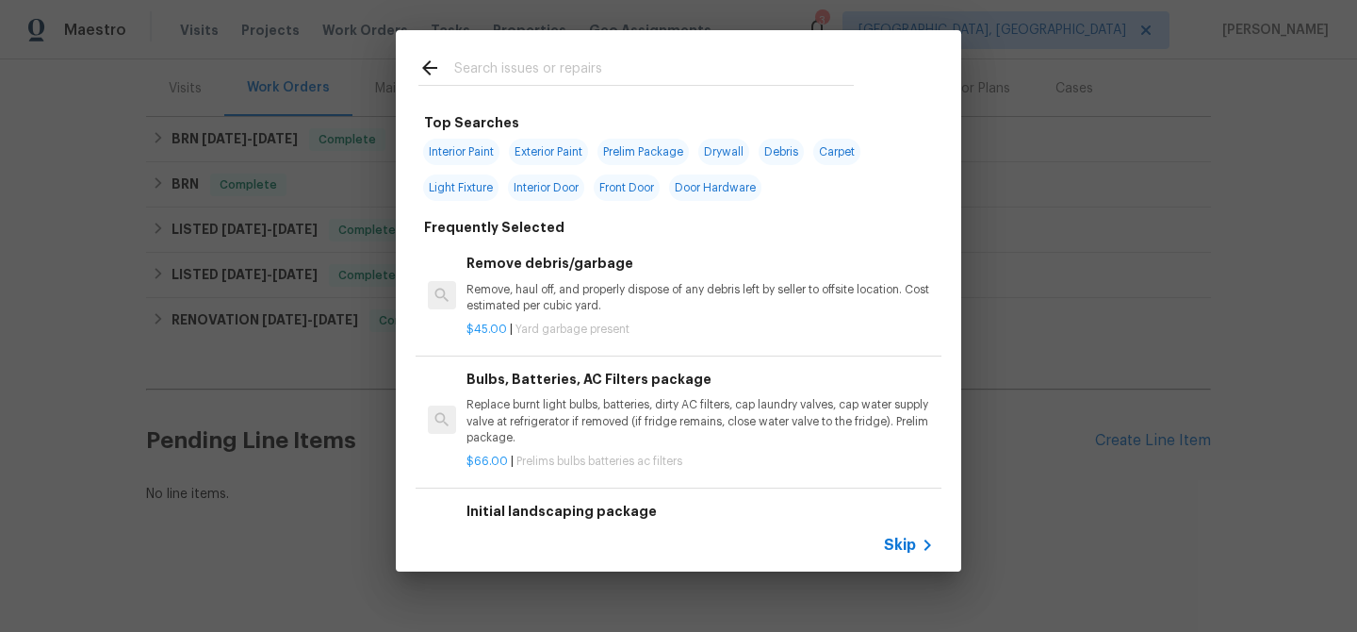
scroll to position [180, 0]
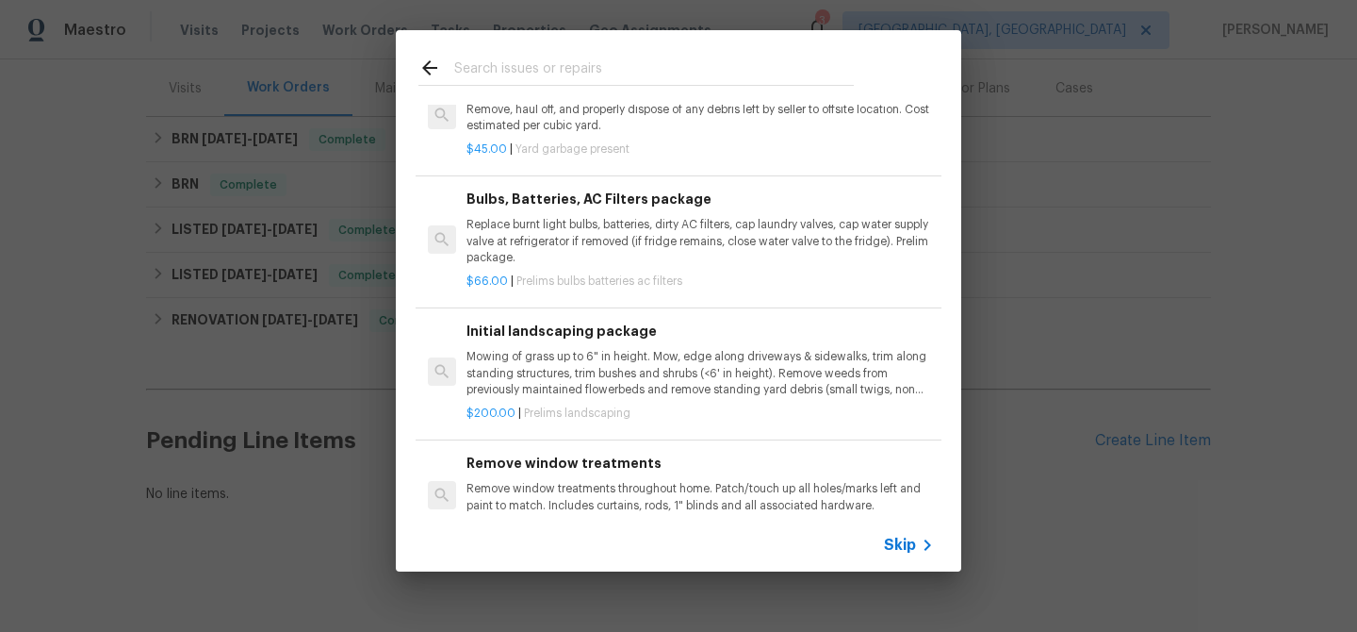
click at [885, 536] on span "Skip" at bounding box center [900, 544] width 32 height 19
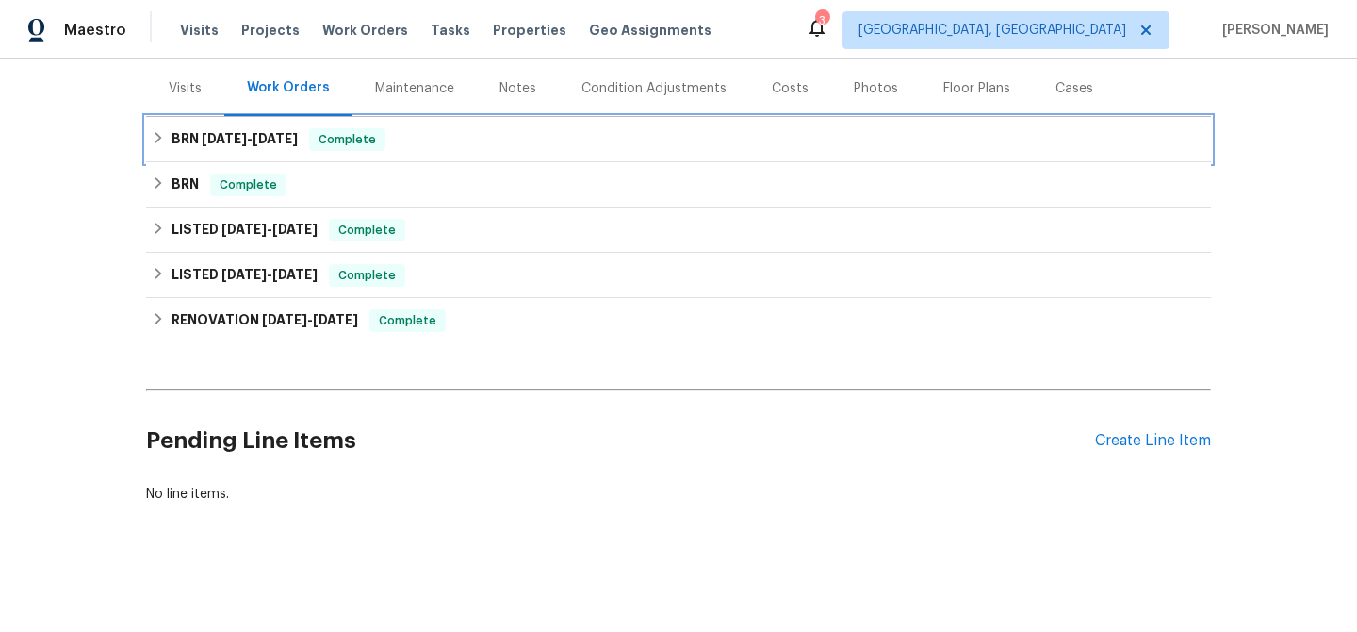
click at [266, 142] on span "8/18/25" at bounding box center [275, 138] width 45 height 13
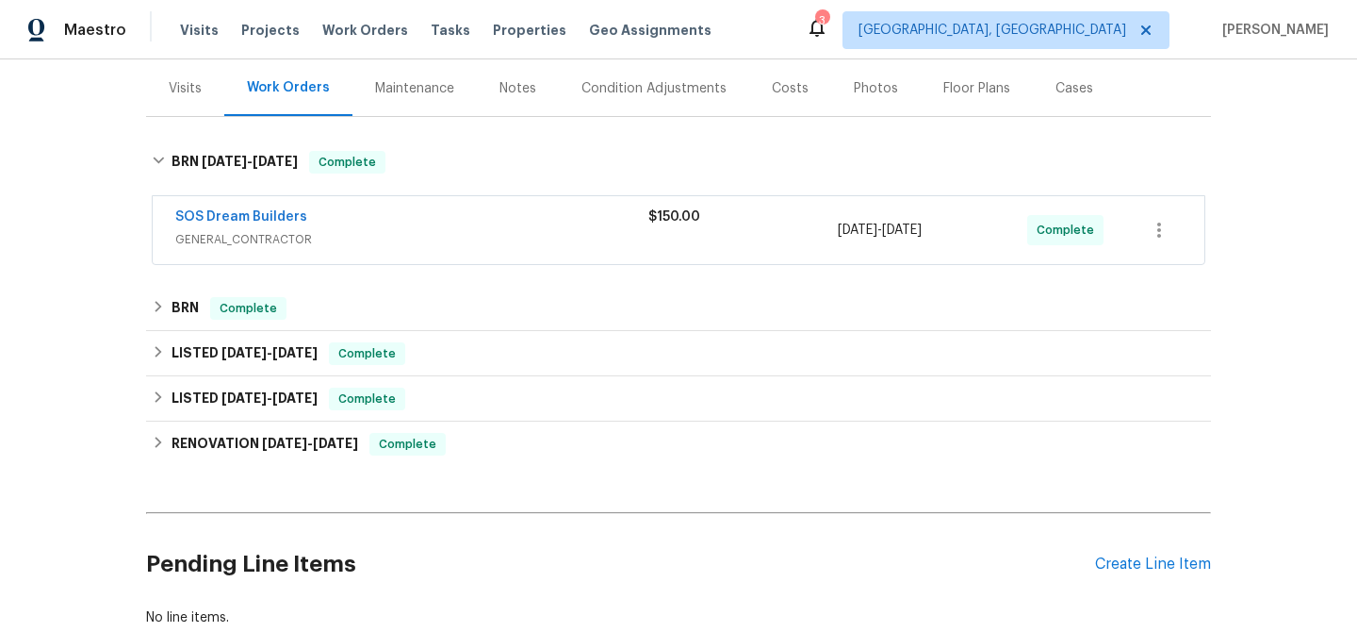
click at [366, 219] on div "SOS Dream Builders" at bounding box center [411, 218] width 473 height 23
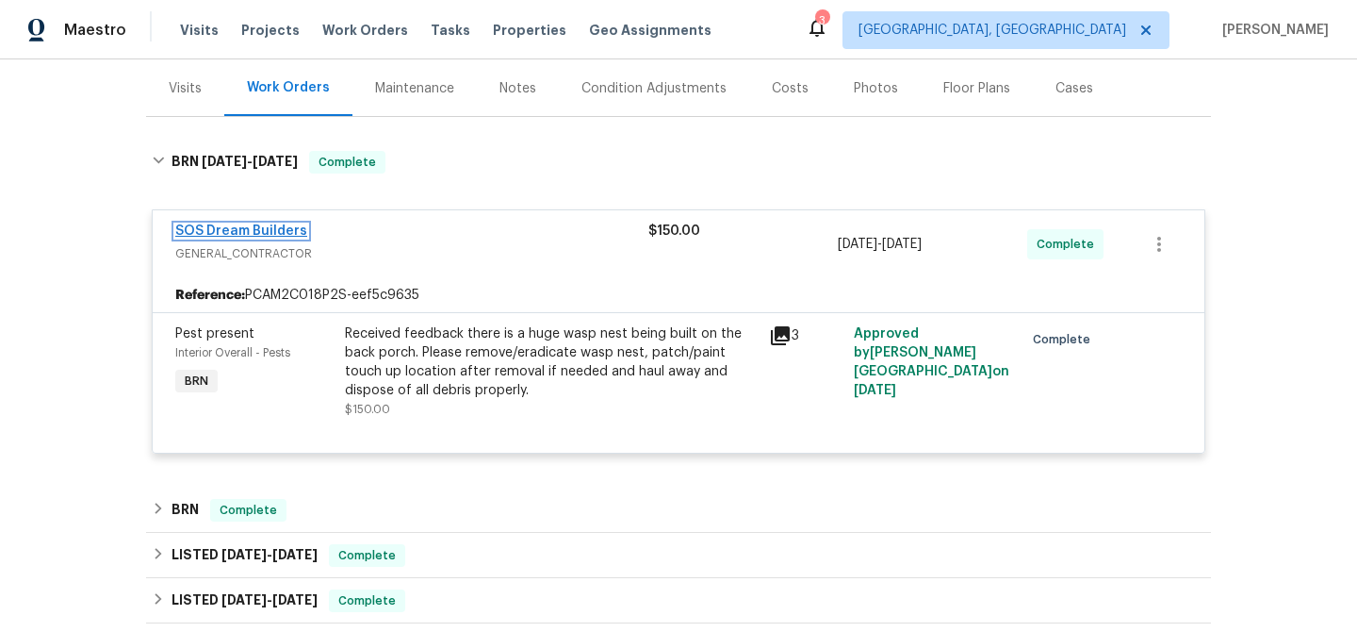
click at [271, 232] on link "SOS Dream Builders" at bounding box center [241, 230] width 132 height 13
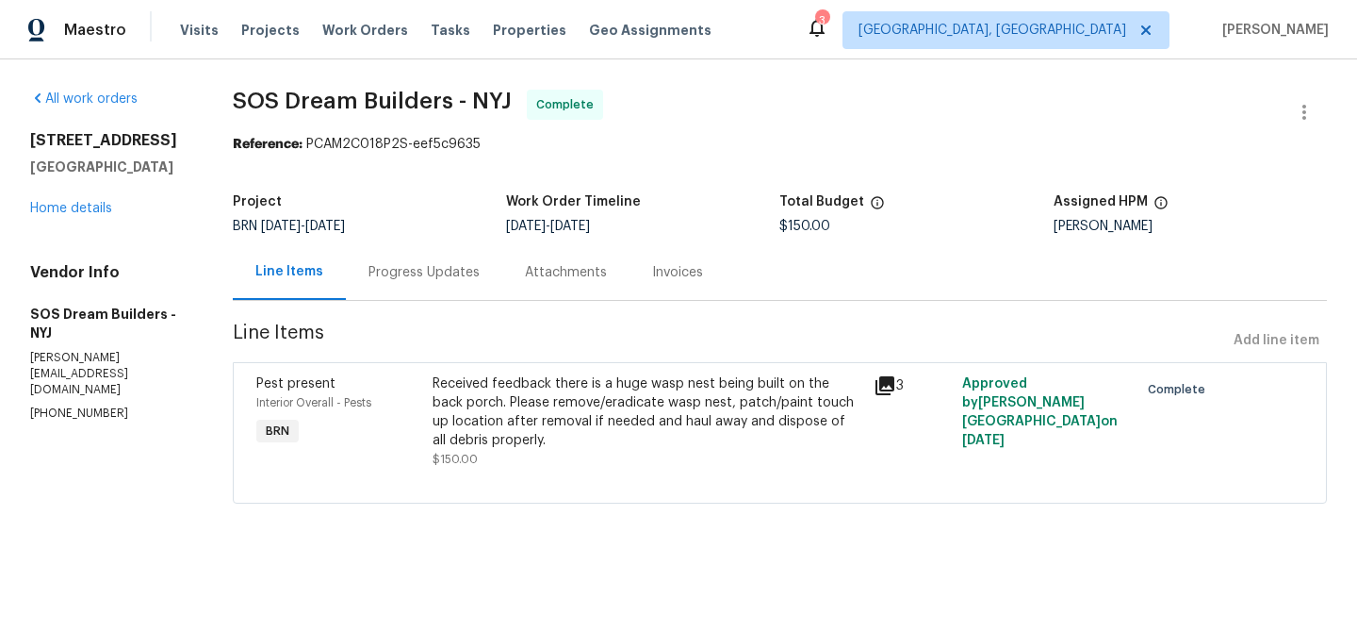
click at [436, 276] on div "Progress Updates" at bounding box center [424, 272] width 111 height 19
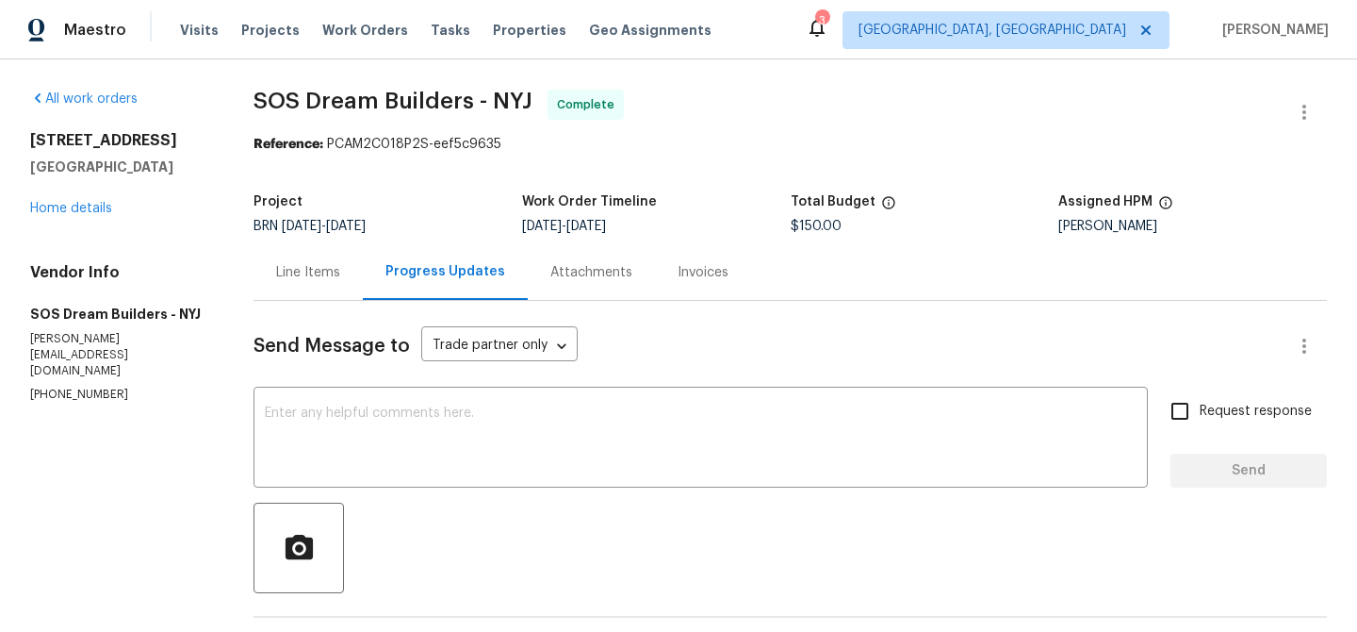
scroll to position [272, 0]
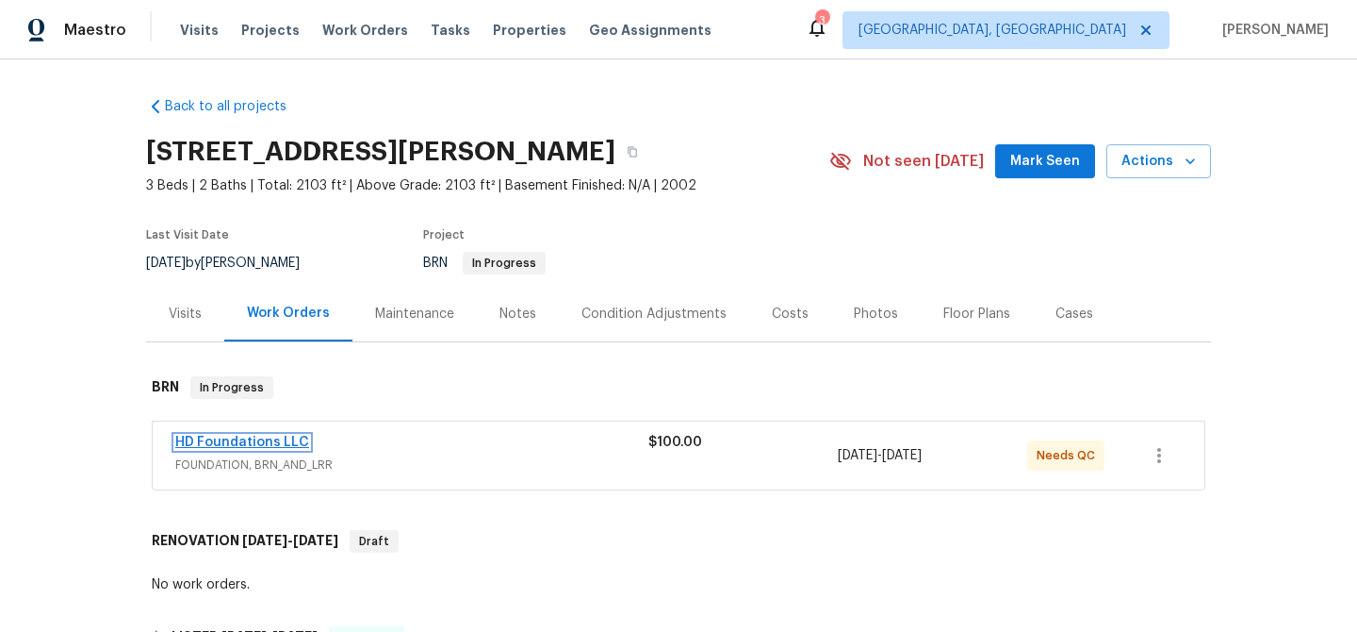
click at [255, 445] on link "HD Foundations LLC" at bounding box center [242, 441] width 134 height 13
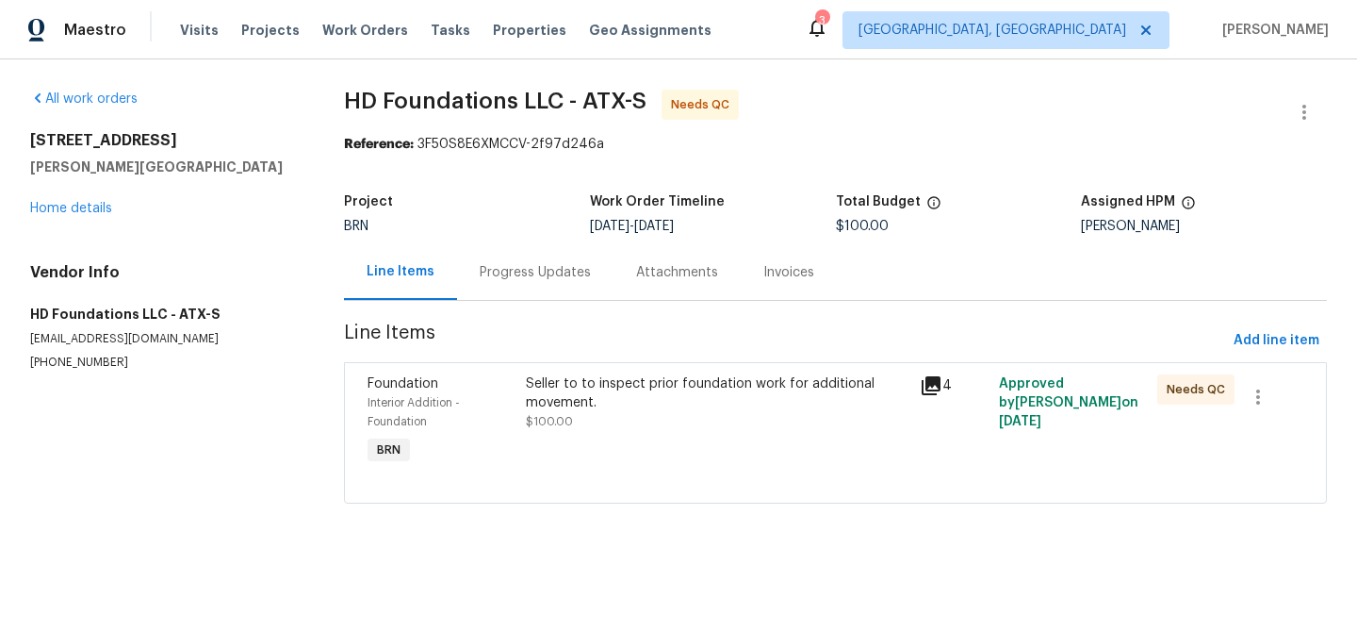
click at [480, 271] on div "Progress Updates" at bounding box center [535, 272] width 111 height 19
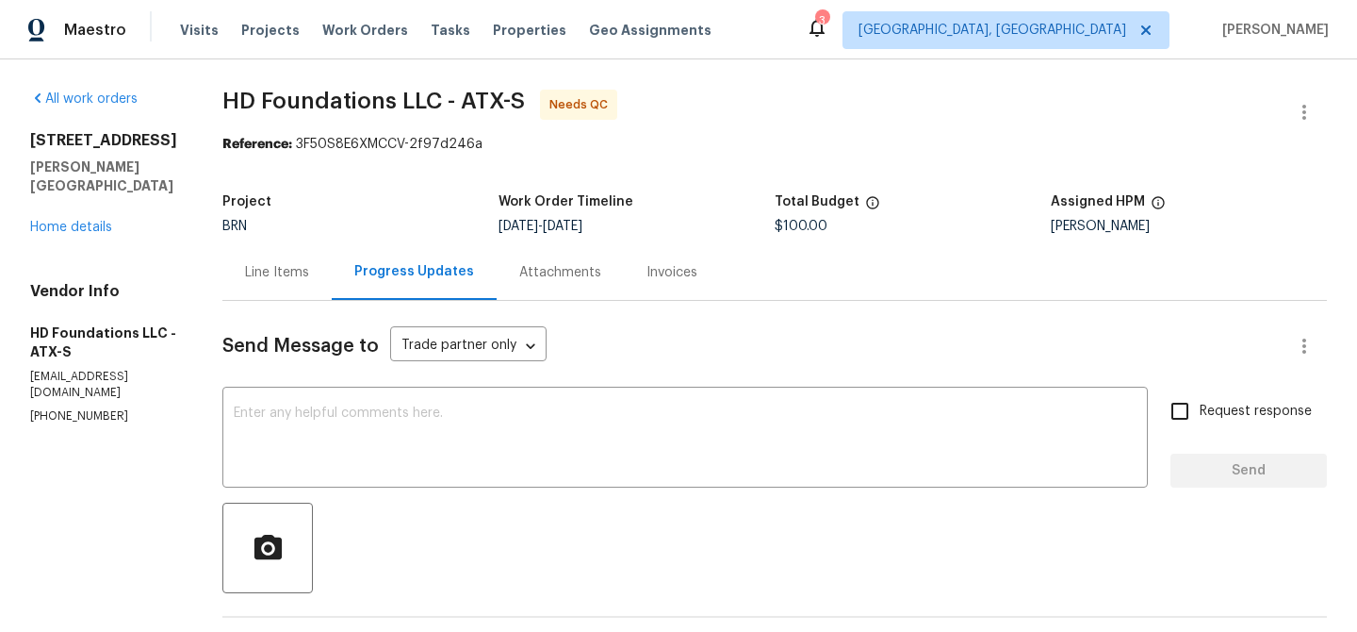
click at [1297, 97] on button "button" at bounding box center [1304, 112] width 45 height 45
click at [1214, 107] on li "Edit" at bounding box center [1244, 112] width 204 height 31
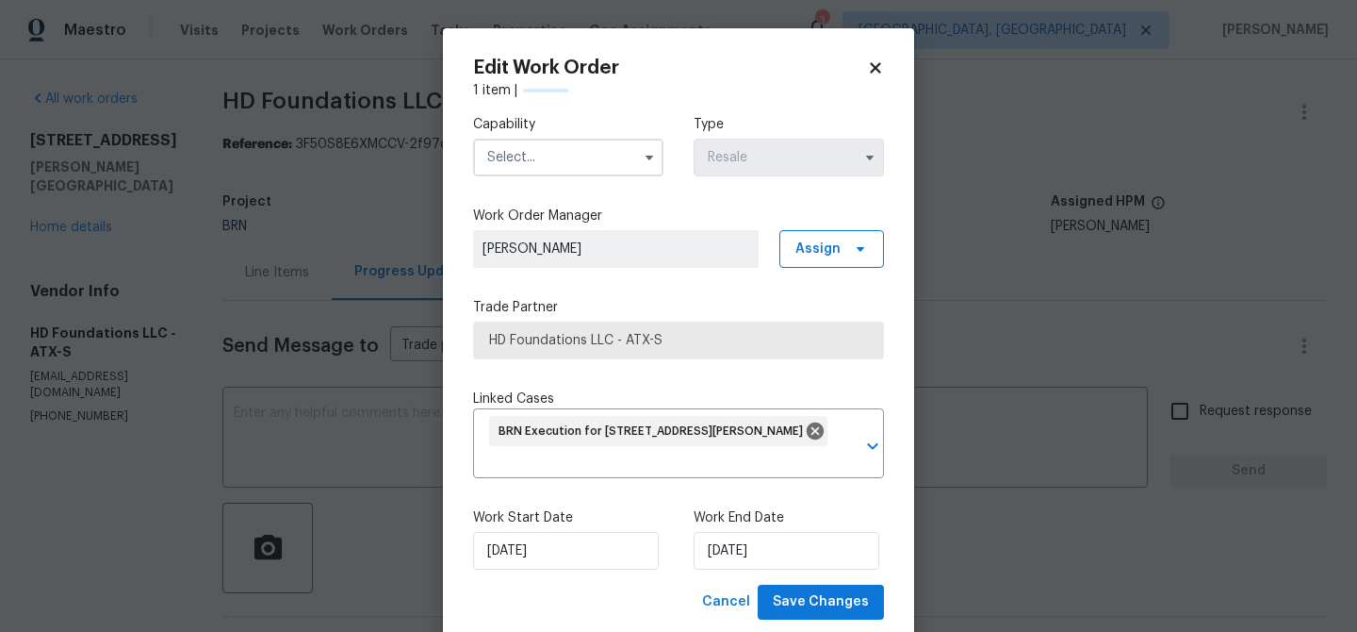
click at [557, 155] on input "text" at bounding box center [568, 158] width 190 height 38
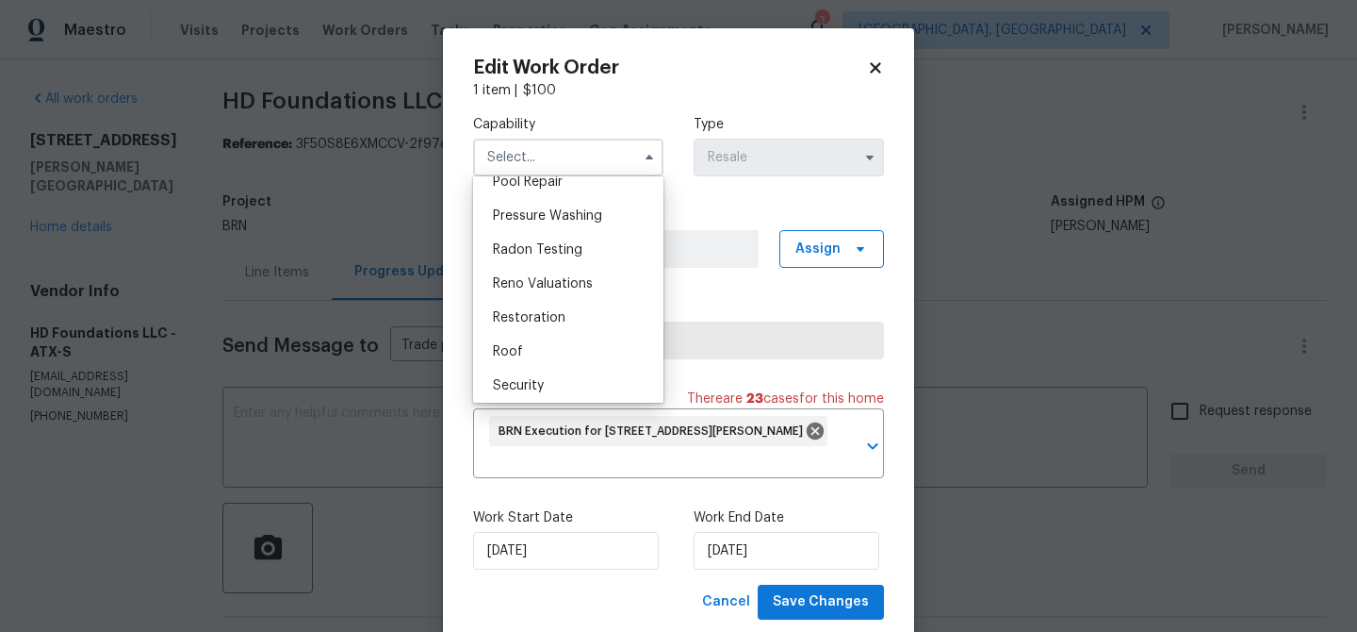
scroll to position [1776, 0]
click at [310, 160] on body "Maestro Visits Projects Work Orders Tasks Properties Geo Assignments 3 Albuquer…" at bounding box center [678, 316] width 1357 height 632
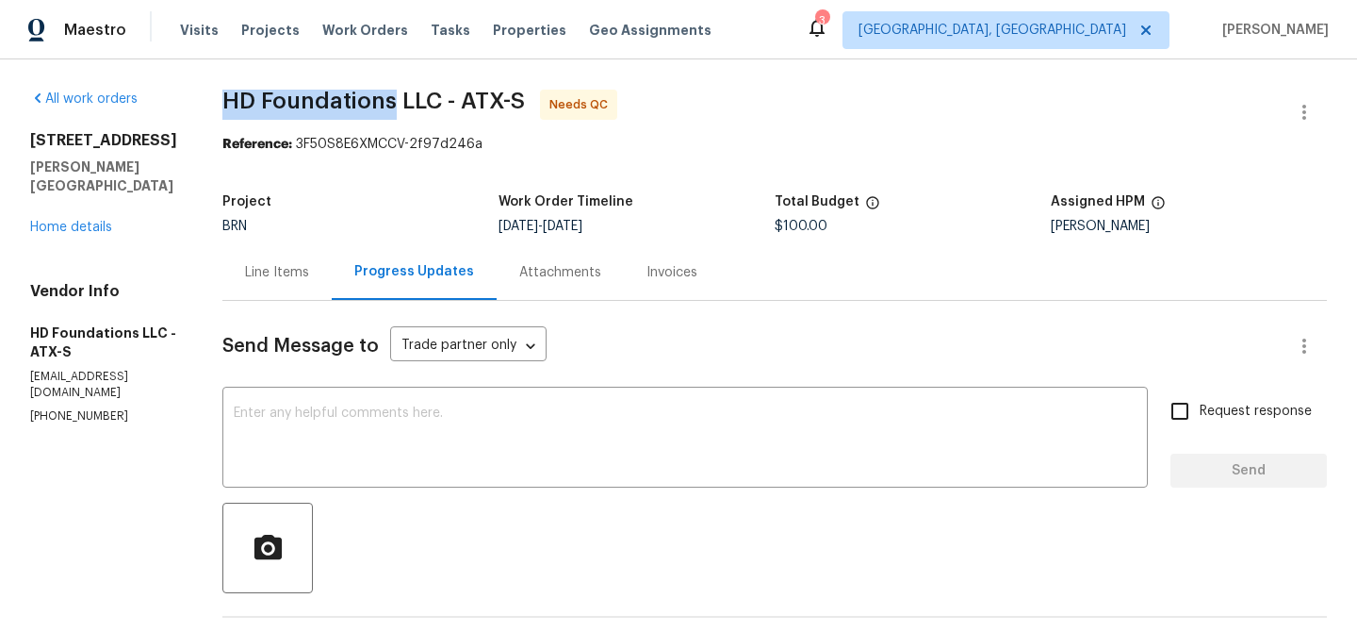
drag, startPoint x: 238, startPoint y: 92, endPoint x: 420, endPoint y: 96, distance: 182.0
copy span "HD Foundations"
click at [1317, 90] on div at bounding box center [1304, 112] width 45 height 45
click at [1293, 110] on icon "button" at bounding box center [1304, 112] width 23 height 23
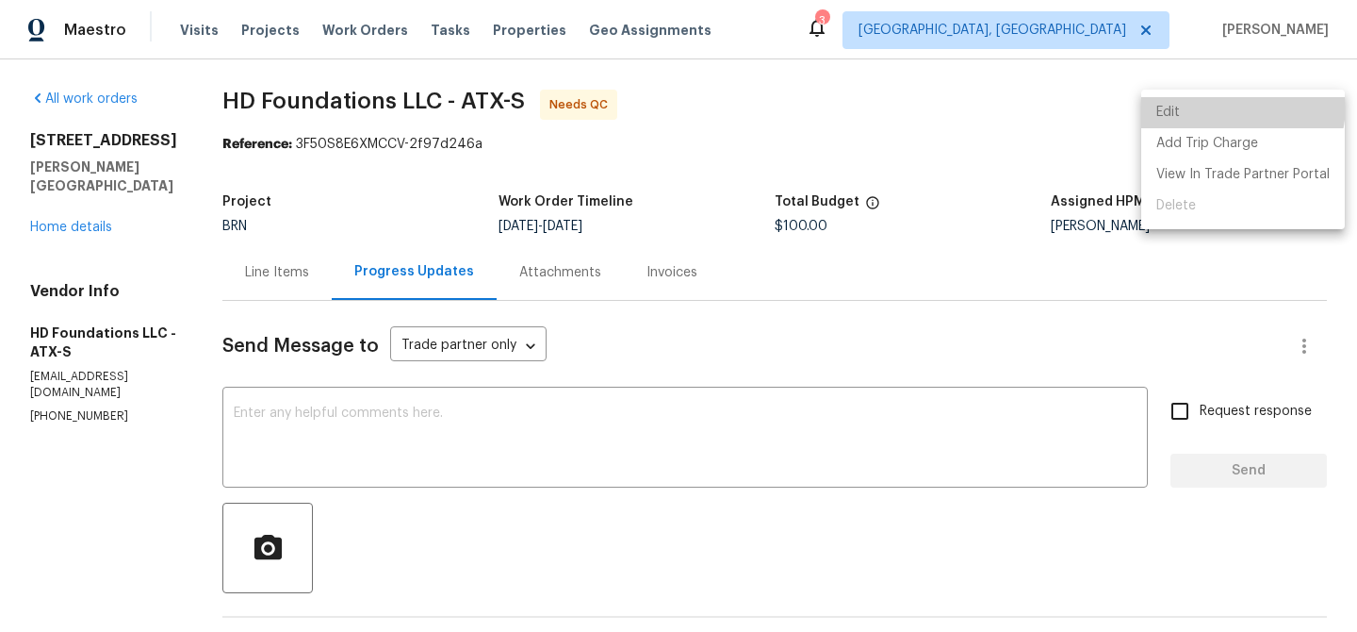
click at [1215, 104] on li "Edit" at bounding box center [1244, 112] width 204 height 31
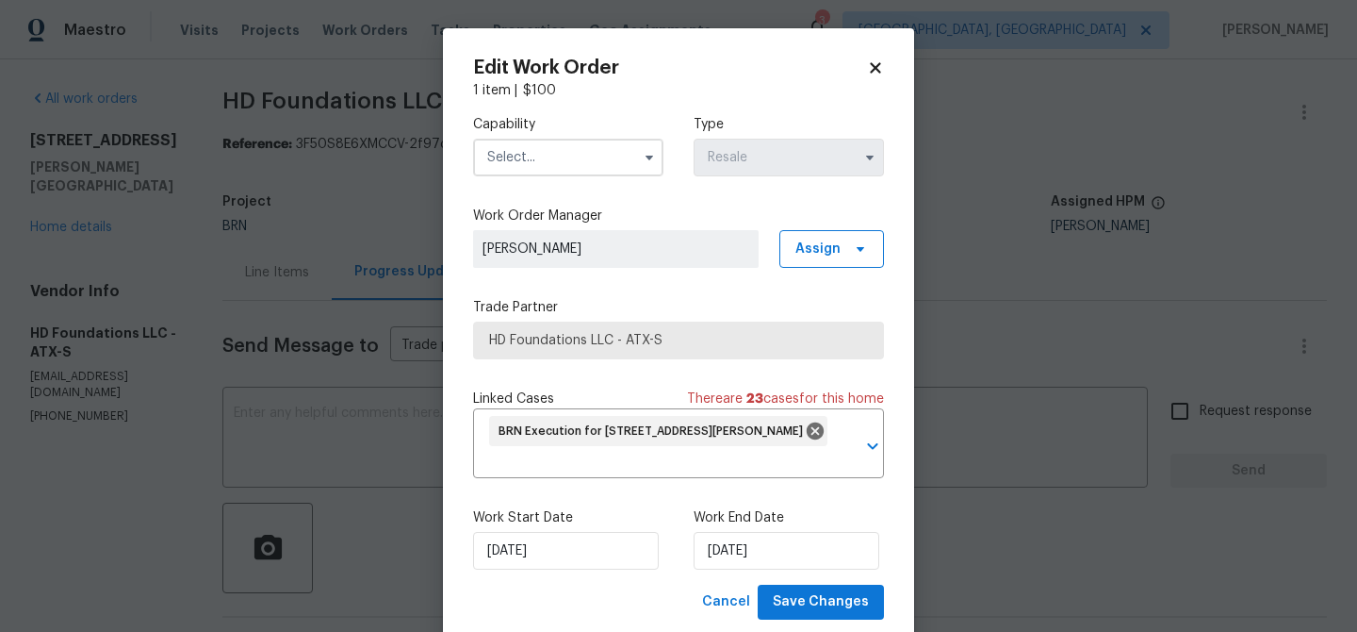
click at [556, 147] on input "text" at bounding box center [568, 158] width 190 height 38
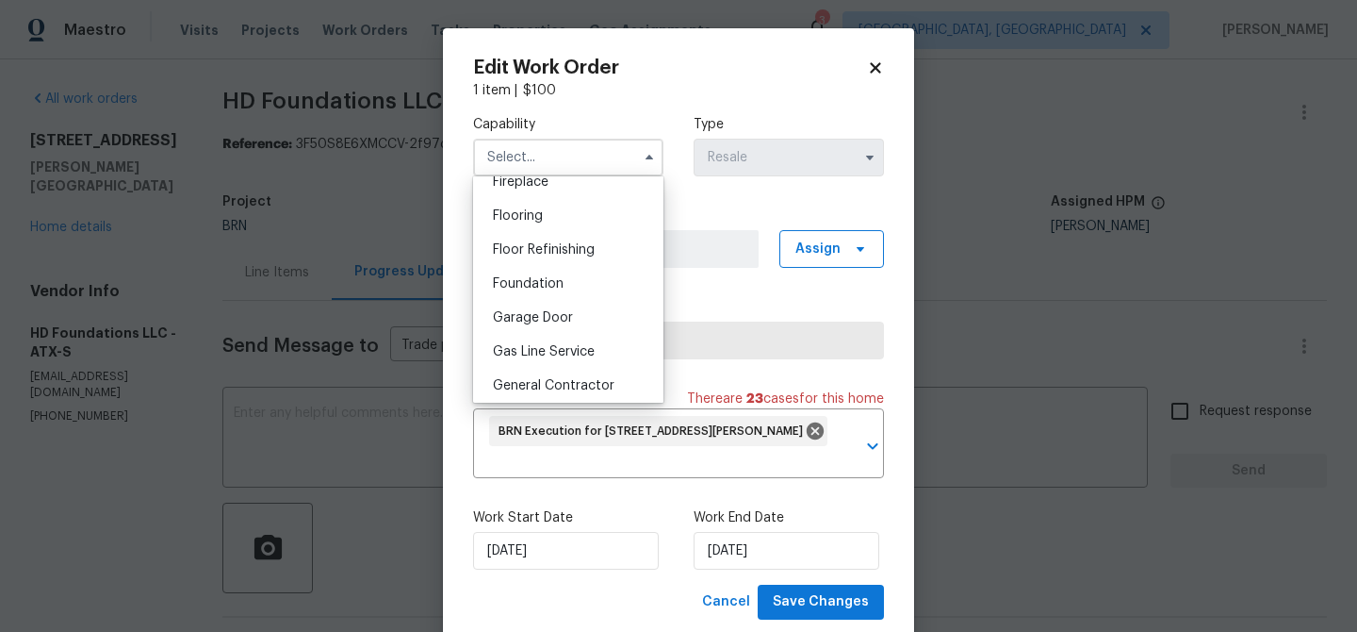
scroll to position [702, 0]
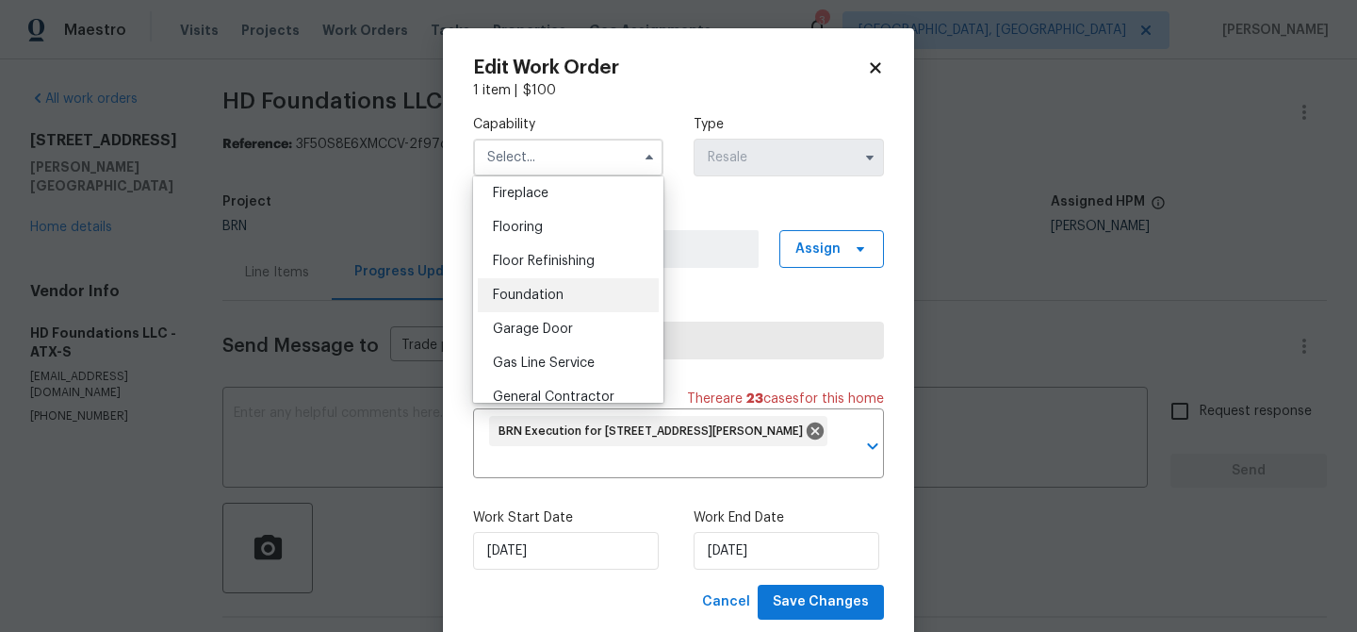
click at [537, 286] on div "Foundation" at bounding box center [568, 295] width 181 height 34
type input "Foundation"
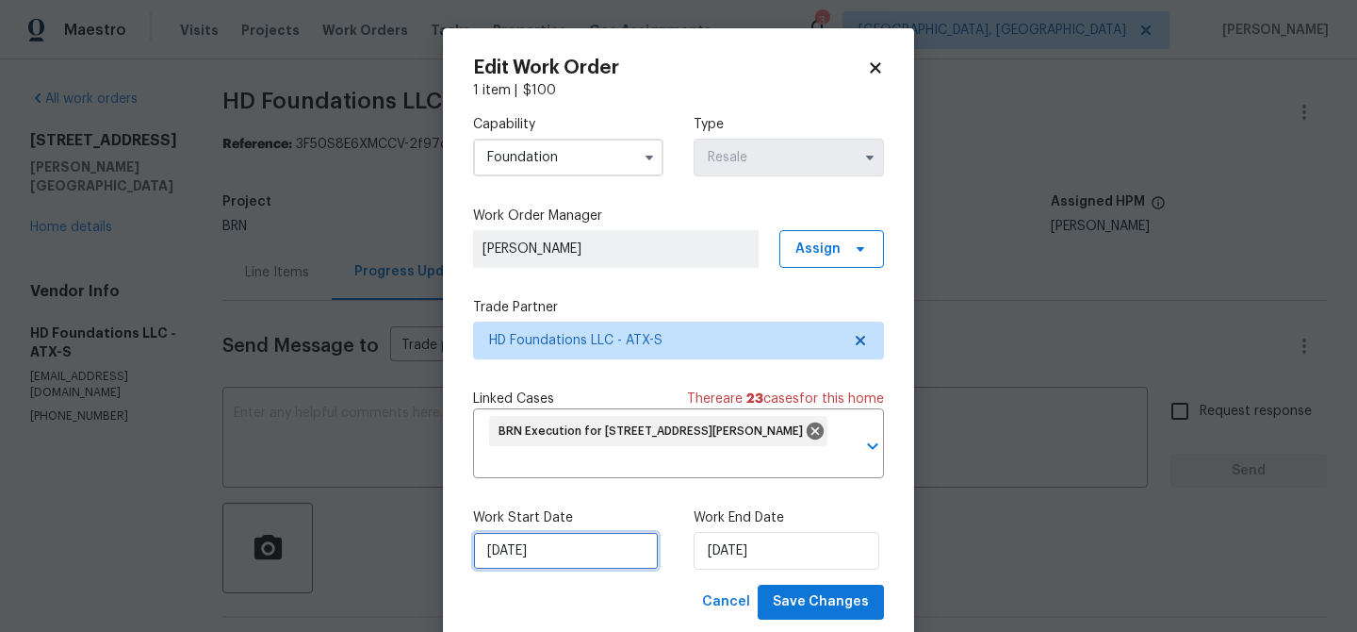
click at [522, 534] on input "14/08/2025" at bounding box center [566, 551] width 186 height 38
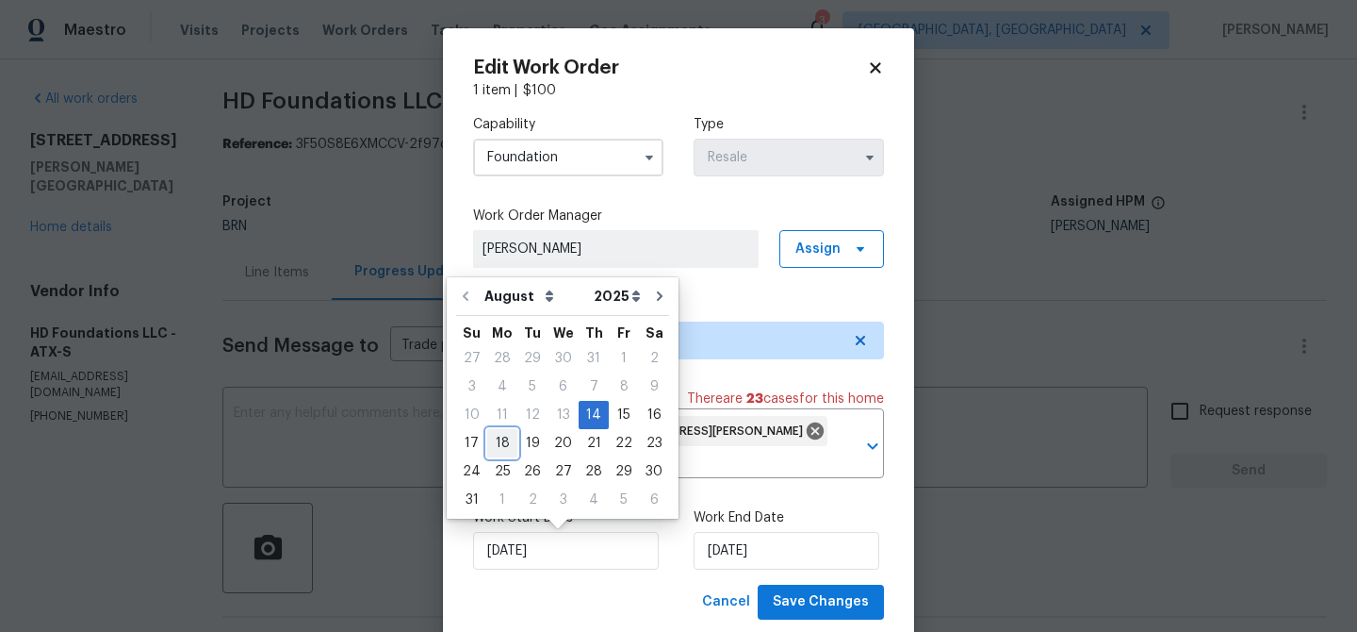
click at [504, 438] on div "18" at bounding box center [502, 443] width 30 height 26
type input "18/08/2025"
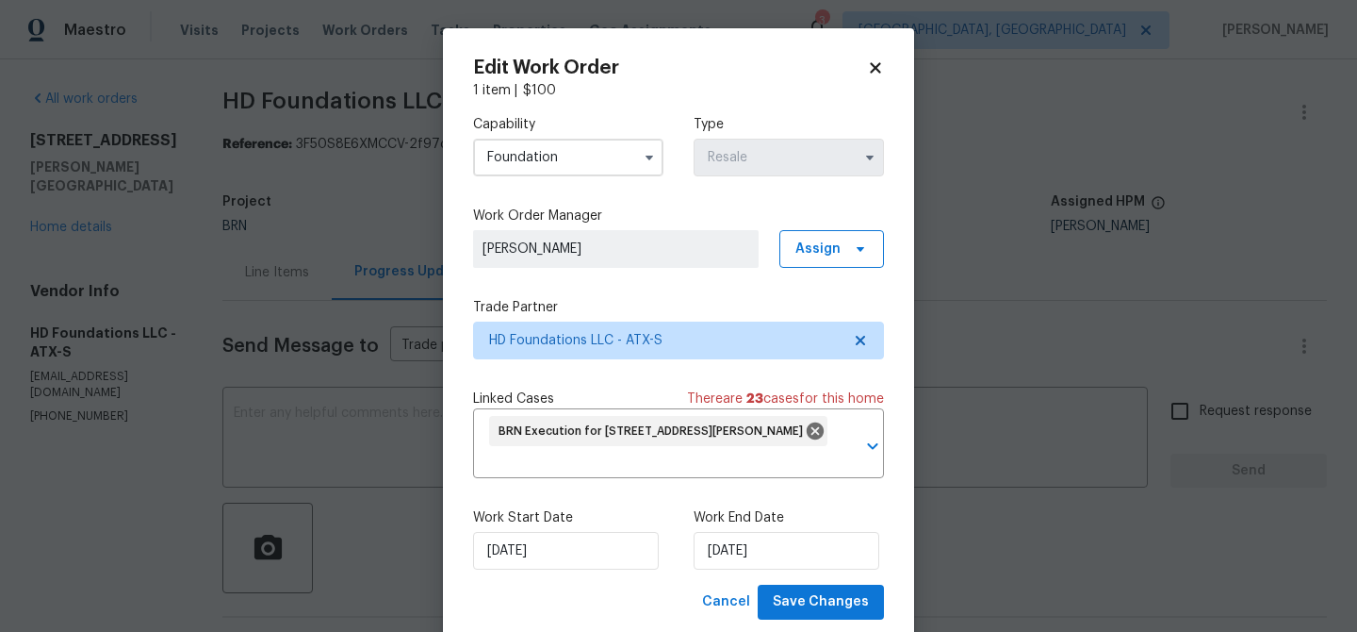
click at [760, 531] on div "Work End Date 18/08/2025" at bounding box center [789, 538] width 190 height 61
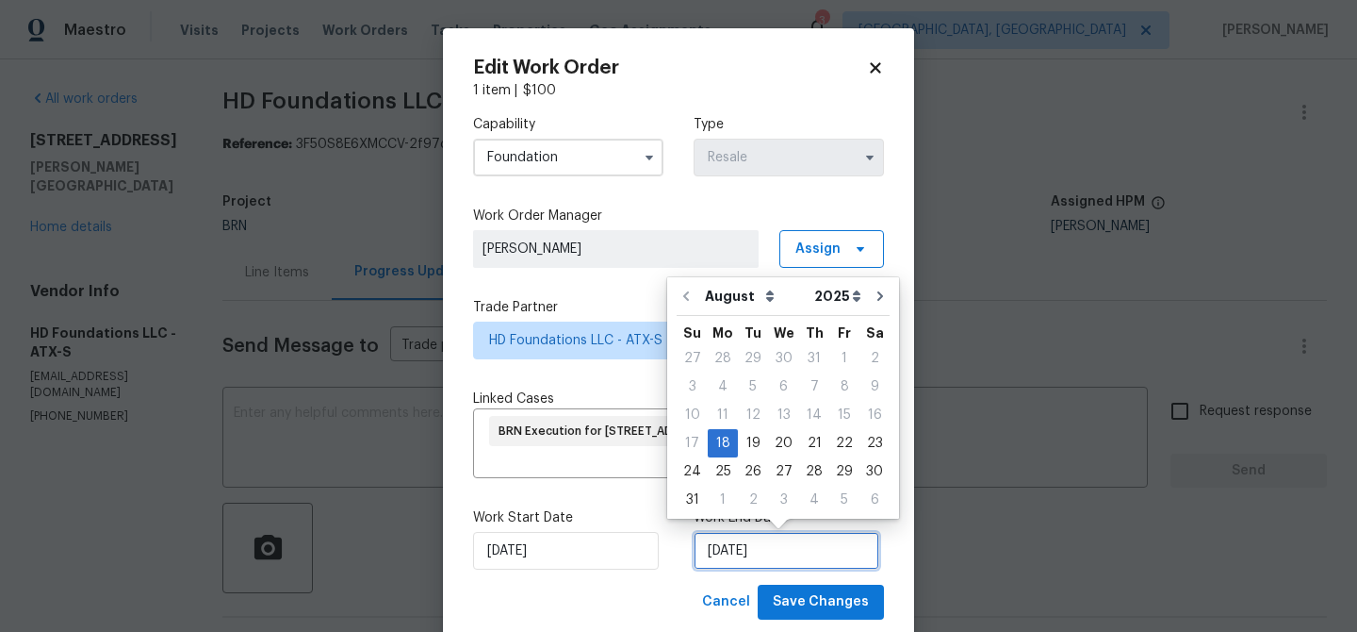
click at [764, 544] on input "18/08/2025" at bounding box center [787, 551] width 186 height 38
click at [805, 452] on div "21" at bounding box center [814, 443] width 30 height 26
type input "21/08/2025"
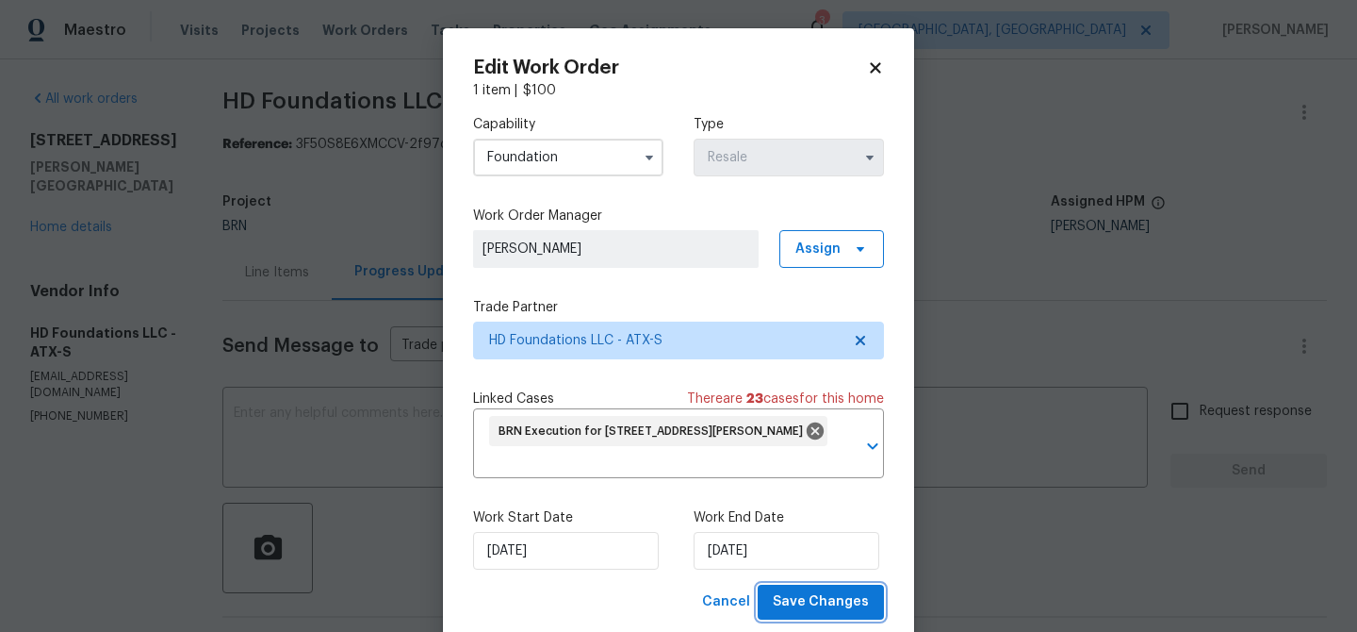
click at [793, 605] on span "Save Changes" at bounding box center [821, 602] width 96 height 24
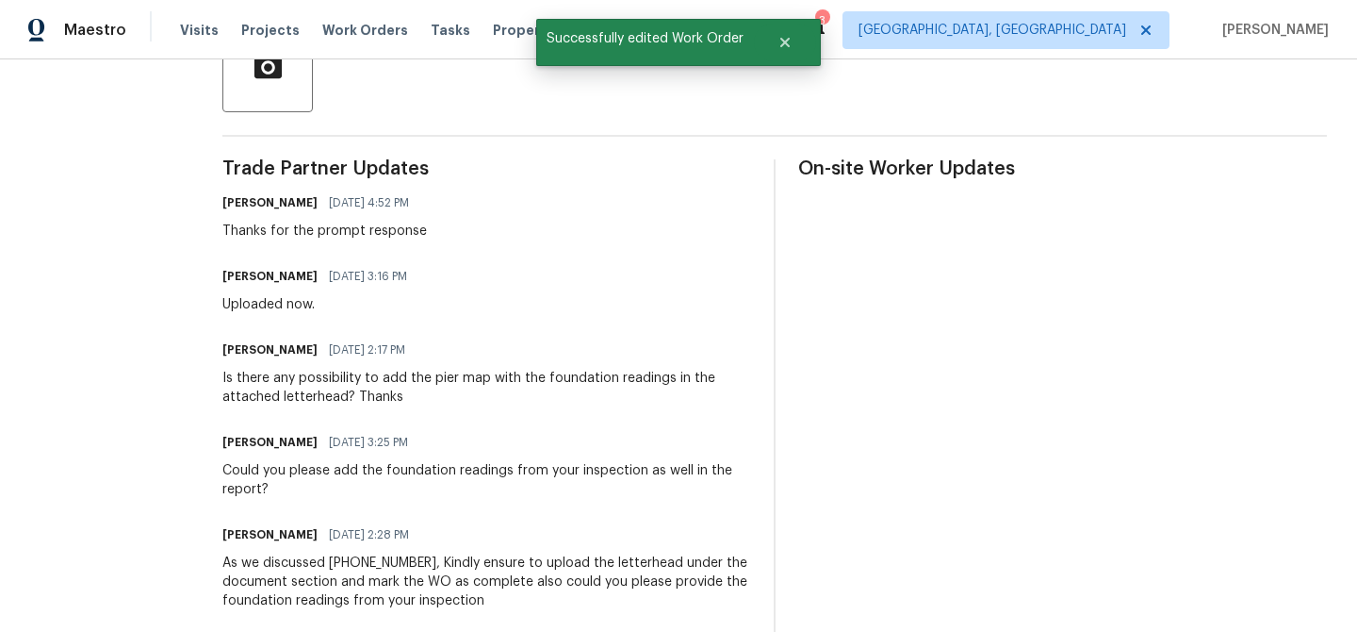
scroll to position [495, 0]
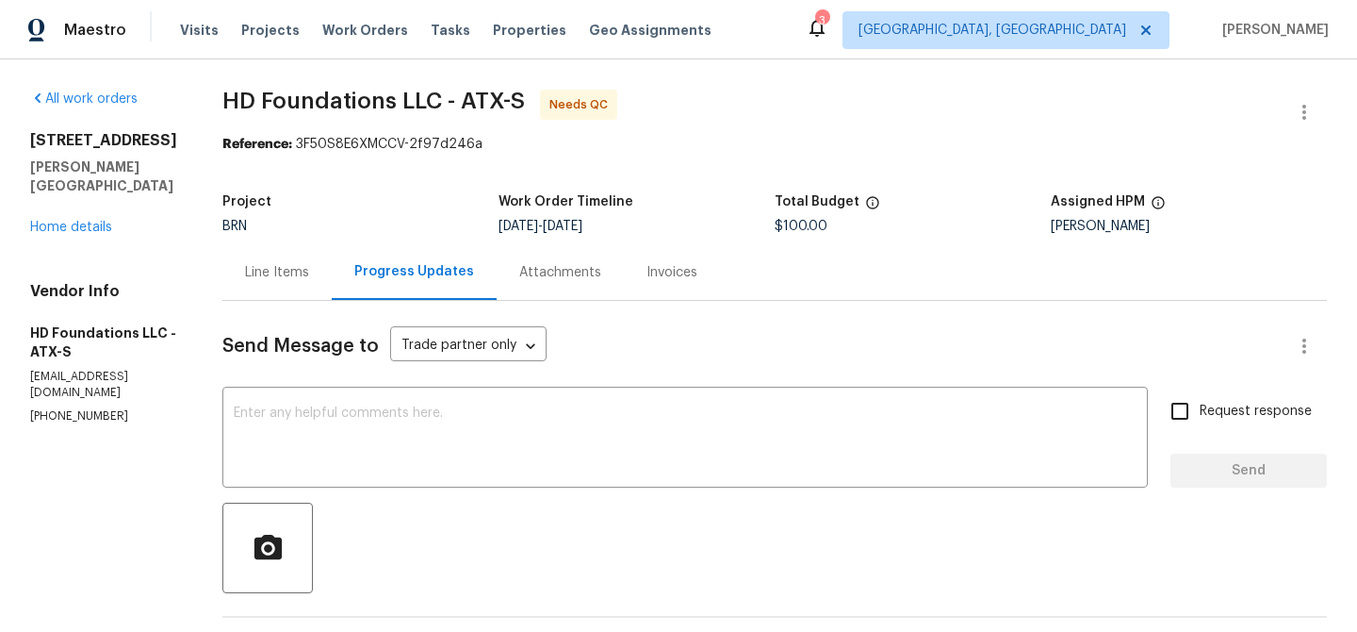
click at [306, 249] on div "Line Items" at bounding box center [276, 272] width 109 height 56
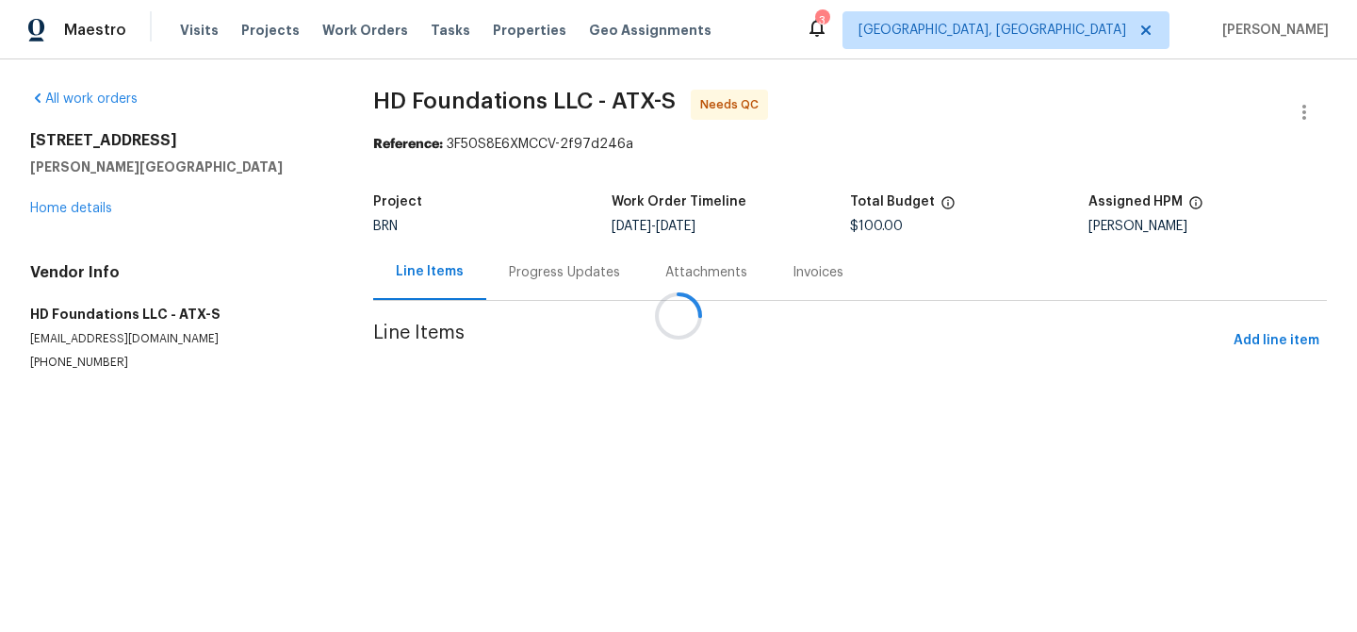
click at [569, 370] on div at bounding box center [678, 316] width 1357 height 632
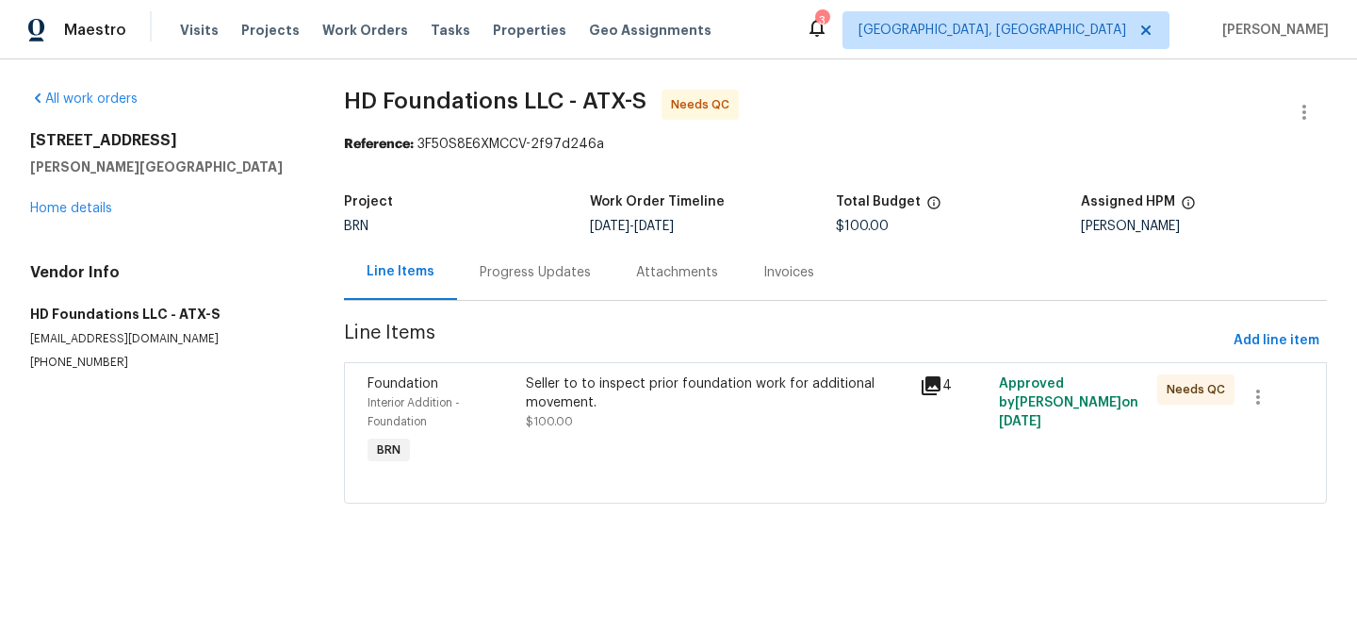
click at [571, 402] on div "Seller to to inspect prior foundation work for additional movement." at bounding box center [718, 393] width 384 height 38
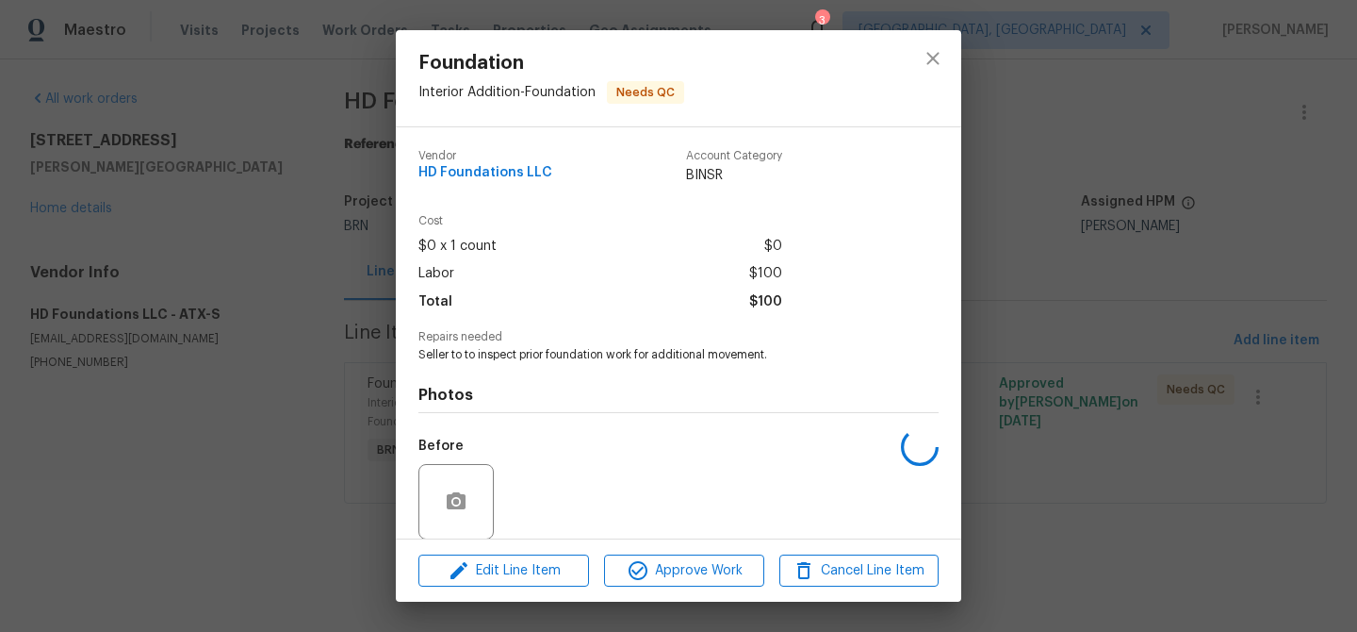
scroll to position [141, 0]
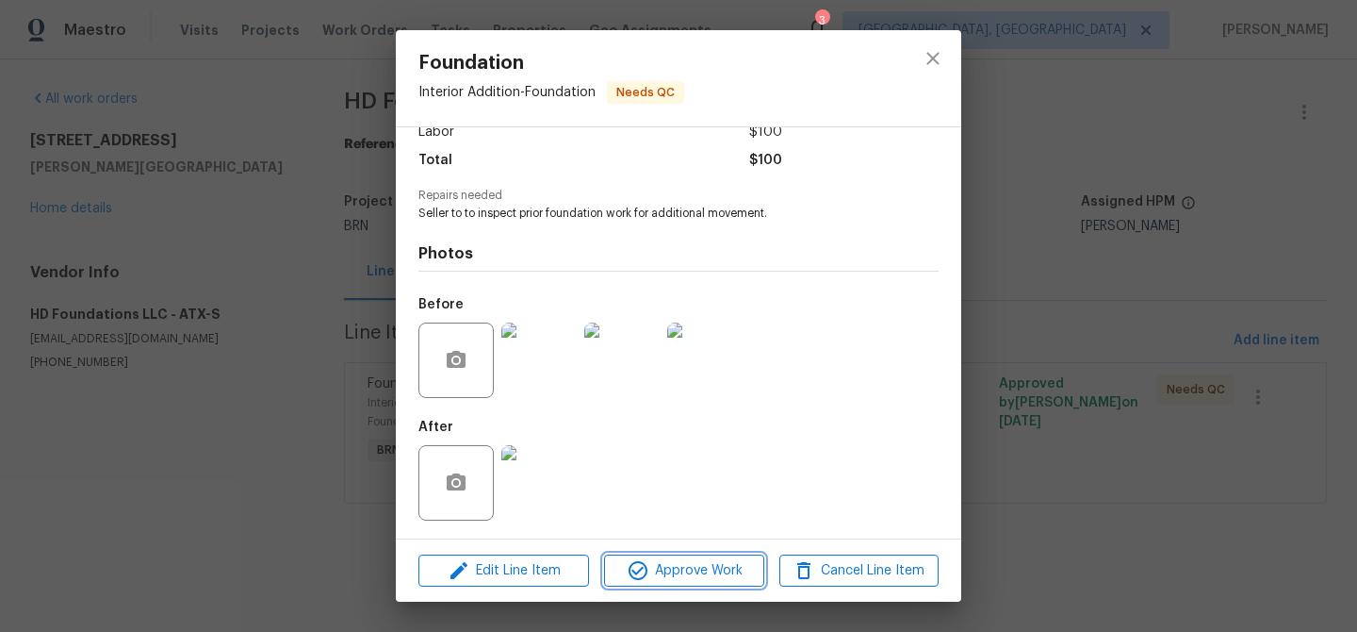
click at [653, 565] on span "Approve Work" at bounding box center [684, 571] width 148 height 24
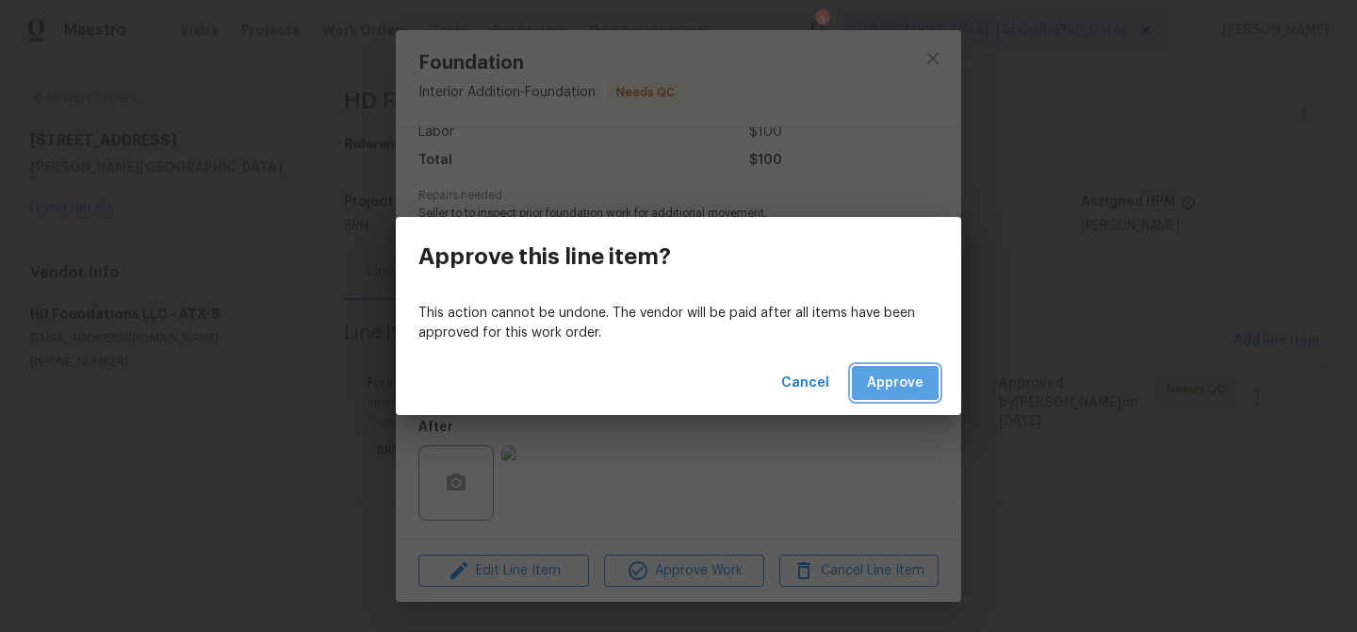
click at [886, 380] on span "Approve" at bounding box center [895, 383] width 57 height 24
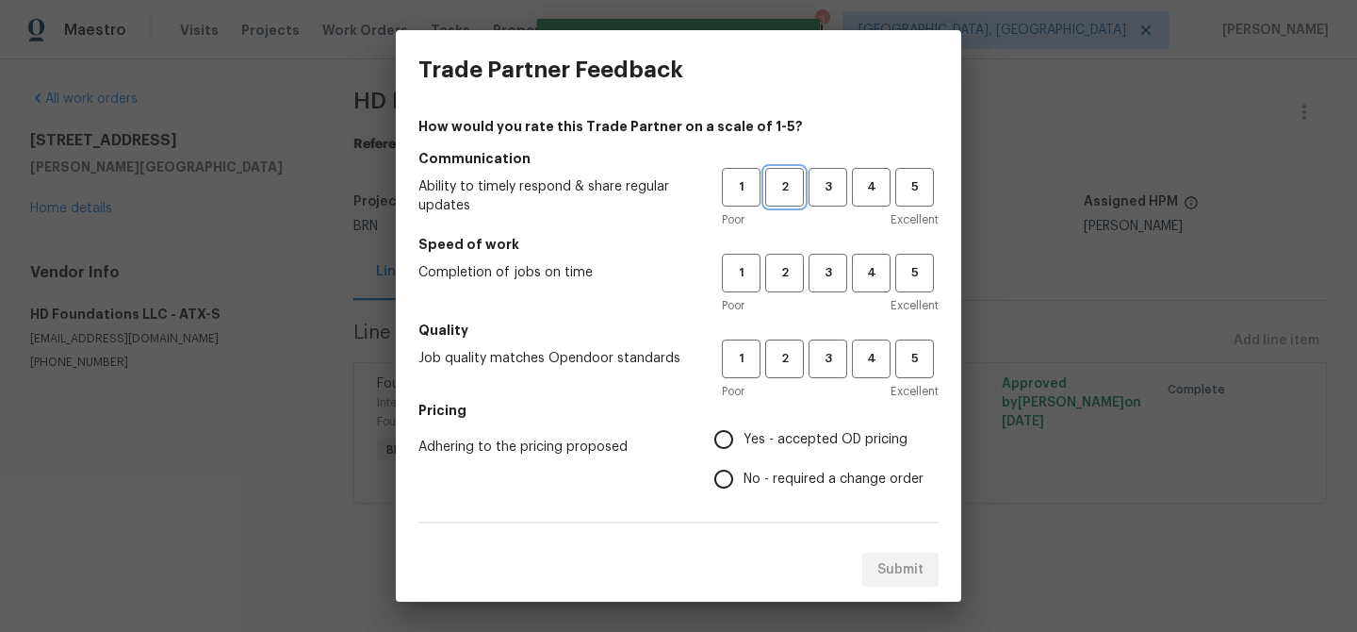
click at [787, 191] on span "2" at bounding box center [784, 187] width 35 height 22
click at [830, 191] on span "3" at bounding box center [828, 187] width 35 height 22
click at [779, 195] on span "2" at bounding box center [784, 187] width 35 height 22
click at [787, 271] on span "2" at bounding box center [784, 273] width 35 height 22
click at [793, 341] on button "2" at bounding box center [784, 358] width 39 height 39
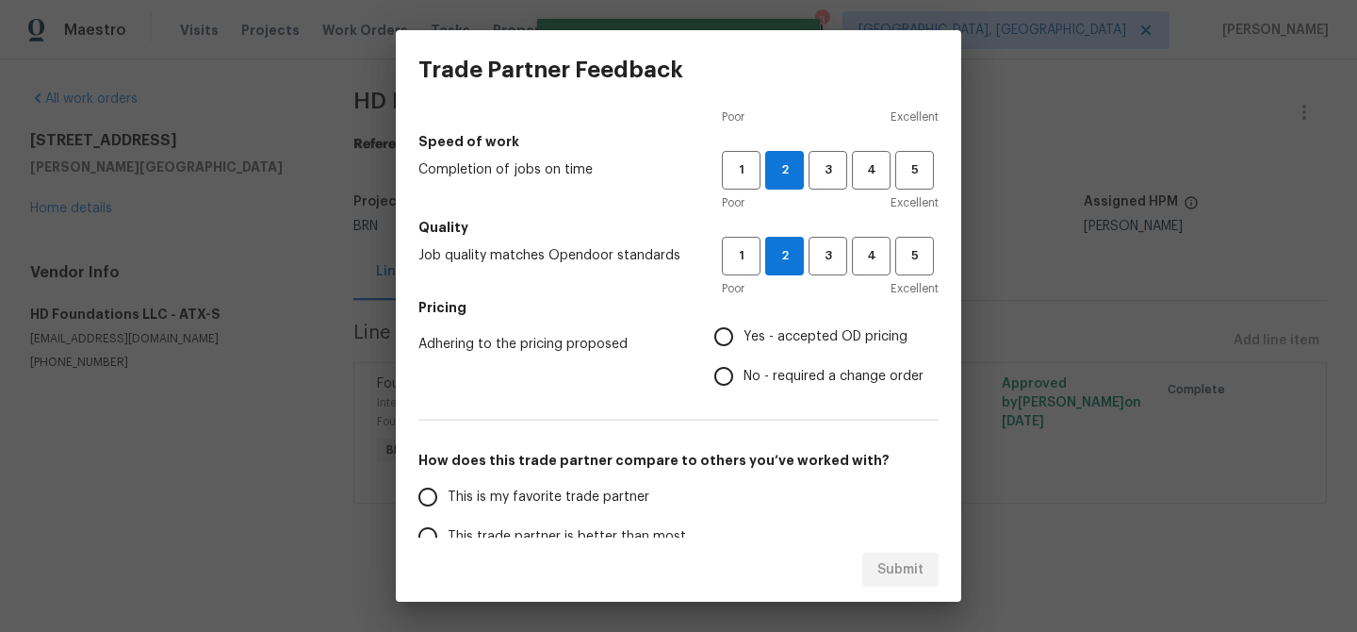
click at [737, 334] on input "Yes - accepted OD pricing" at bounding box center [724, 337] width 40 height 40
radio input "true"
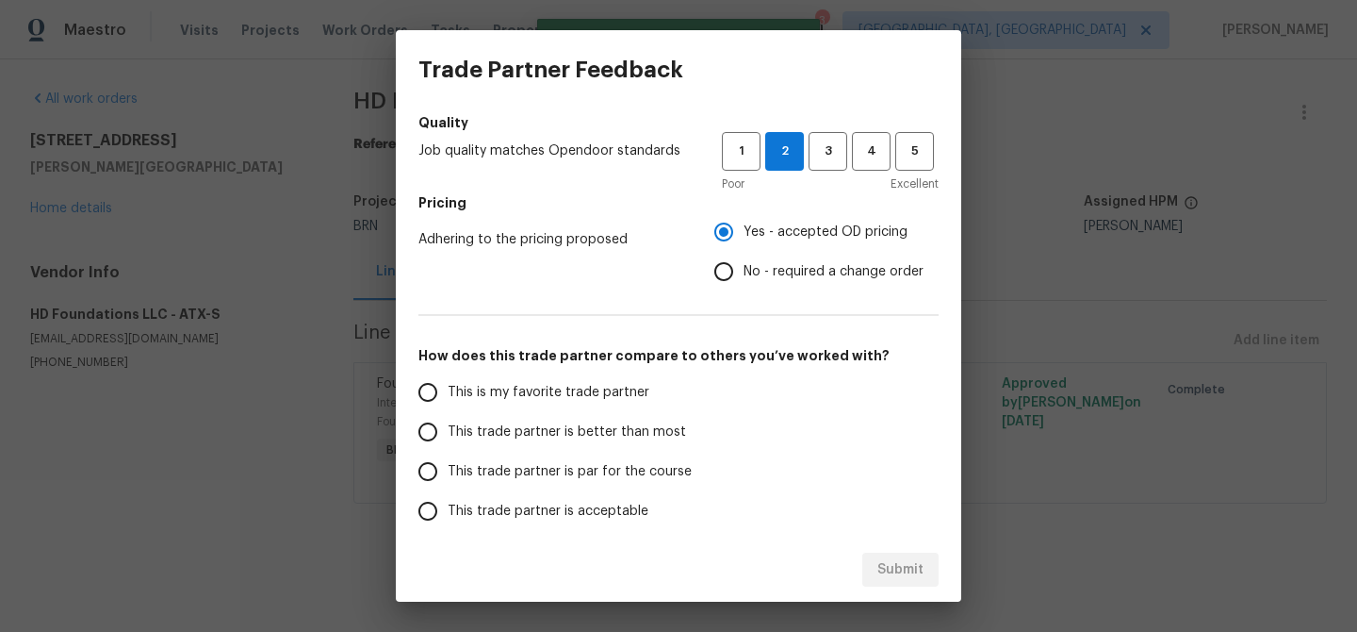
scroll to position [288, 0]
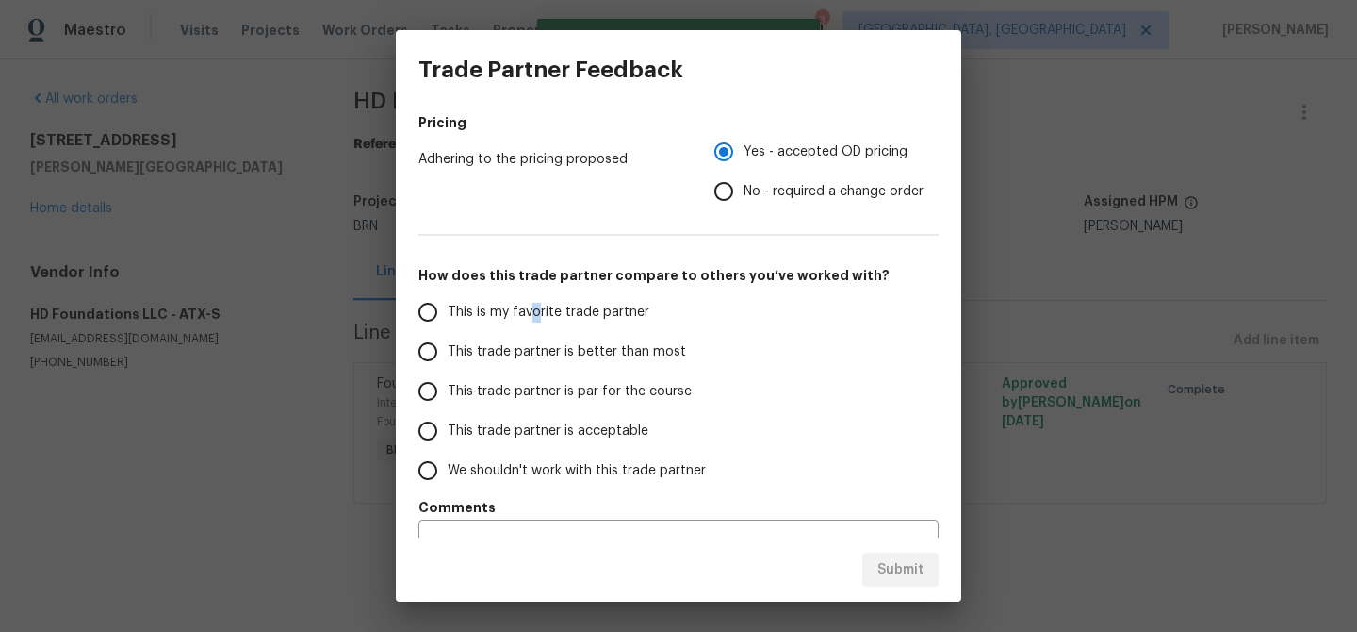
click at [534, 311] on span "This is my favorite trade partner" at bounding box center [549, 313] width 202 height 20
click at [501, 320] on span "This is my favorite trade partner" at bounding box center [549, 313] width 202 height 20
click at [448, 320] on input "This is my favorite trade partner" at bounding box center [428, 312] width 40 height 40
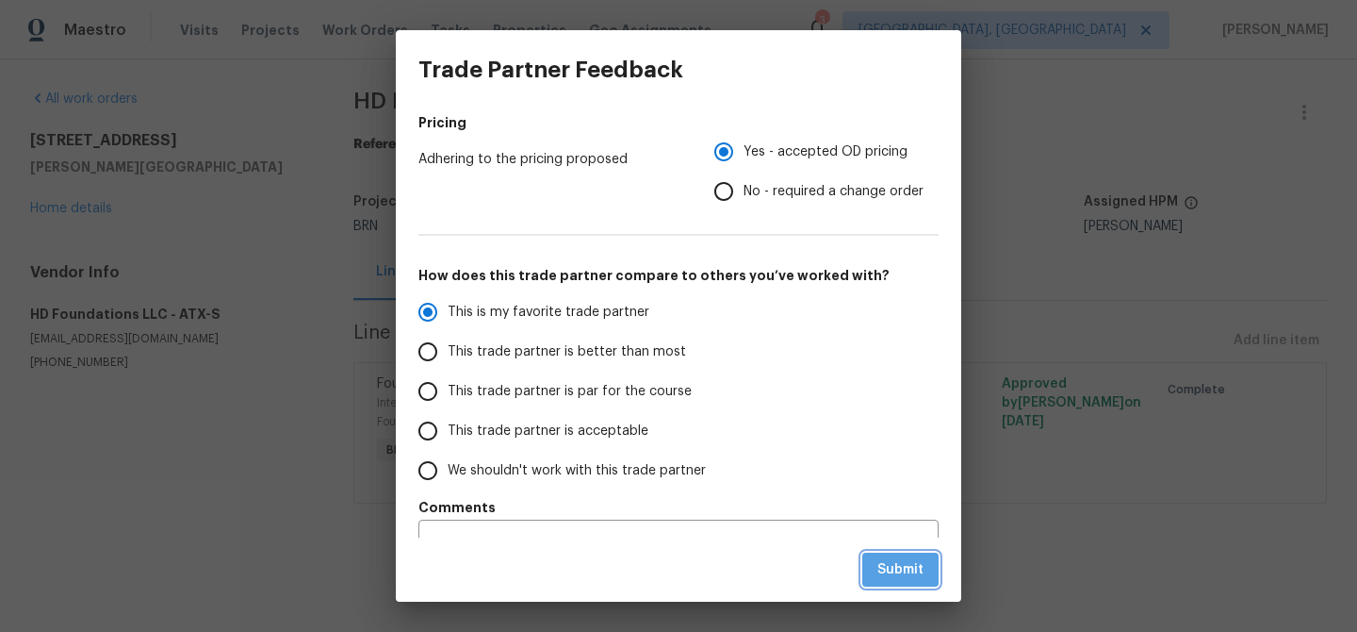
click at [881, 557] on button "Submit" at bounding box center [901, 569] width 76 height 35
radio input "true"
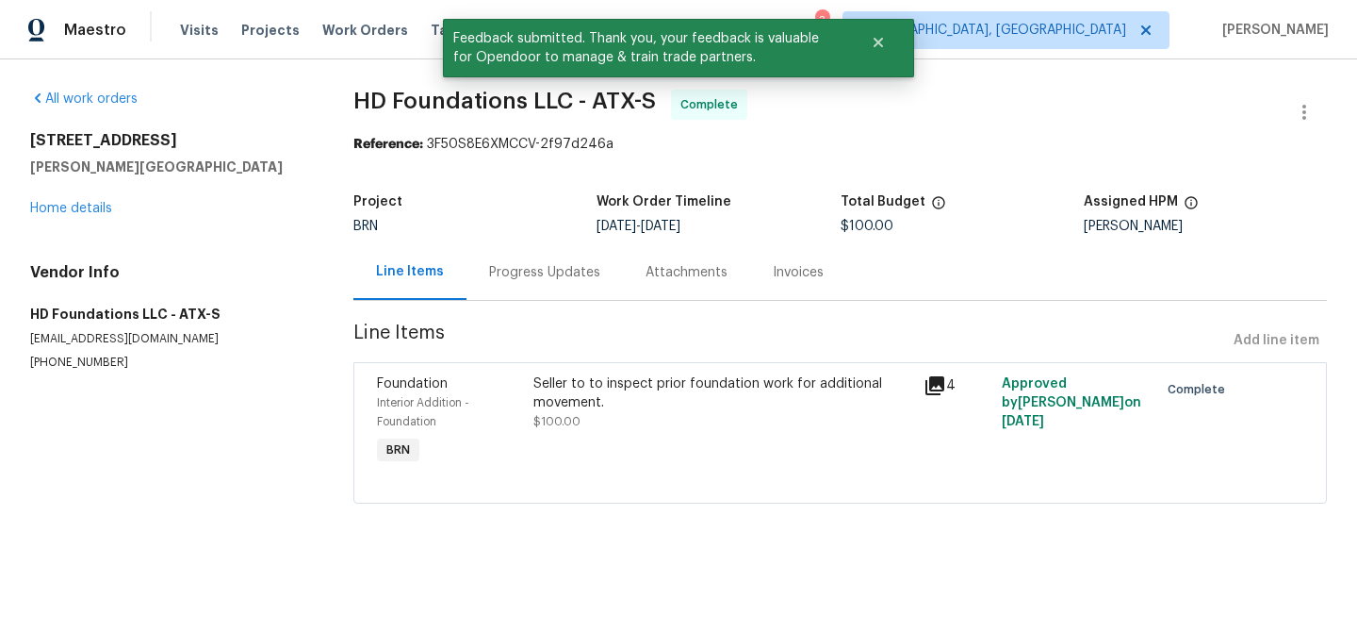
click at [555, 279] on div "Progress Updates" at bounding box center [544, 272] width 111 height 19
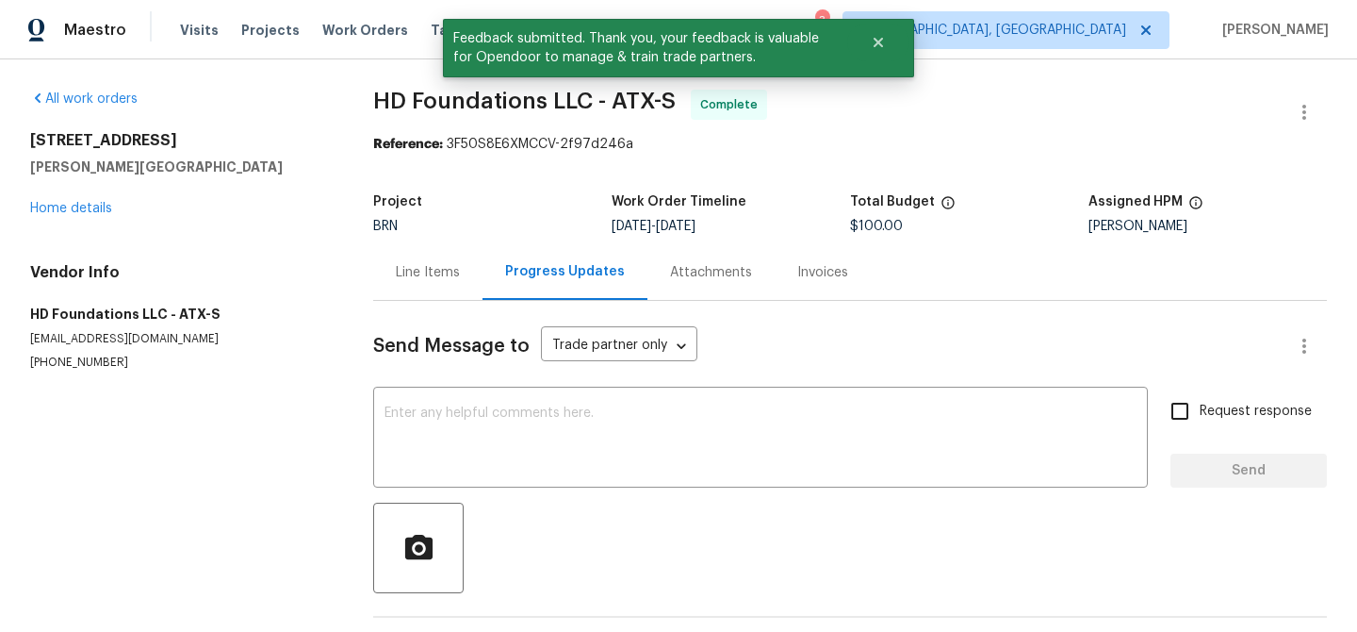
click at [560, 388] on div "Send Message to Trade partner only Trade partner only ​ x ​ Request response Se…" at bounding box center [850, 487] width 954 height 373
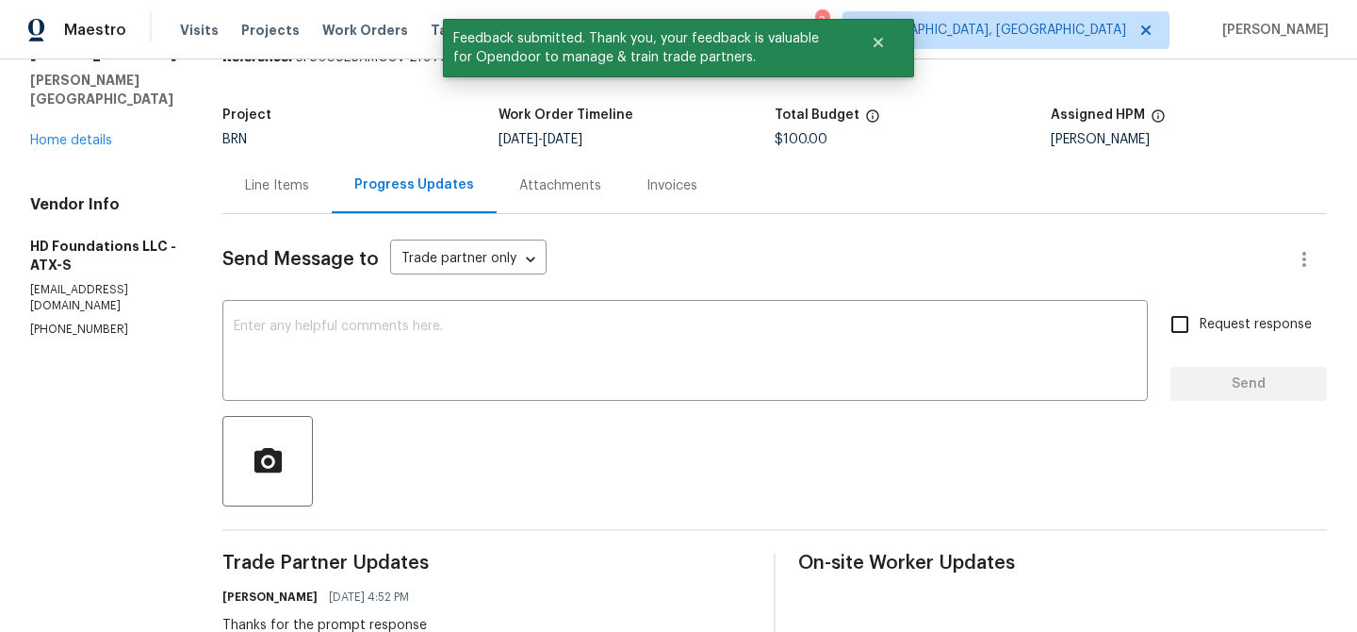
scroll to position [222, 0]
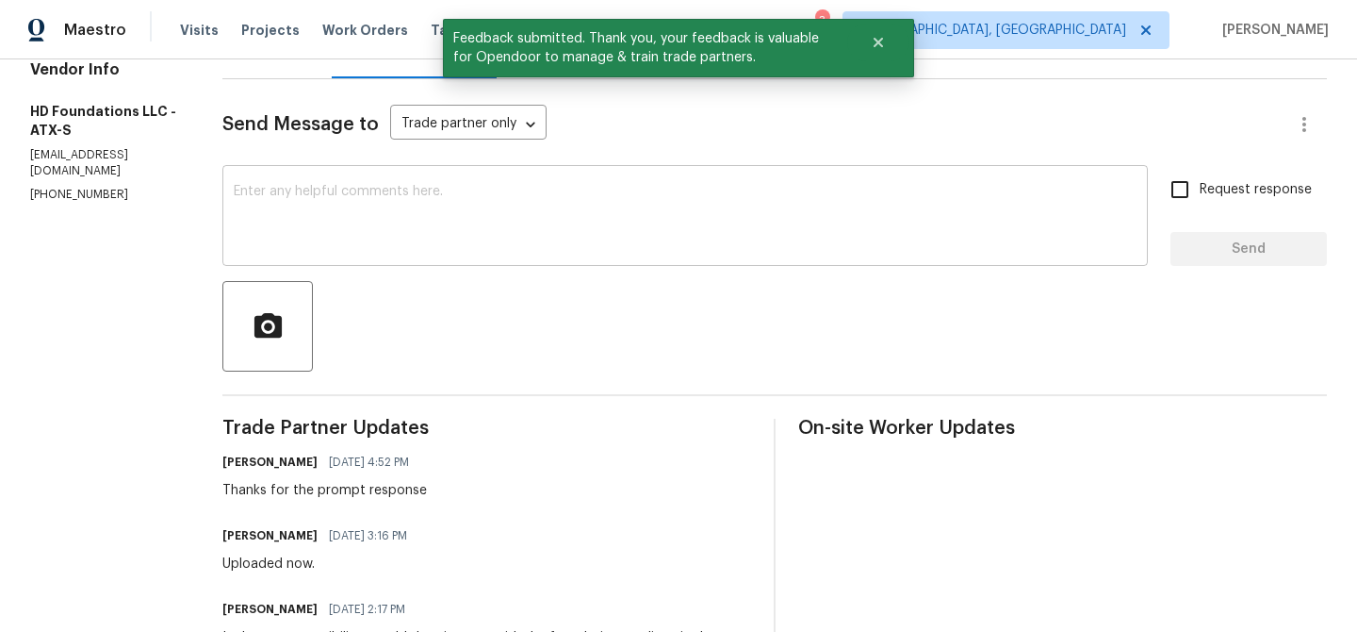
click at [532, 253] on div "x ​" at bounding box center [685, 218] width 926 height 96
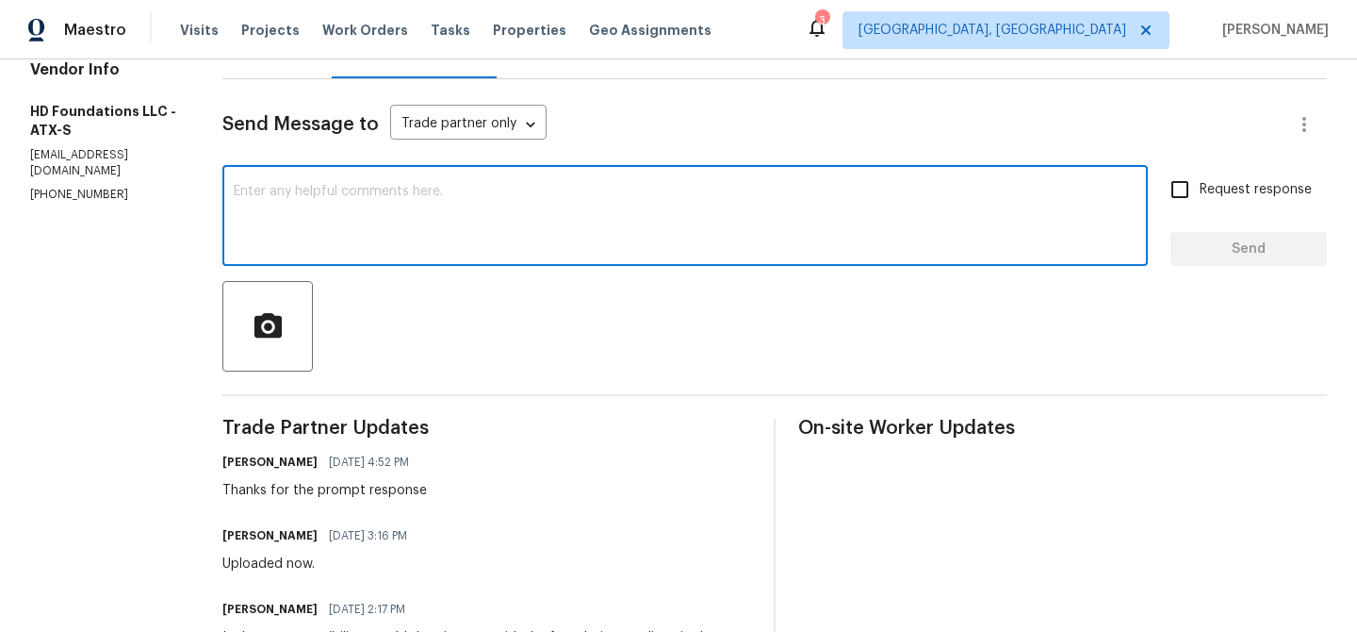
paste textarea "WO is approved, Please upload the invoice under the invoice section.Thanks"
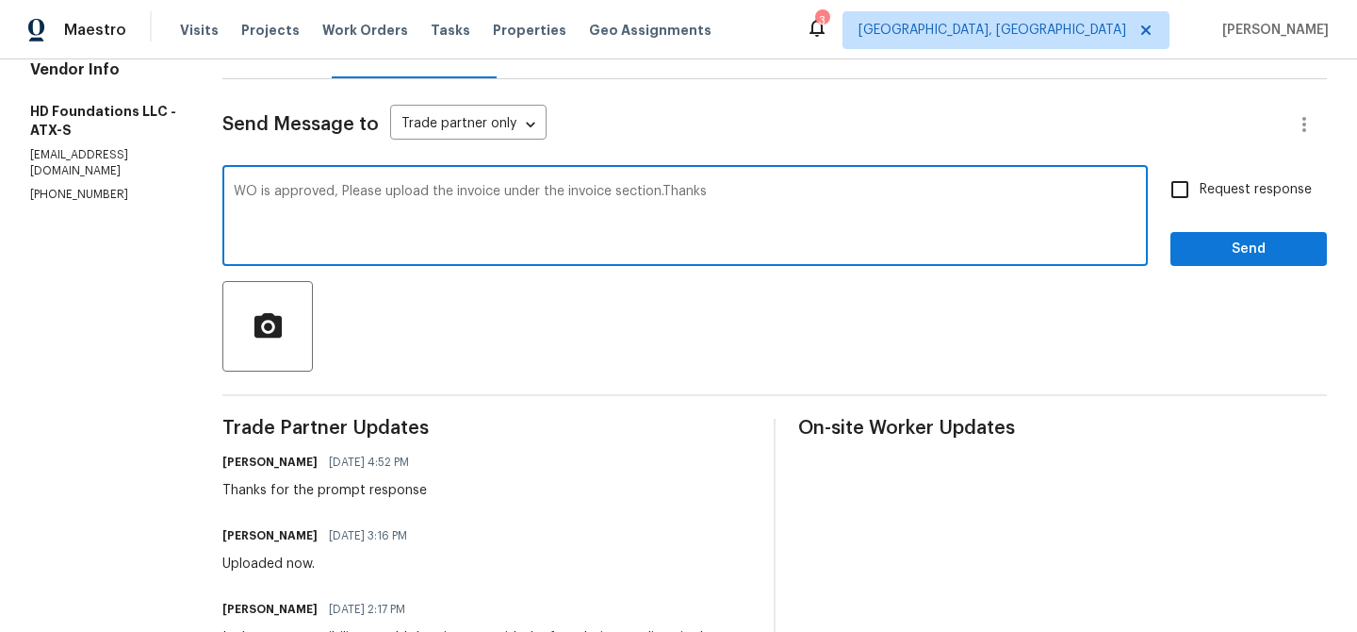
type textarea "WO is approved, Please upload the invoice under the invoice section.Thanks"
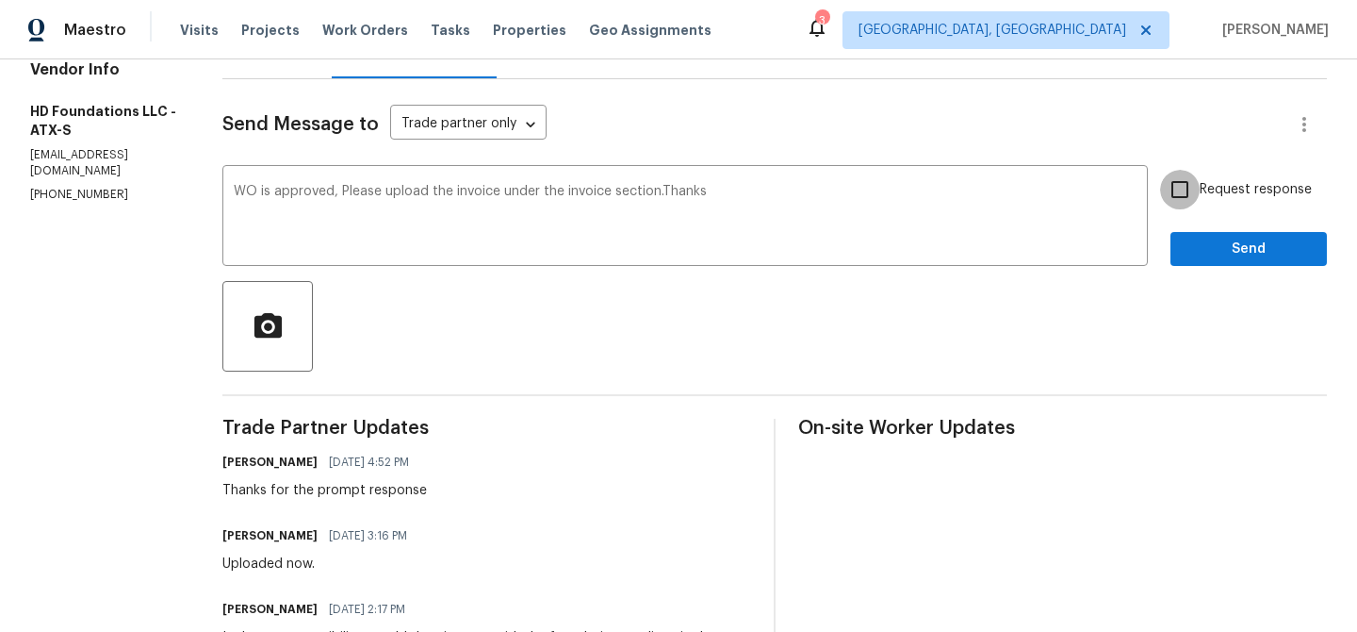
click at [1193, 192] on input "Request response" at bounding box center [1180, 190] width 40 height 40
checkbox input "true"
click at [1185, 246] on button "Send" at bounding box center [1249, 249] width 156 height 35
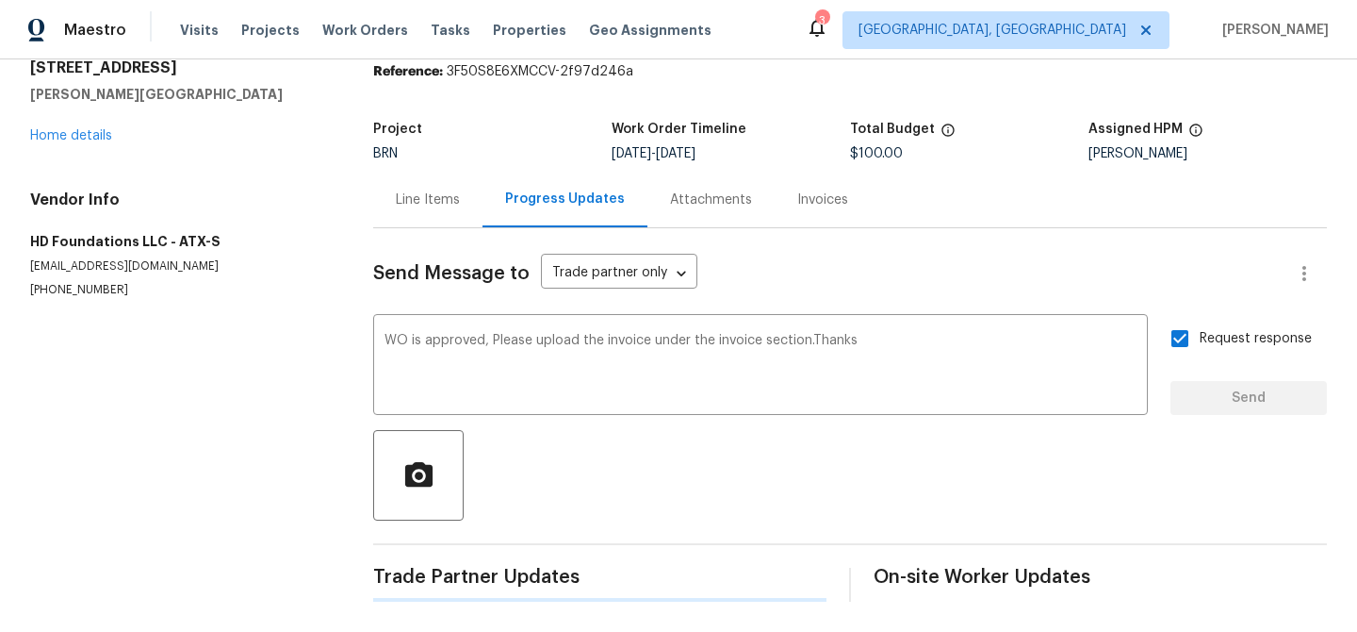
scroll to position [0, 0]
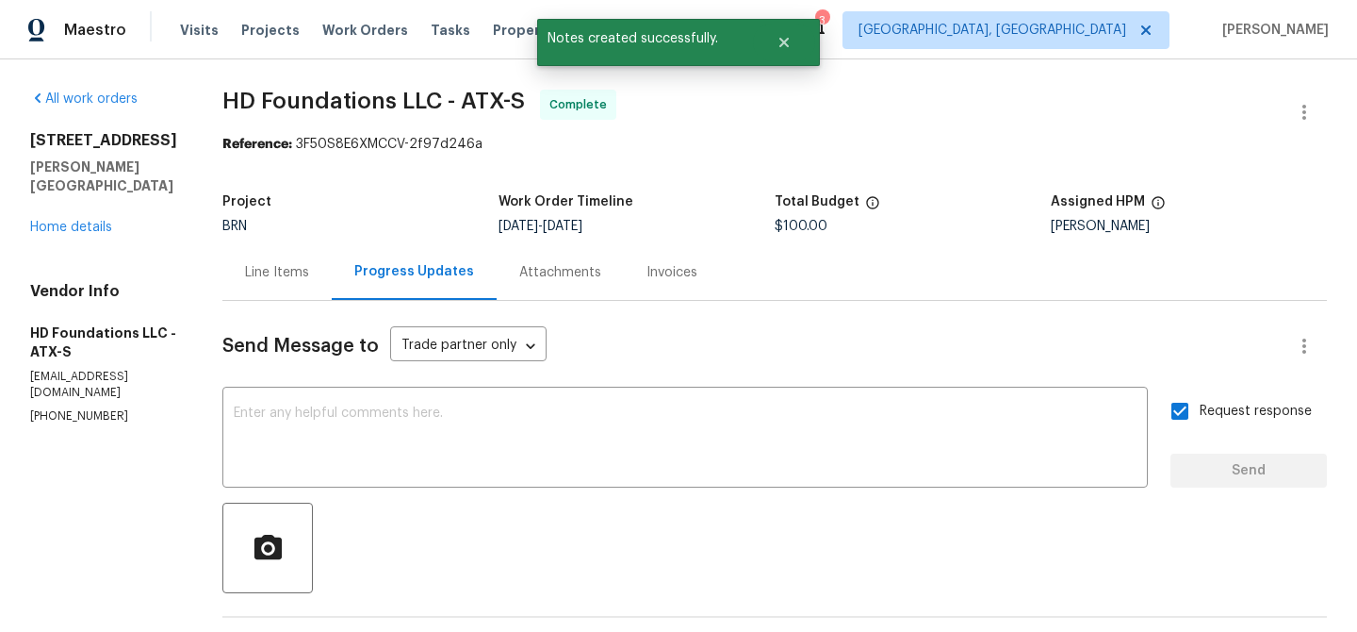
click at [653, 256] on div "Invoices" at bounding box center [672, 272] width 96 height 56
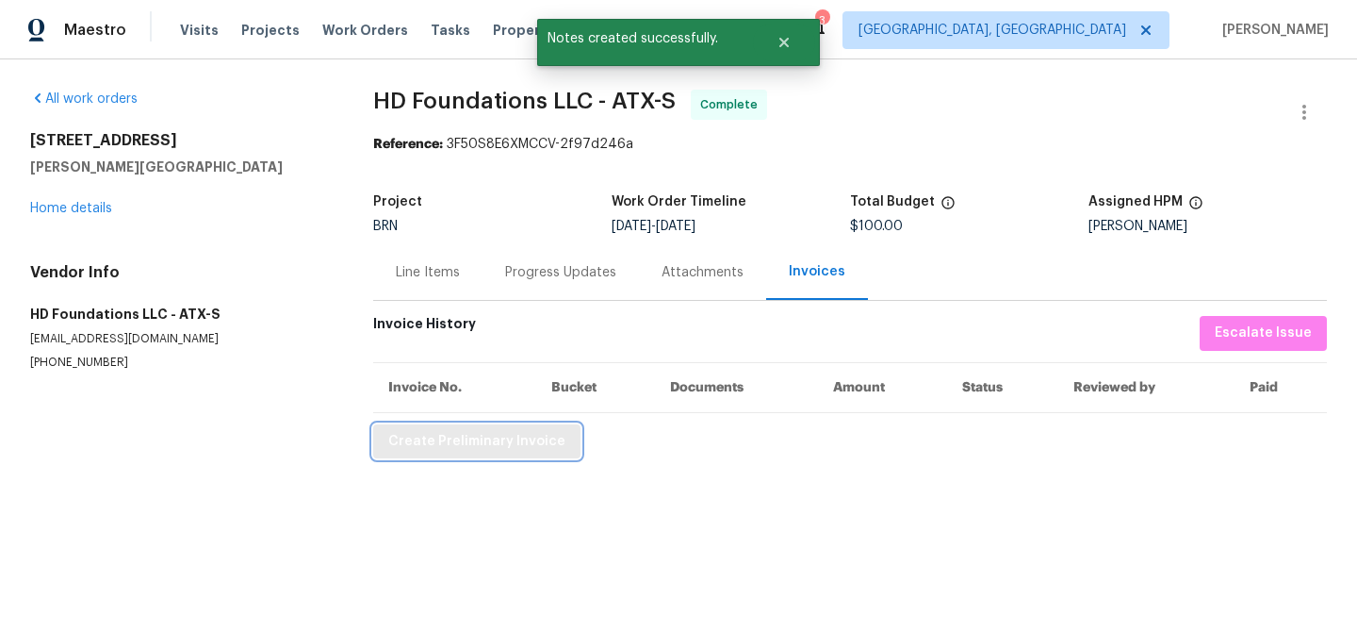
click at [501, 427] on button "Create Preliminary Invoice" at bounding box center [476, 441] width 207 height 35
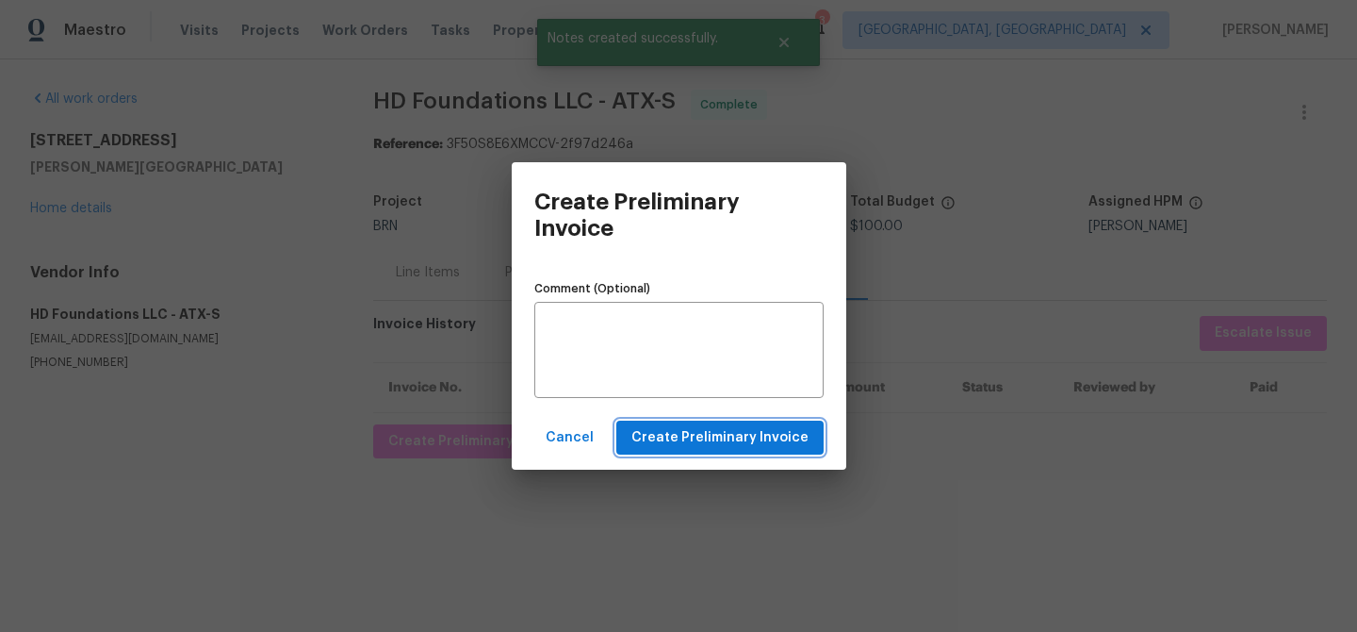
click at [663, 431] on span "Create Preliminary Invoice" at bounding box center [720, 438] width 177 height 24
